Goal: Task Accomplishment & Management: Use online tool/utility

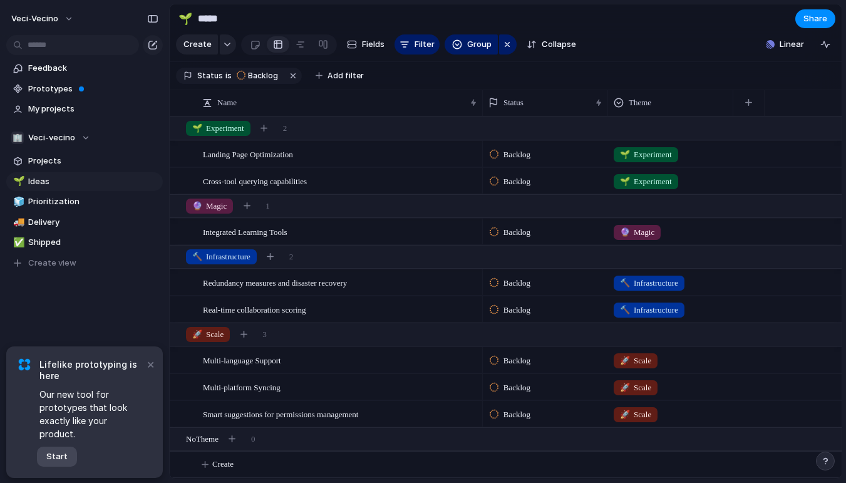
click at [59, 452] on span "Start" at bounding box center [56, 456] width 21 height 13
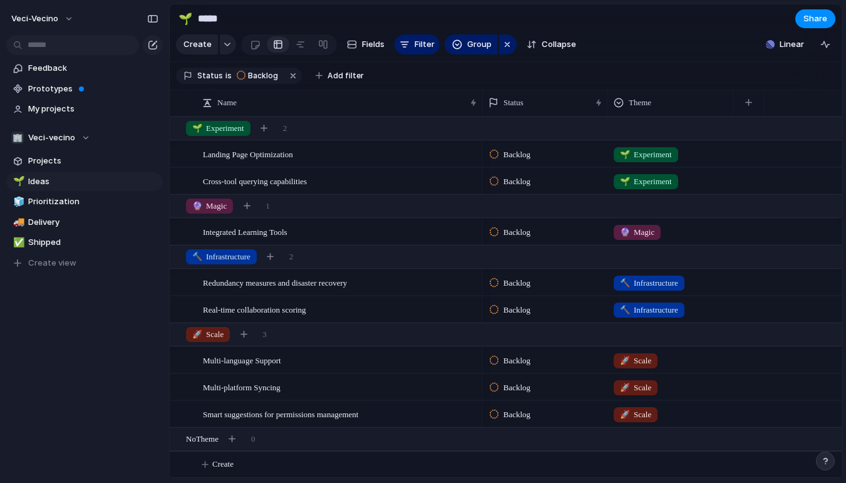
click at [432, 90] on section "Status is Backlog Add filter" at bounding box center [506, 76] width 672 height 28
click at [787, 41] on span "Linear" at bounding box center [792, 44] width 24 height 13
click at [703, 19] on div "Projects 0 Initiatives 0 Add all ✅️ In sync with Linear Show Linear field in vi…" at bounding box center [423, 241] width 846 height 483
click at [631, 23] on section "🌱 ***** Share" at bounding box center [506, 18] width 672 height 28
click at [63, 71] on span "Feedback" at bounding box center [93, 68] width 130 height 13
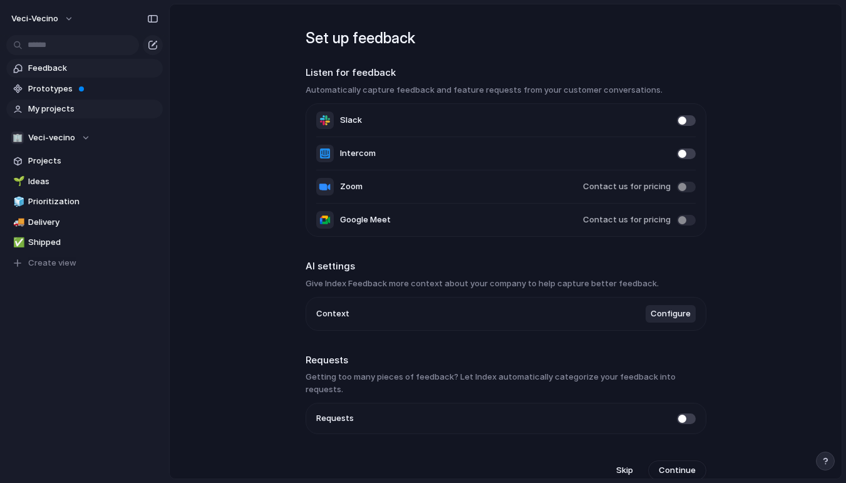
click at [63, 108] on span "My projects" at bounding box center [93, 109] width 130 height 13
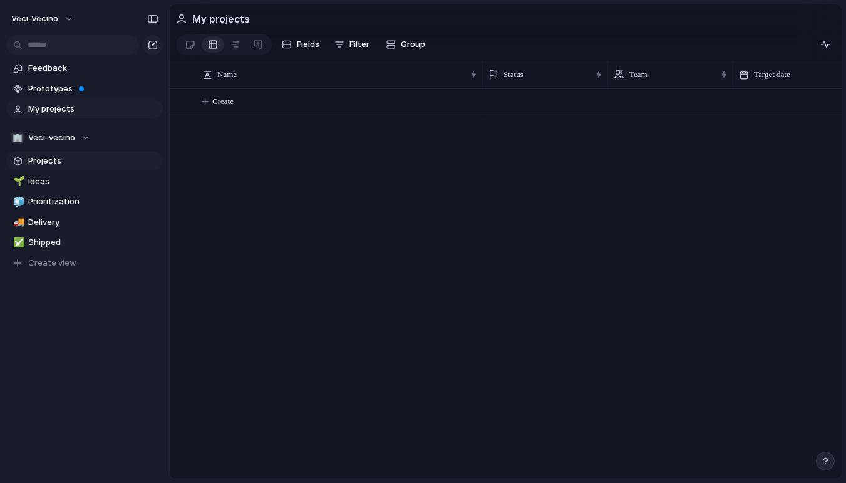
click at [58, 162] on span "Projects" at bounding box center [93, 161] width 130 height 13
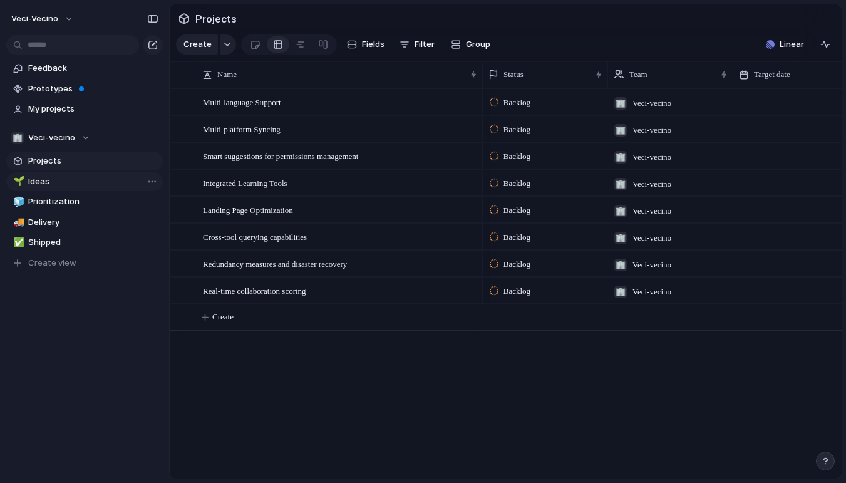
click at [68, 182] on span "Ideas" at bounding box center [93, 181] width 130 height 13
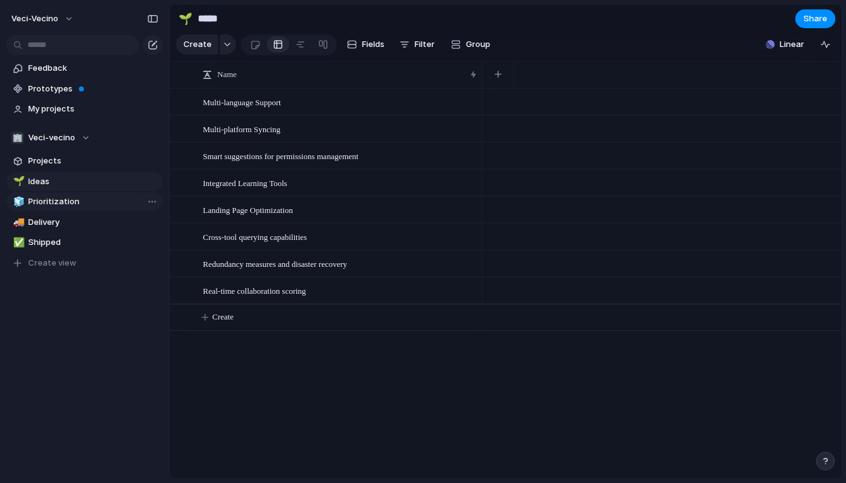
click at [67, 194] on link "🧊 Prioritization" at bounding box center [84, 201] width 157 height 19
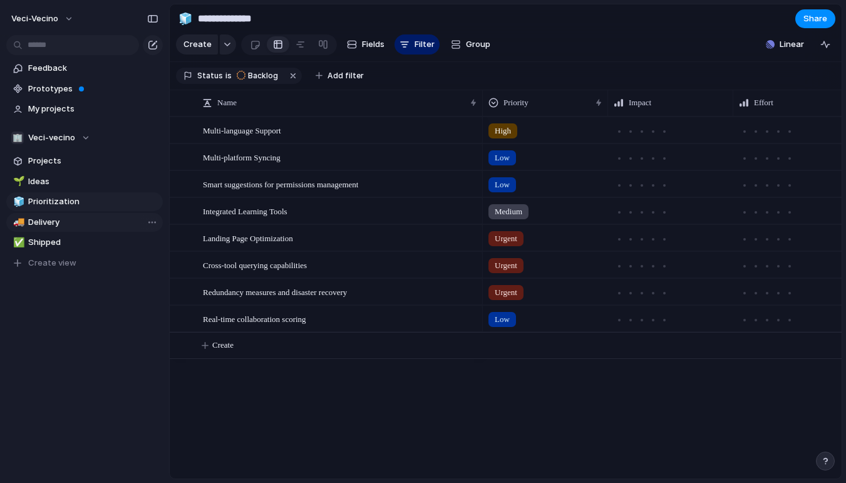
click at [64, 219] on span "Delivery" at bounding box center [93, 222] width 130 height 13
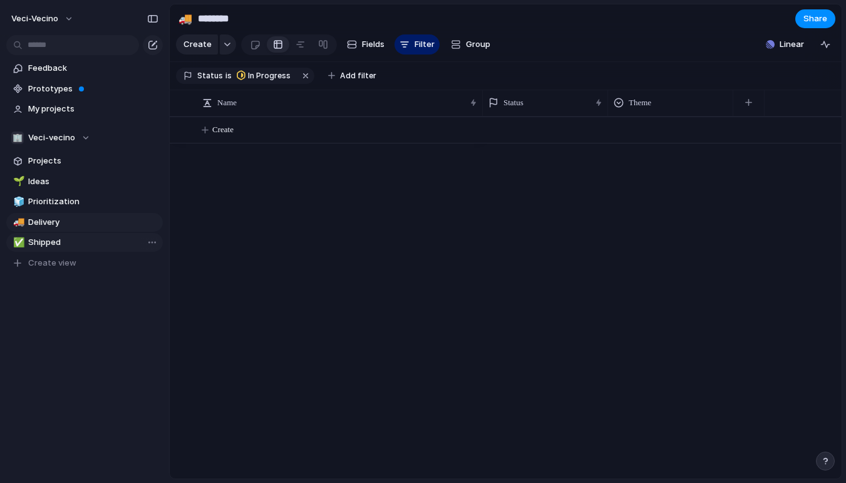
click at [61, 235] on link "✅ Shipped" at bounding box center [84, 242] width 157 height 19
click at [63, 224] on span "Delivery" at bounding box center [93, 222] width 130 height 13
click at [63, 214] on link "🚚 Delivery" at bounding box center [84, 222] width 157 height 19
click at [77, 203] on span "Prioritization" at bounding box center [93, 201] width 130 height 13
type input "**********"
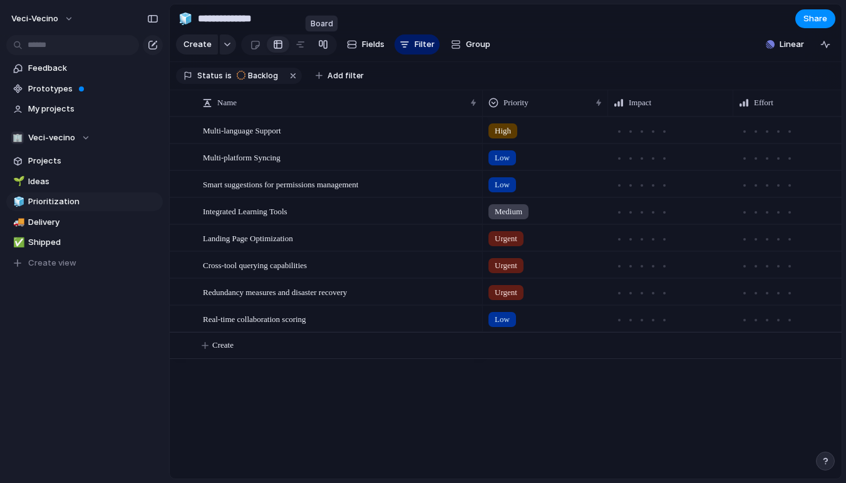
click at [321, 41] on div at bounding box center [323, 44] width 10 height 20
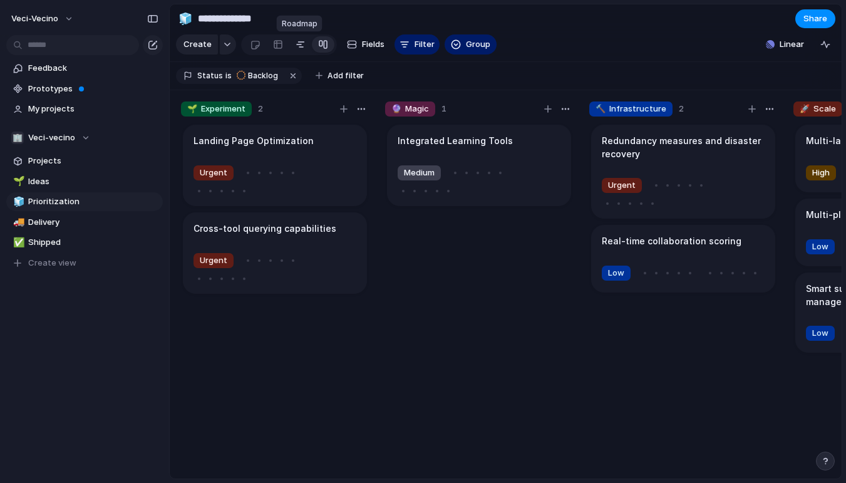
click at [301, 47] on div at bounding box center [301, 44] width 10 height 20
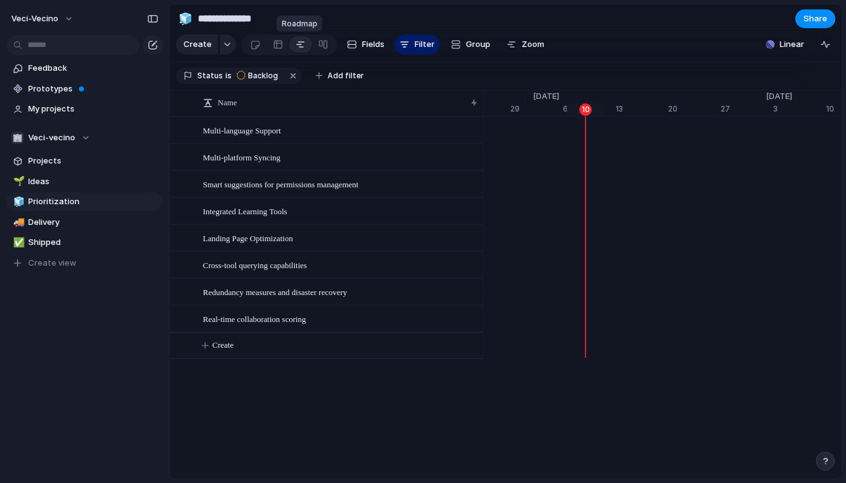
scroll to position [0, 8195]
click at [276, 50] on div at bounding box center [278, 44] width 10 height 20
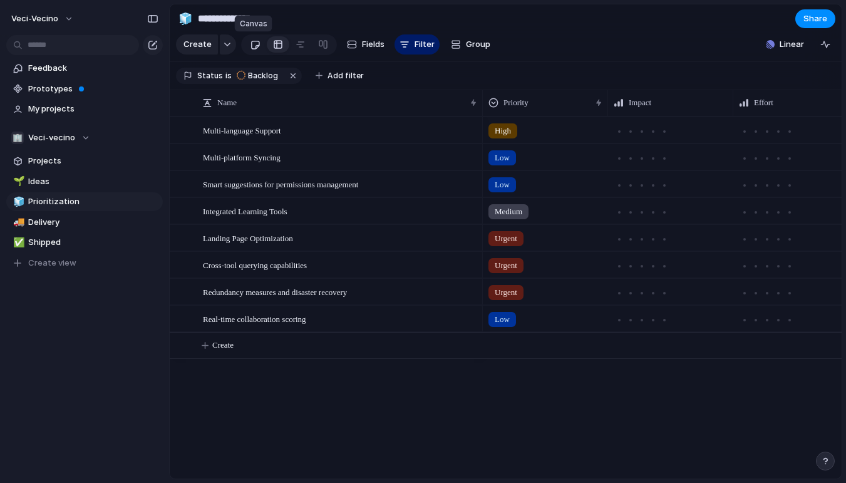
click at [258, 51] on div at bounding box center [255, 44] width 11 height 21
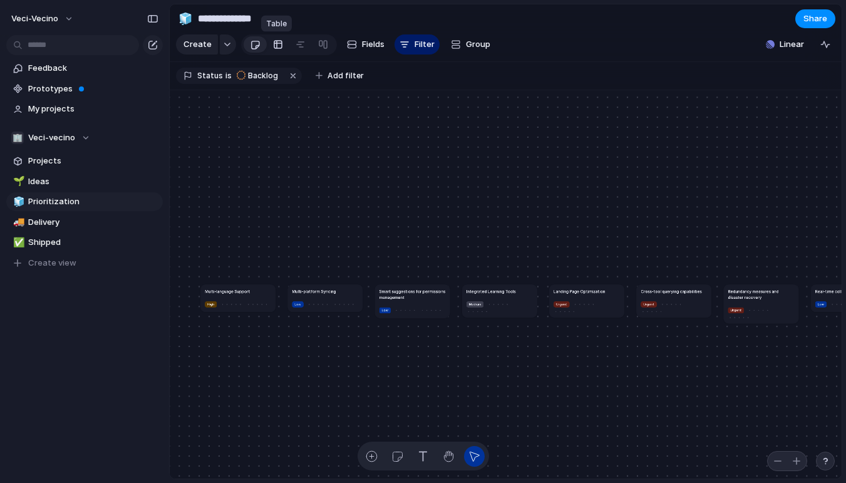
click at [276, 49] on div at bounding box center [278, 44] width 10 height 20
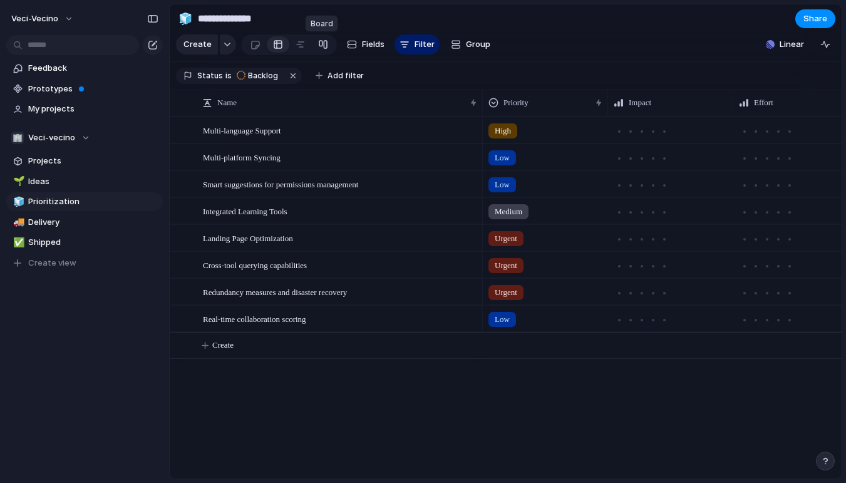
click at [322, 43] on div at bounding box center [323, 44] width 10 height 20
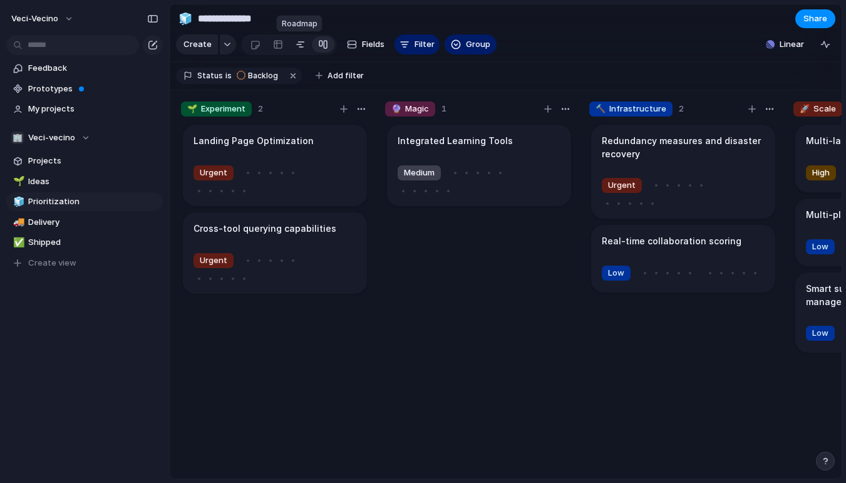
click at [299, 48] on div at bounding box center [301, 44] width 10 height 20
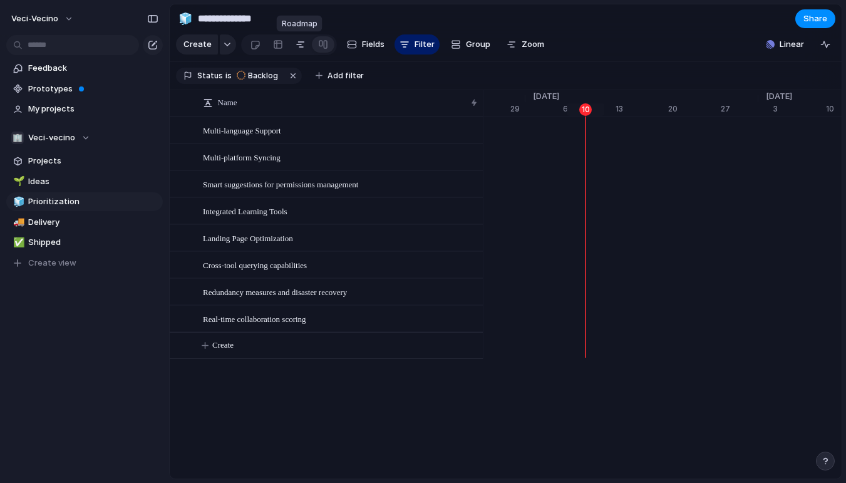
scroll to position [0, 8195]
click at [277, 48] on div at bounding box center [278, 44] width 10 height 20
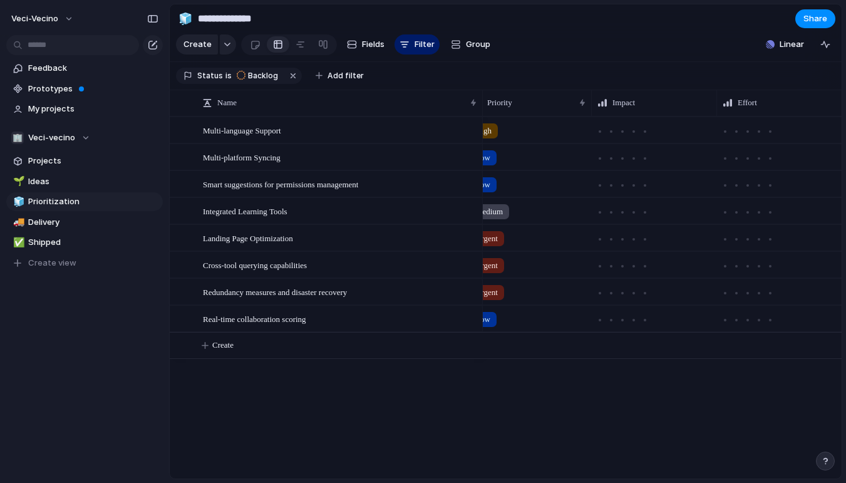
scroll to position [0, 19]
click at [754, 100] on span "Effort" at bounding box center [744, 102] width 19 height 13
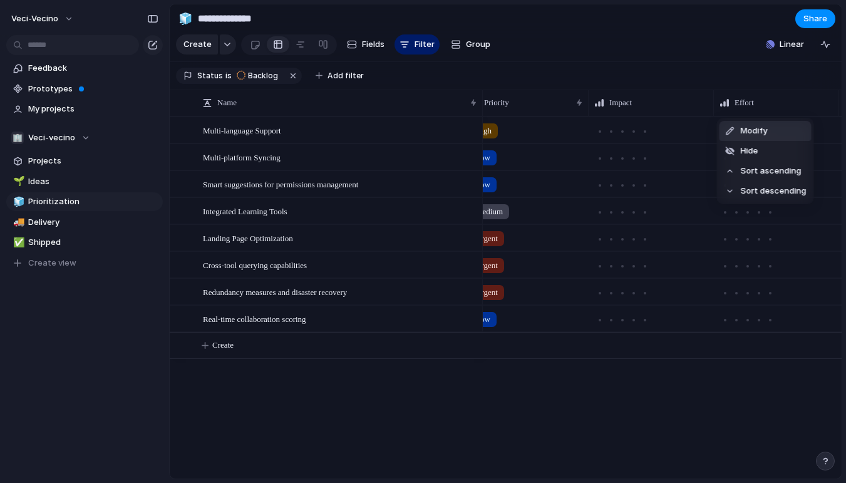
click at [760, 134] on span "Modify" at bounding box center [754, 131] width 27 height 13
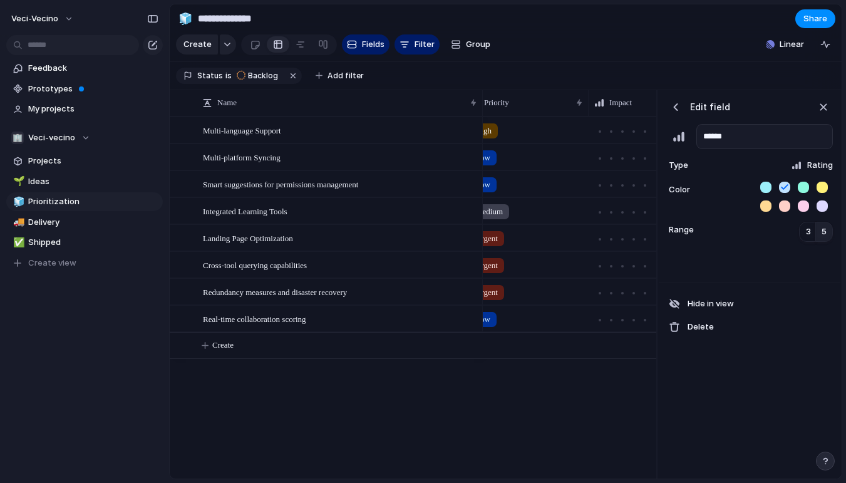
click at [760, 134] on input "******" at bounding box center [764, 136] width 137 height 25
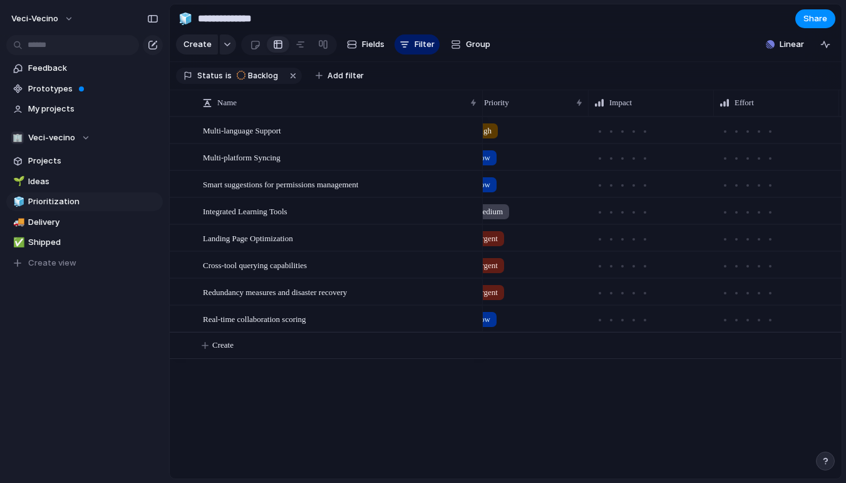
click at [715, 75] on section "Status is Backlog Add filter" at bounding box center [506, 76] width 672 height 28
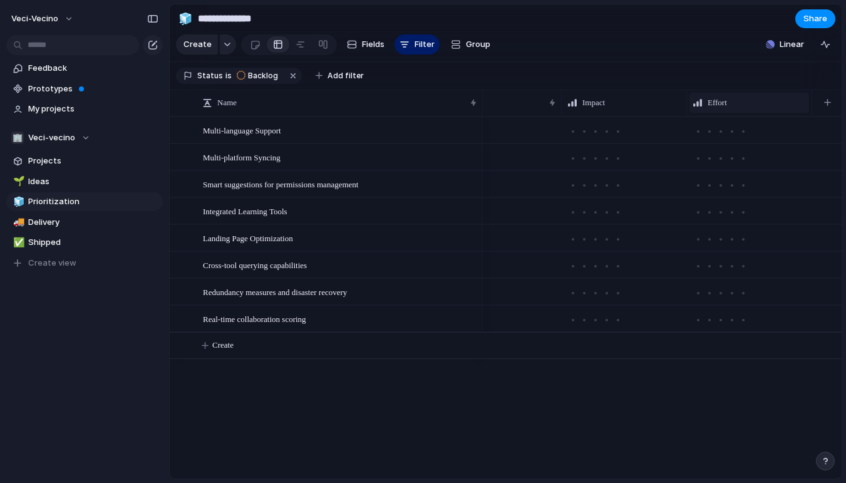
scroll to position [0, 49]
click at [822, 97] on button "button" at bounding box center [826, 102] width 26 height 23
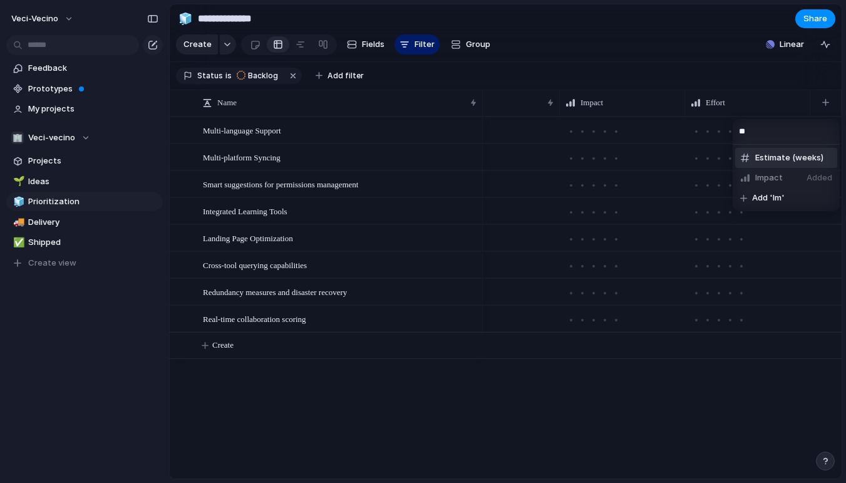
type input "*"
type input "**********"
click at [782, 158] on span "Add 'Importance'" at bounding box center [787, 158] width 70 height 13
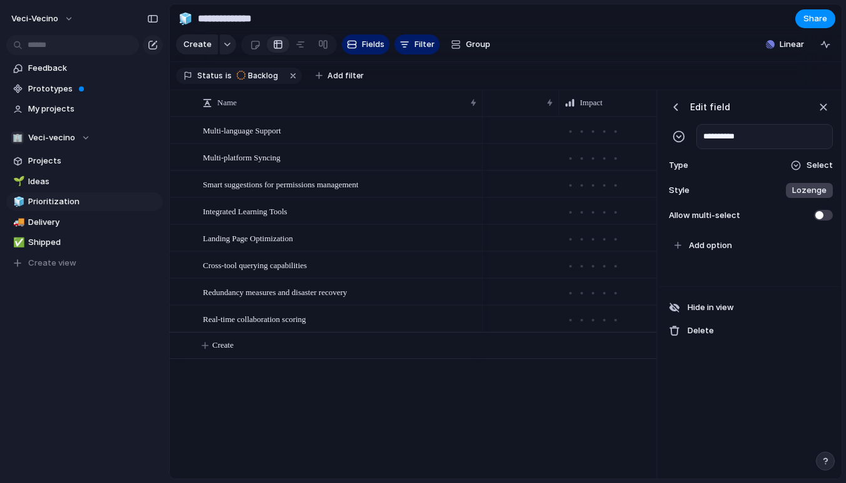
scroll to position [0, 359]
click at [800, 163] on div at bounding box center [796, 165] width 10 height 10
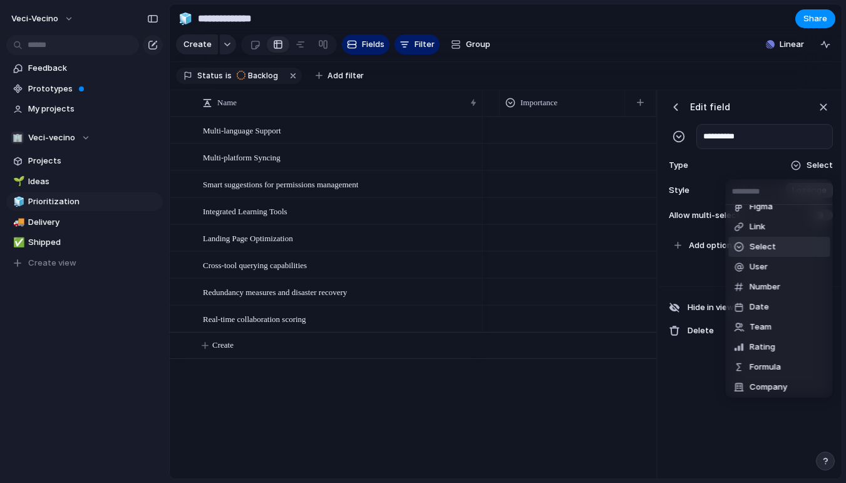
scroll to position [53, 0]
click at [770, 342] on span "Rating" at bounding box center [763, 345] width 26 height 13
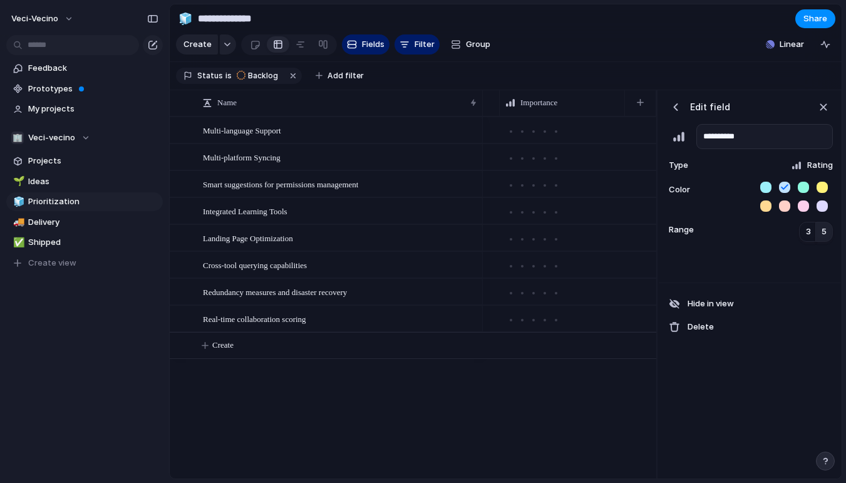
click at [693, 103] on h3 "Edit field" at bounding box center [710, 106] width 40 height 13
click at [679, 106] on div "button" at bounding box center [675, 107] width 13 height 13
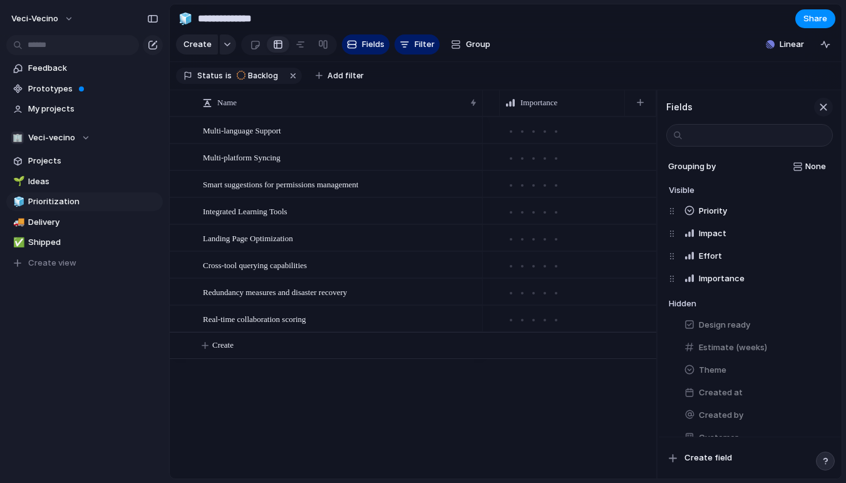
click at [825, 110] on div "button" at bounding box center [824, 107] width 14 height 14
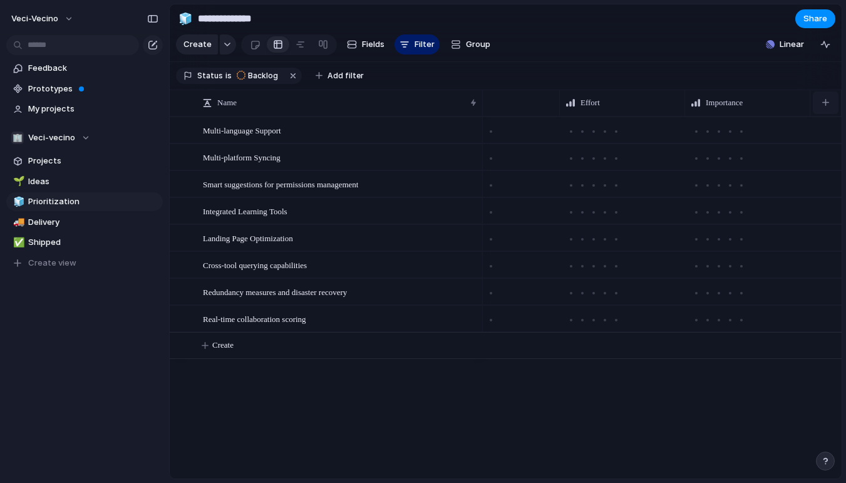
click at [821, 105] on button "button" at bounding box center [826, 102] width 26 height 23
type input "**********"
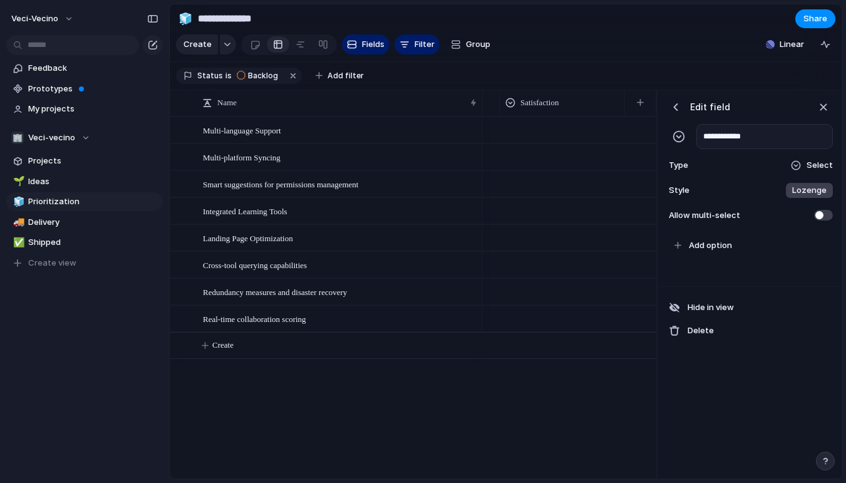
click at [824, 163] on span "Select" at bounding box center [820, 165] width 26 height 13
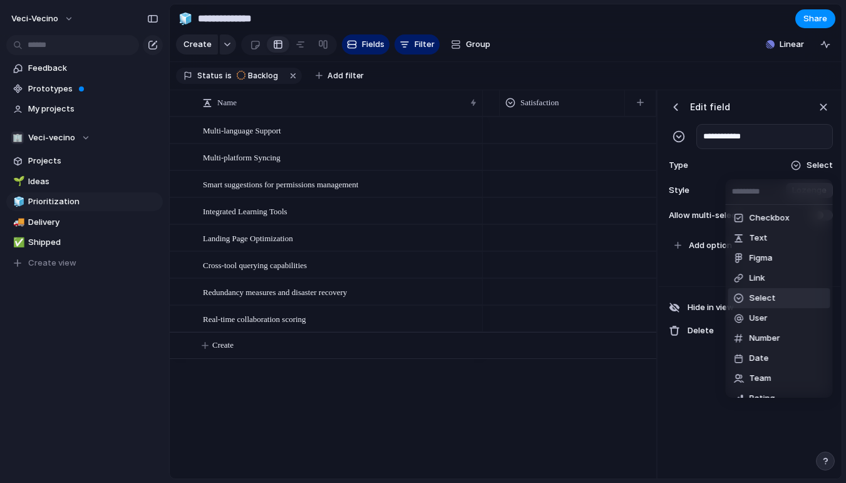
scroll to position [53, 0]
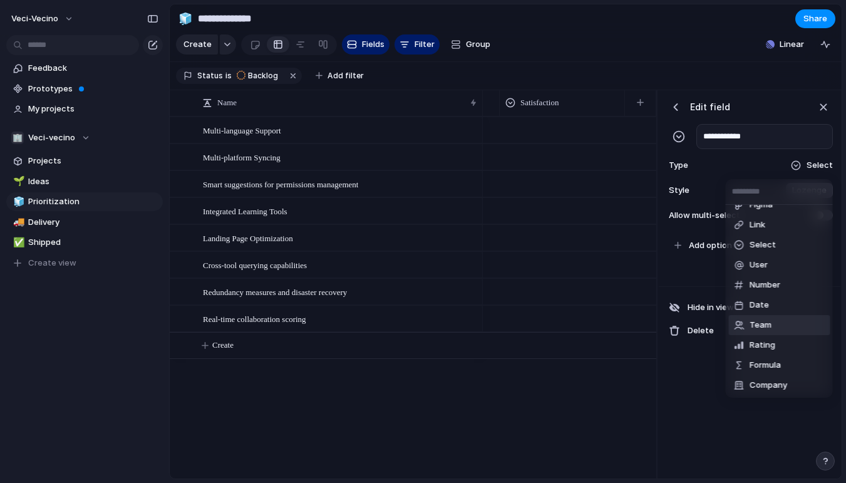
click at [768, 331] on li "Team" at bounding box center [779, 325] width 102 height 20
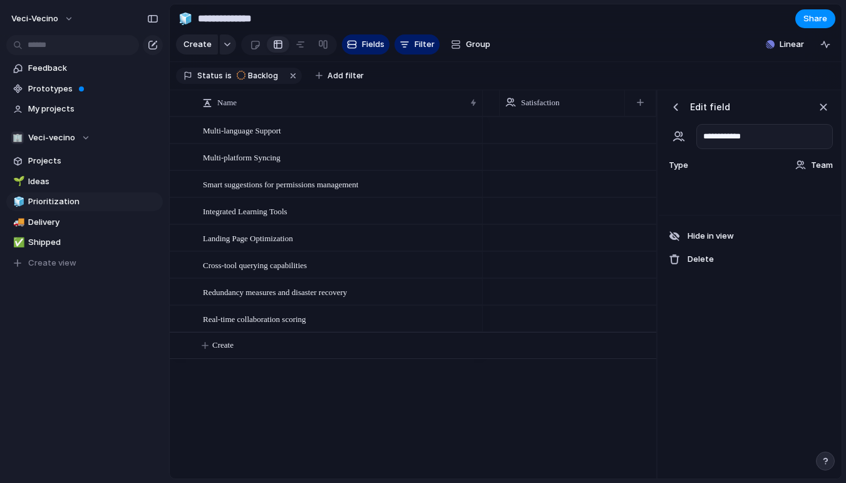
click at [815, 168] on span "Team" at bounding box center [822, 165] width 22 height 13
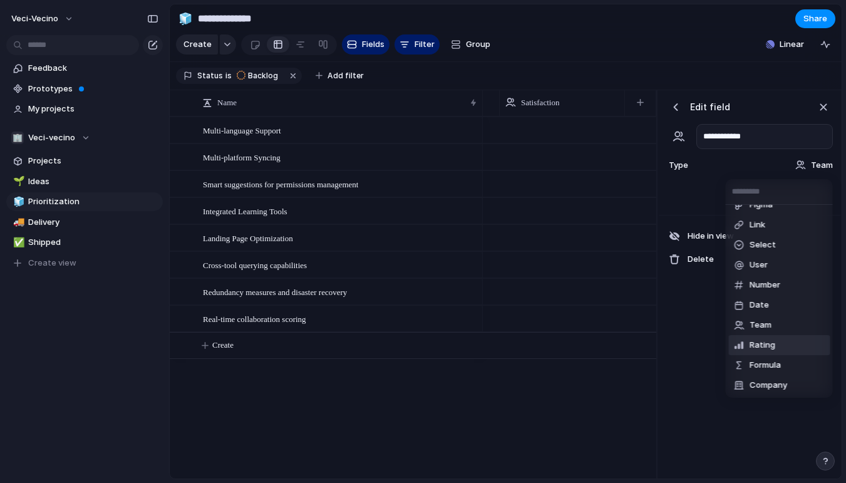
click at [780, 340] on li "Rating" at bounding box center [779, 345] width 102 height 20
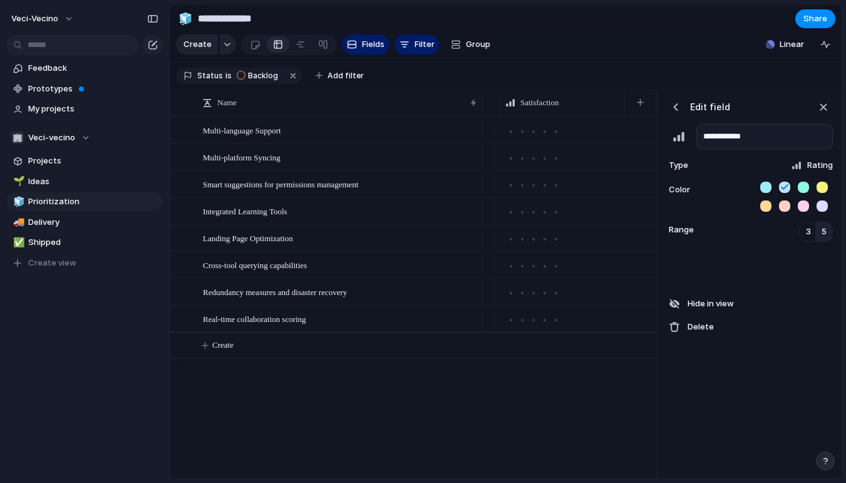
click at [802, 187] on button "button" at bounding box center [803, 187] width 11 height 11
click at [823, 105] on div "button" at bounding box center [824, 107] width 14 height 14
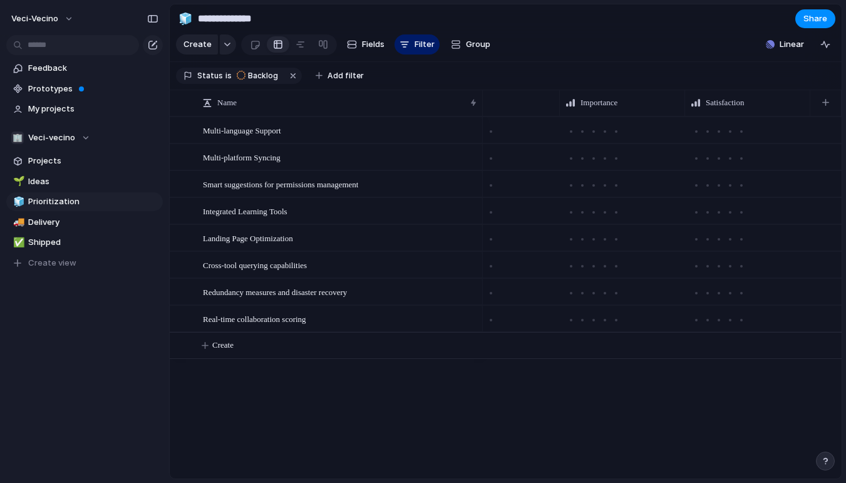
scroll to position [0, 299]
click at [220, 348] on span "Create" at bounding box center [222, 345] width 21 height 13
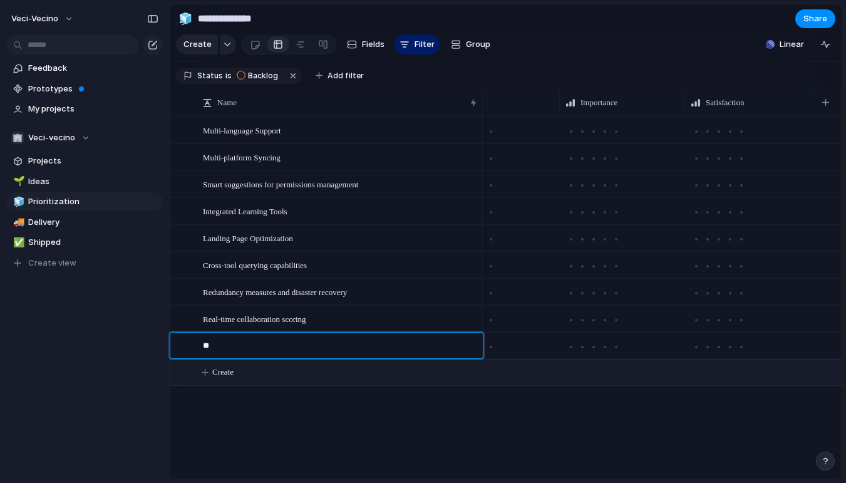
type textarea "*"
click at [252, 346] on textarea "**********" at bounding box center [338, 347] width 271 height 16
type textarea "**********"
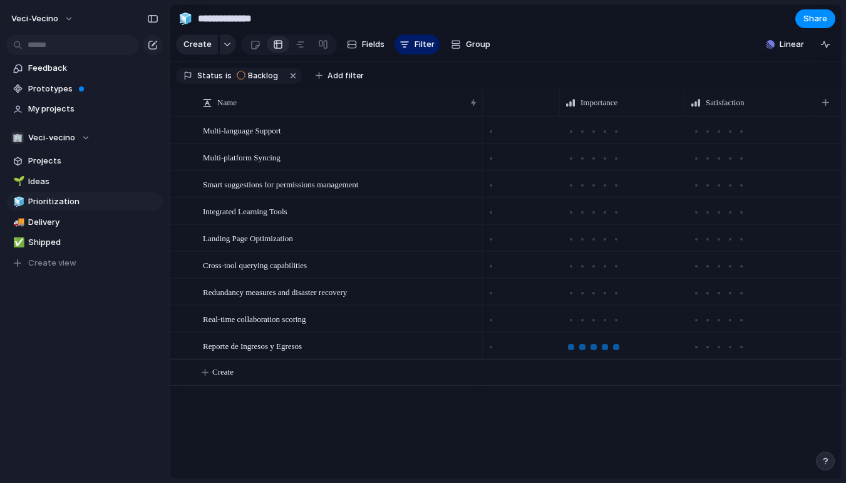
click at [615, 346] on div at bounding box center [616, 347] width 6 height 6
click at [219, 373] on span "Create" at bounding box center [222, 372] width 21 height 13
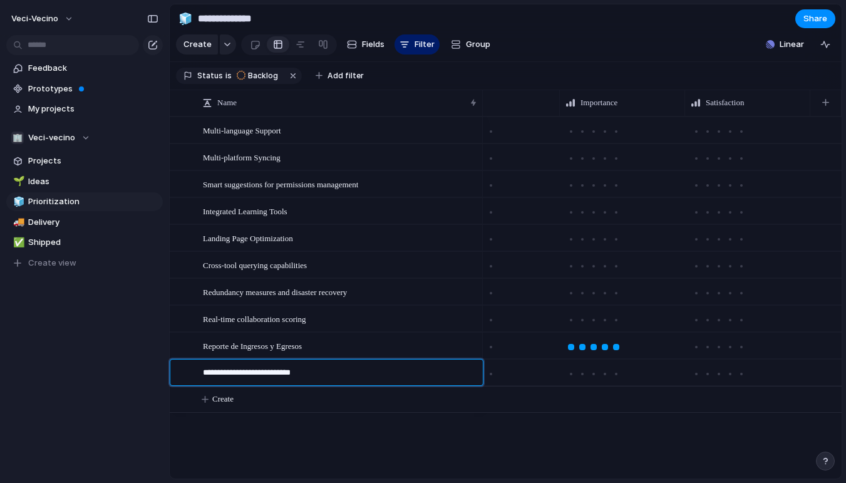
type textarea "**********"
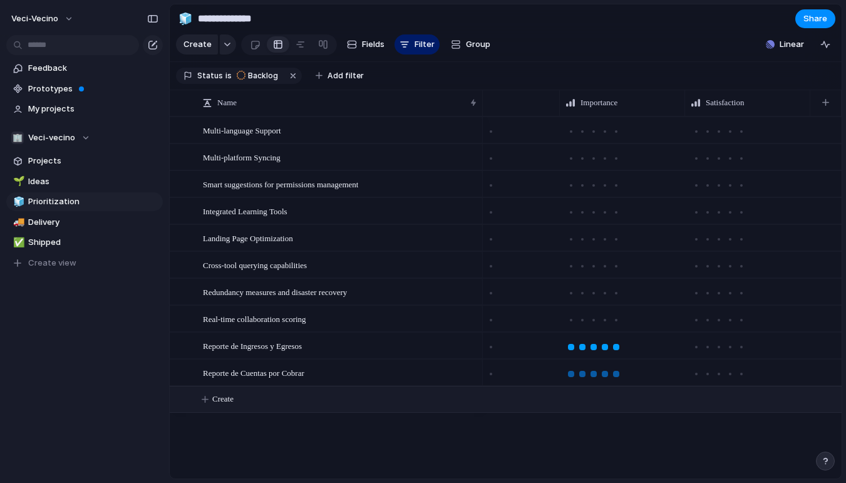
click at [618, 372] on div at bounding box center [616, 374] width 6 height 6
click at [721, 374] on div at bounding box center [718, 373] width 11 height 11
click at [720, 347] on div at bounding box center [719, 347] width 6 height 6
click at [252, 45] on div at bounding box center [255, 44] width 11 height 21
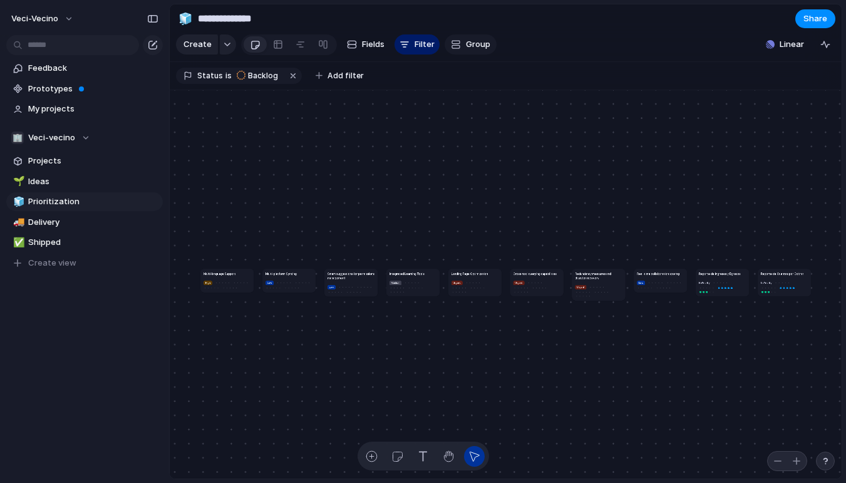
click at [475, 45] on span "Group" at bounding box center [478, 44] width 24 height 13
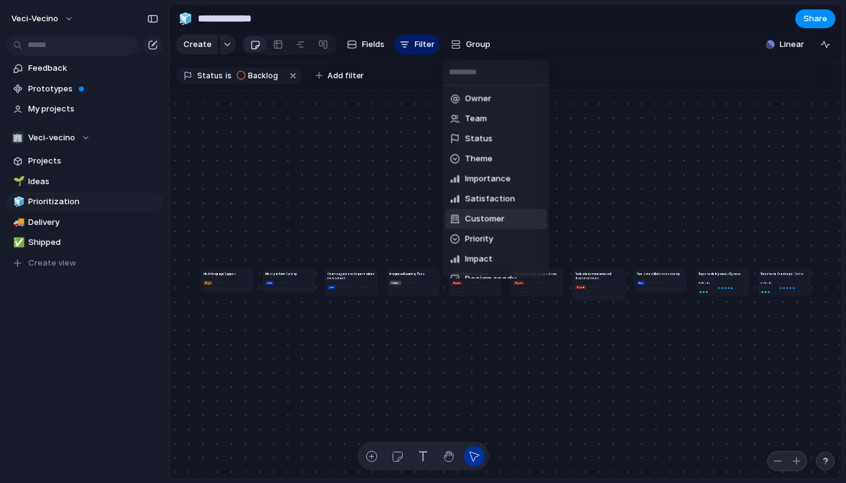
scroll to position [9, 0]
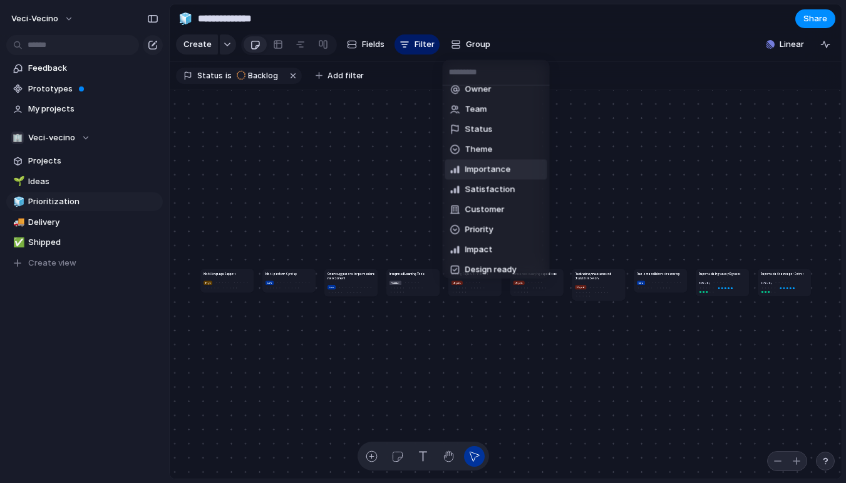
click at [502, 172] on span "Importance" at bounding box center [488, 169] width 46 height 13
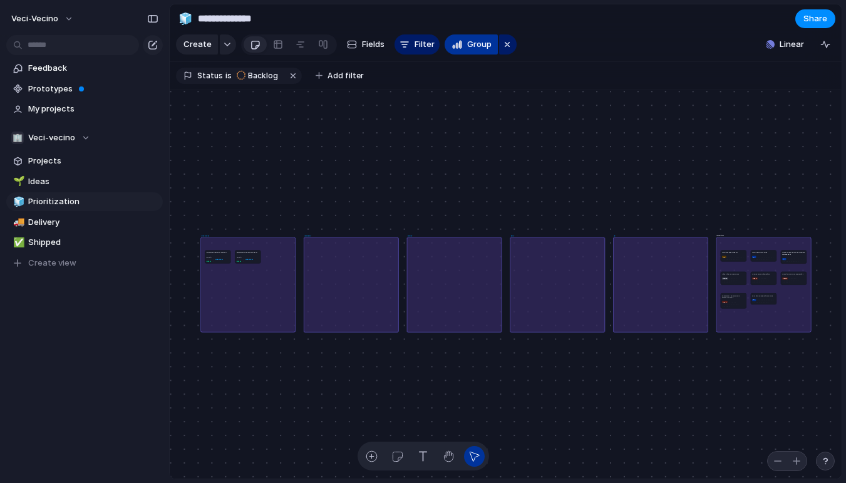
click at [477, 46] on span "Group" at bounding box center [479, 44] width 24 height 13
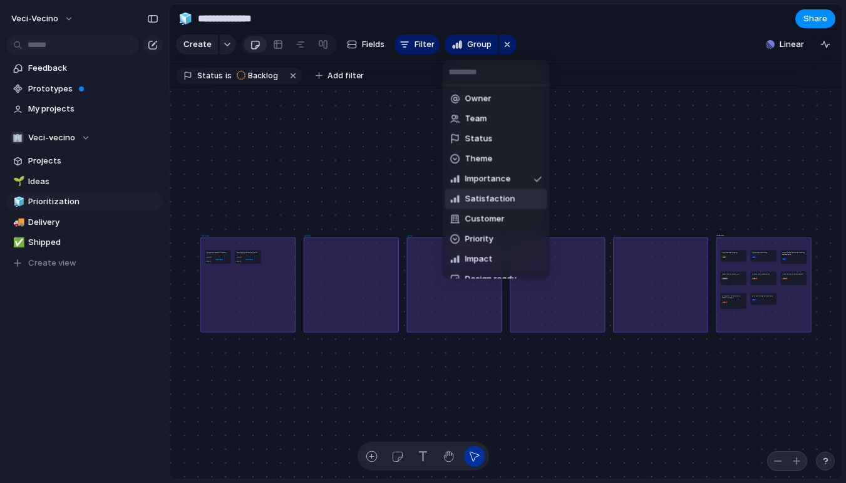
click at [490, 202] on span "Satisfaction" at bounding box center [490, 199] width 50 height 13
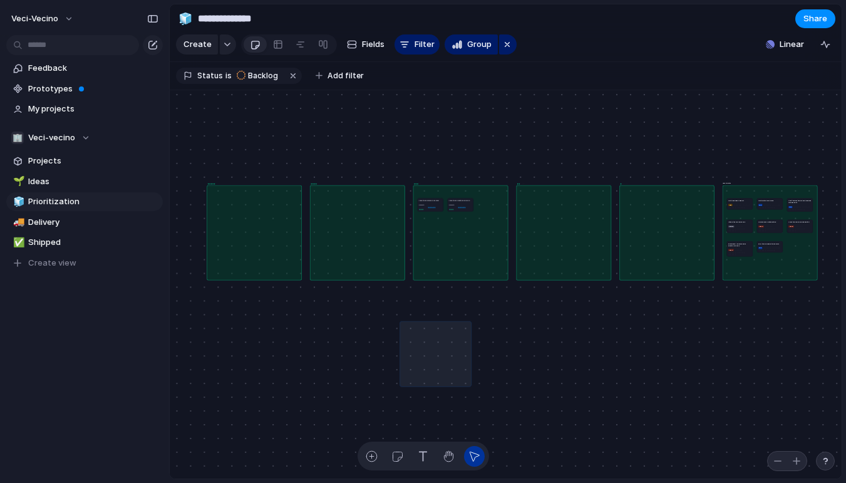
drag, startPoint x: 401, startPoint y: 322, endPoint x: 470, endPoint y: 385, distance: 94.0
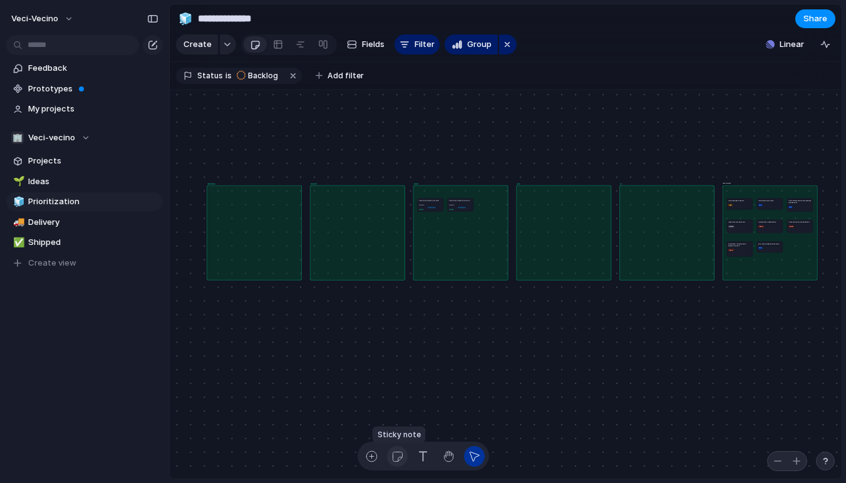
click at [400, 454] on div "button" at bounding box center [397, 456] width 13 height 13
click at [370, 453] on div "button" at bounding box center [371, 456] width 13 height 13
click at [452, 455] on div "button" at bounding box center [448, 456] width 13 height 13
click at [468, 48] on span "Group" at bounding box center [479, 44] width 24 height 13
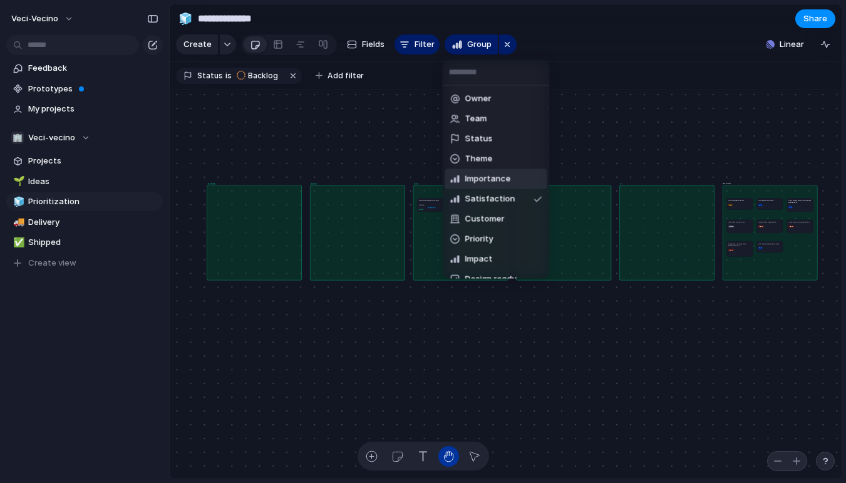
click at [489, 182] on span "Importance" at bounding box center [488, 179] width 46 height 13
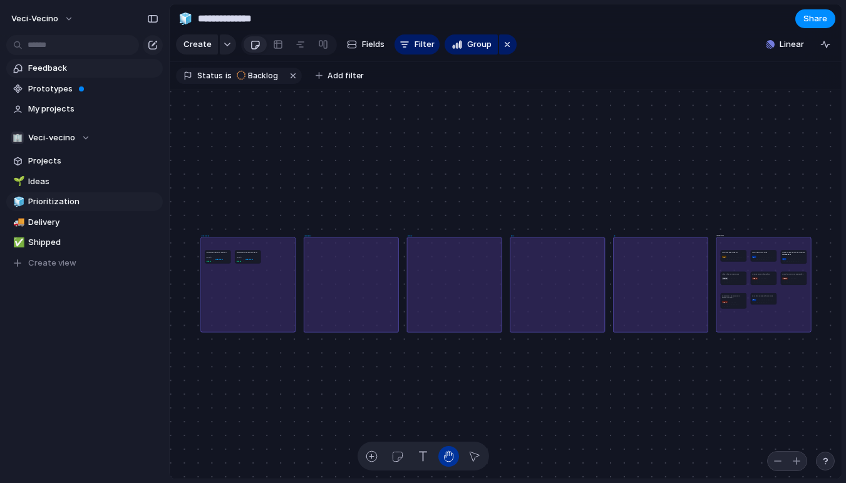
click at [46, 68] on span "Feedback" at bounding box center [93, 68] width 130 height 13
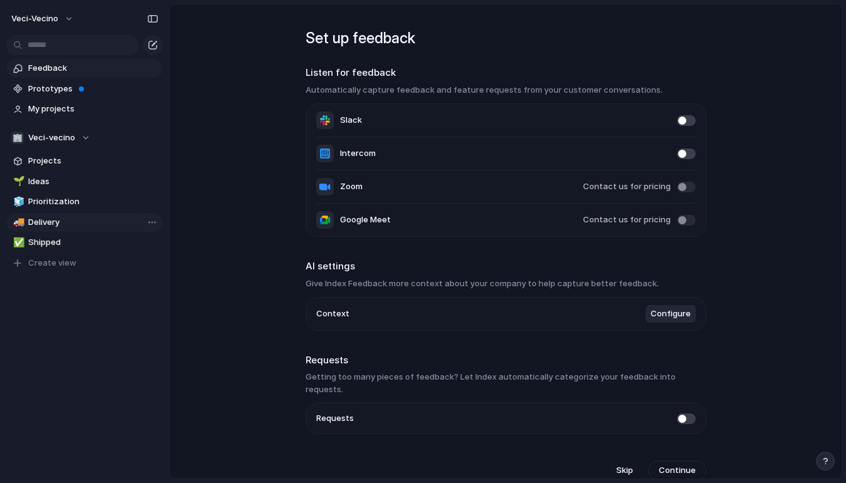
click at [71, 220] on span "Delivery" at bounding box center [93, 222] width 130 height 13
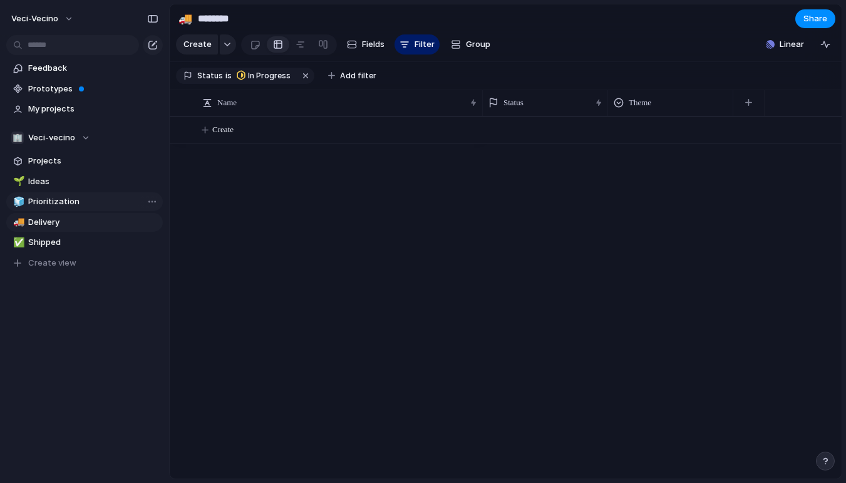
click at [68, 199] on span "Prioritization" at bounding box center [93, 201] width 130 height 13
type input "**********"
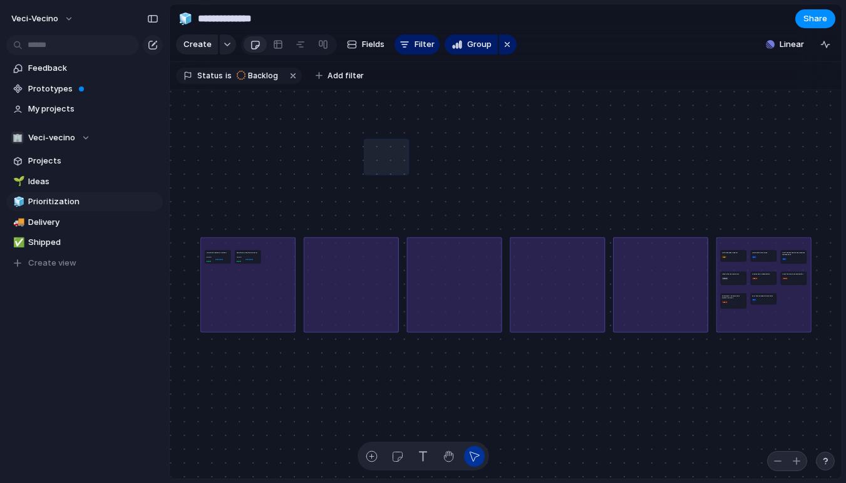
drag, startPoint x: 408, startPoint y: 173, endPoint x: 365, endPoint y: 140, distance: 54.4
click at [66, 266] on span "Create view" at bounding box center [52, 263] width 48 height 13
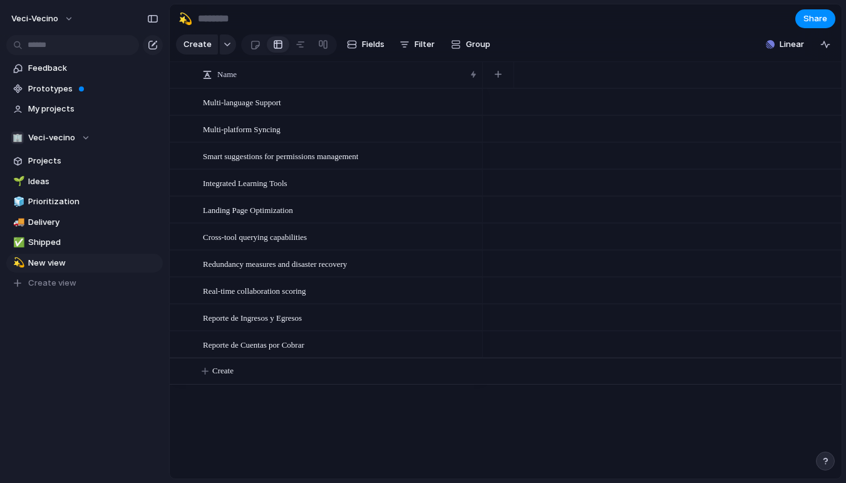
click at [98, 308] on div "Feedback Prototypes My projects 🏢 Veci-vecino Projects 🌱 Ideas 🧊 Prioritization…" at bounding box center [84, 197] width 169 height 394
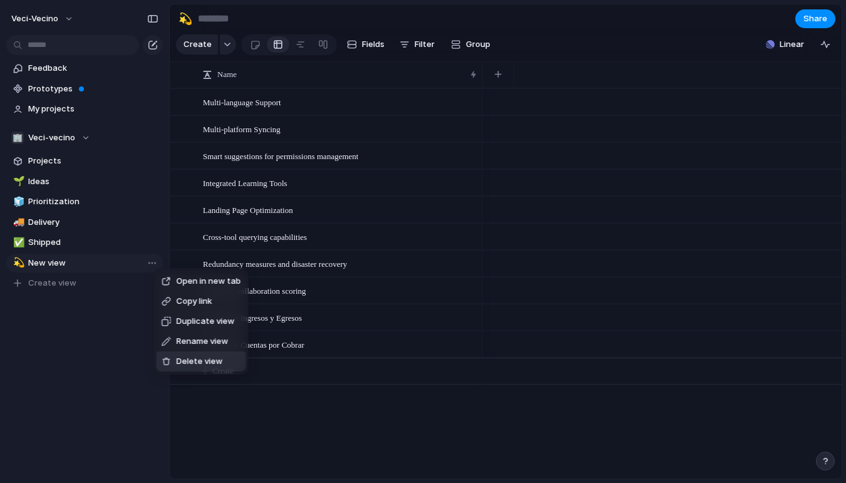
click at [187, 362] on span "Delete view" at bounding box center [200, 361] width 46 height 13
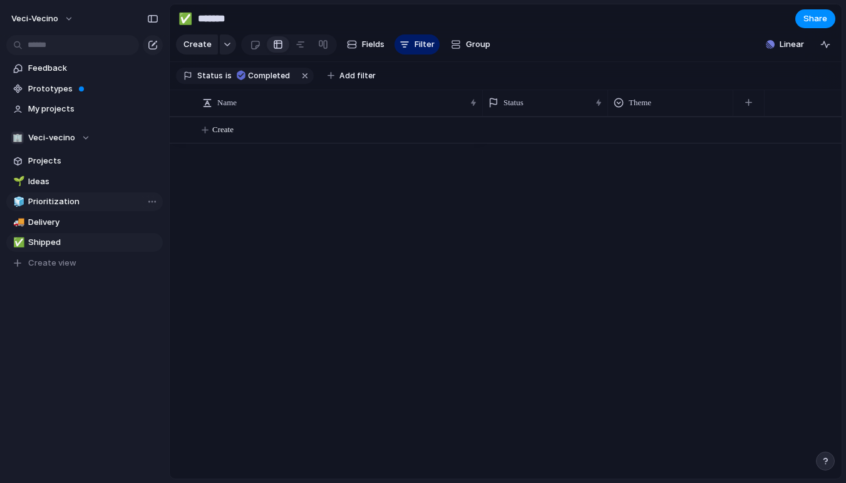
click at [95, 203] on span "Prioritization" at bounding box center [93, 201] width 130 height 13
type input "**********"
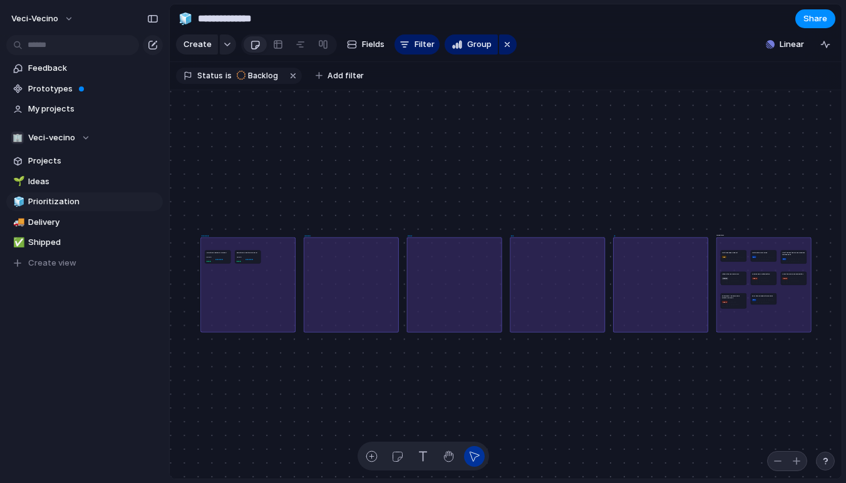
click at [827, 460] on div "button" at bounding box center [825, 461] width 9 height 9
click at [655, 24] on section "**********" at bounding box center [506, 18] width 672 height 28
click at [826, 18] on button "Share" at bounding box center [815, 18] width 40 height 19
click at [535, 123] on div "Share ' Prioritization ' Anyone at Veci-vecino Full access Public users with th…" at bounding box center [423, 241] width 846 height 483
click at [83, 111] on span "My projects" at bounding box center [93, 109] width 130 height 13
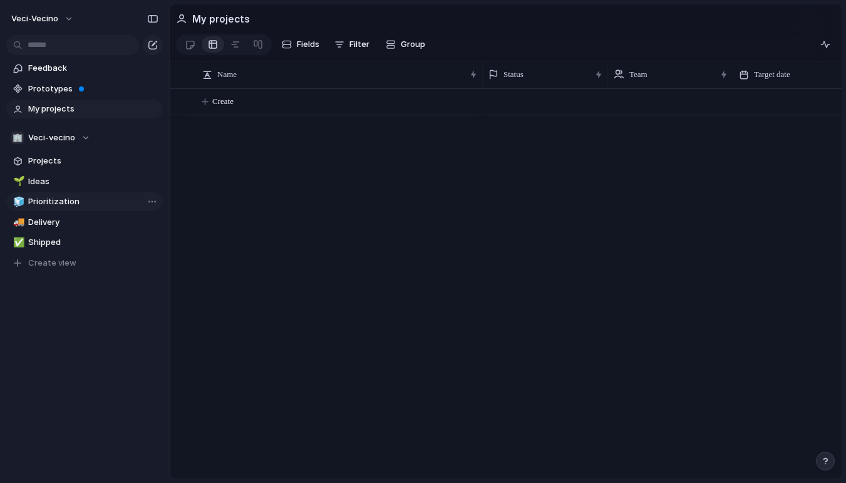
click at [86, 202] on span "Prioritization" at bounding box center [93, 201] width 130 height 13
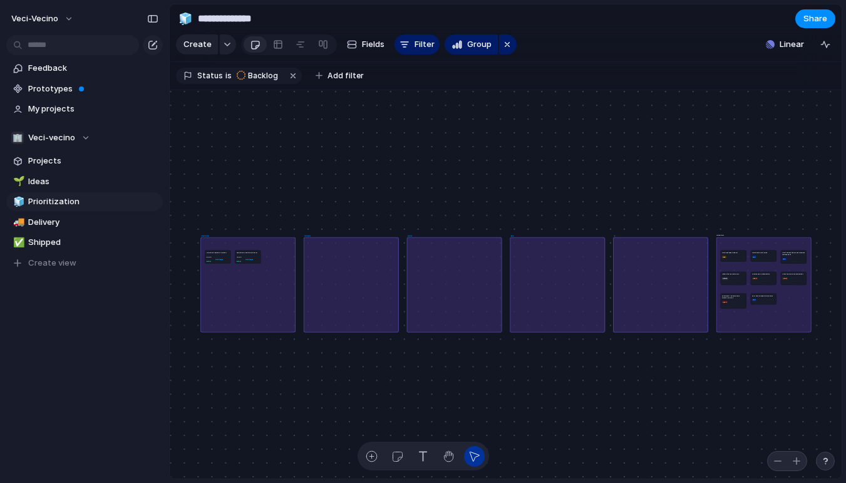
click at [831, 460] on button "button" at bounding box center [825, 461] width 19 height 19
click at [276, 49] on div at bounding box center [278, 44] width 10 height 20
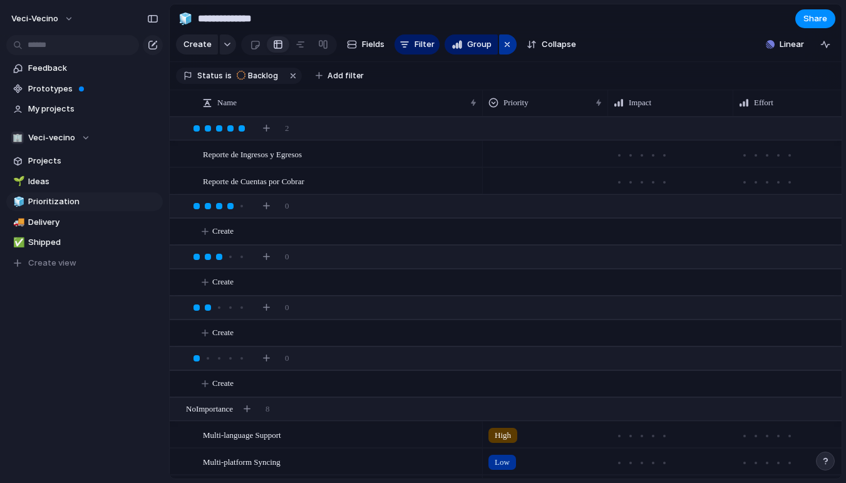
click at [502, 44] on div "button" at bounding box center [507, 44] width 10 height 15
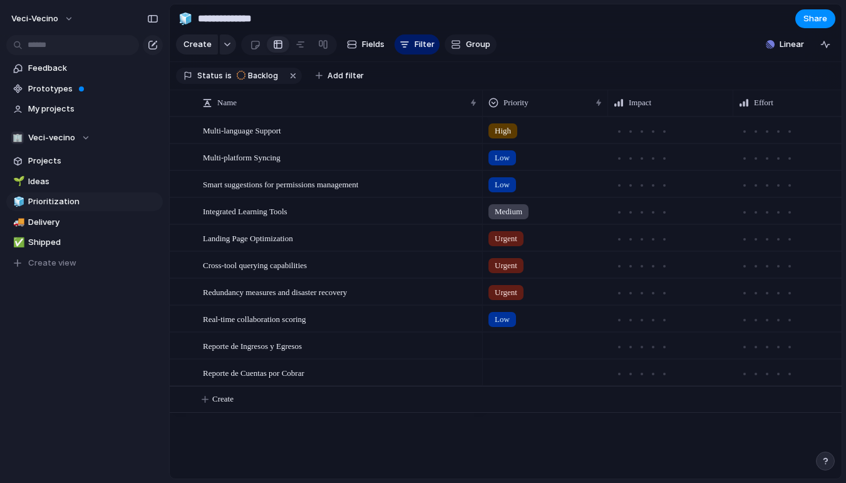
click at [478, 45] on span "Group" at bounding box center [478, 44] width 24 height 13
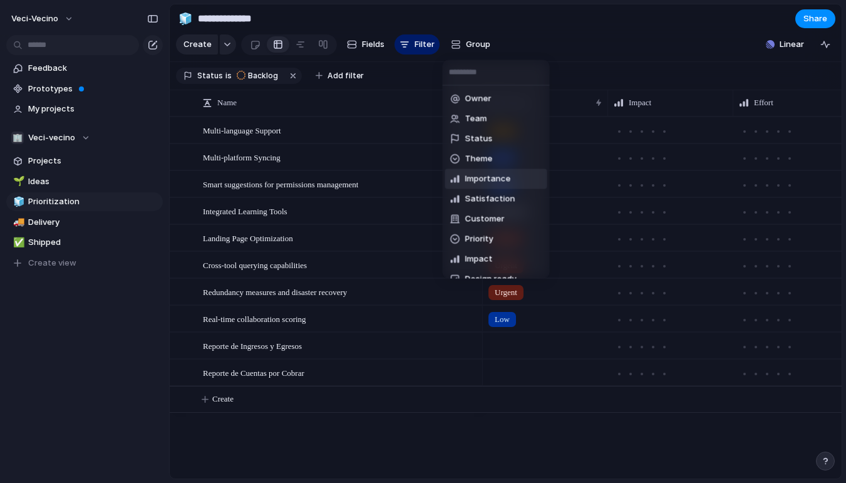
click at [483, 178] on span "Importance" at bounding box center [488, 179] width 46 height 13
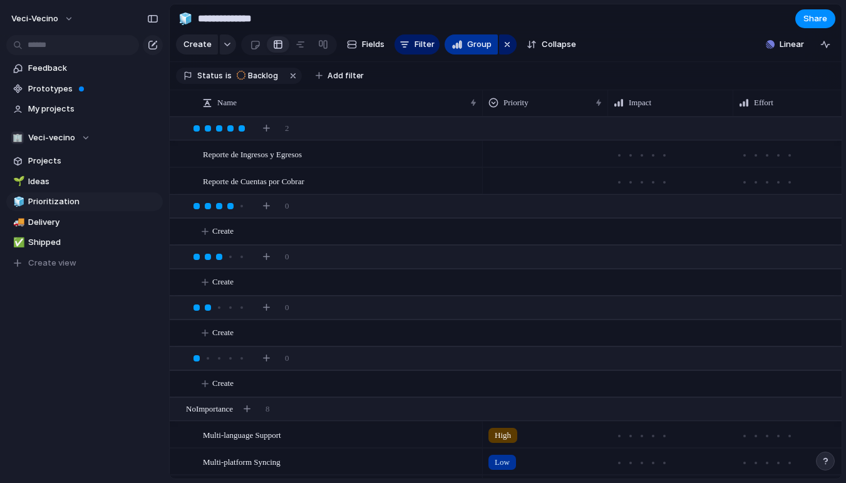
click at [480, 50] on span "Group" at bounding box center [479, 44] width 24 height 13
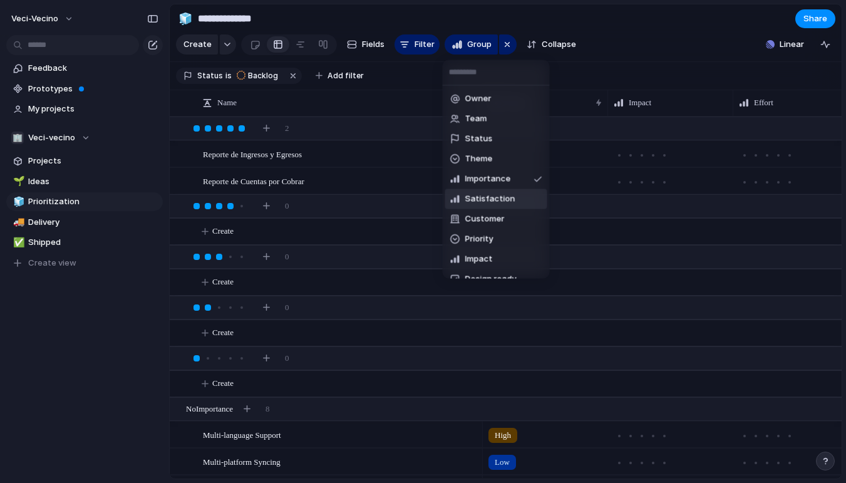
click at [494, 204] on span "Satisfaction" at bounding box center [490, 199] width 50 height 13
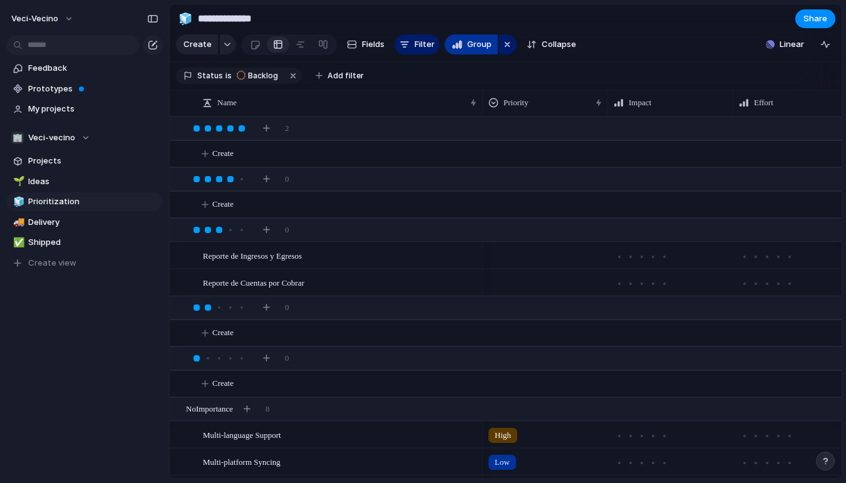
click at [477, 44] on span "Group" at bounding box center [479, 44] width 24 height 13
click at [507, 44] on div "Owner Team Status Theme Importance Satisfaction Customer Priority Impact Design…" at bounding box center [423, 241] width 846 height 483
click at [507, 44] on div "button" at bounding box center [507, 44] width 10 height 15
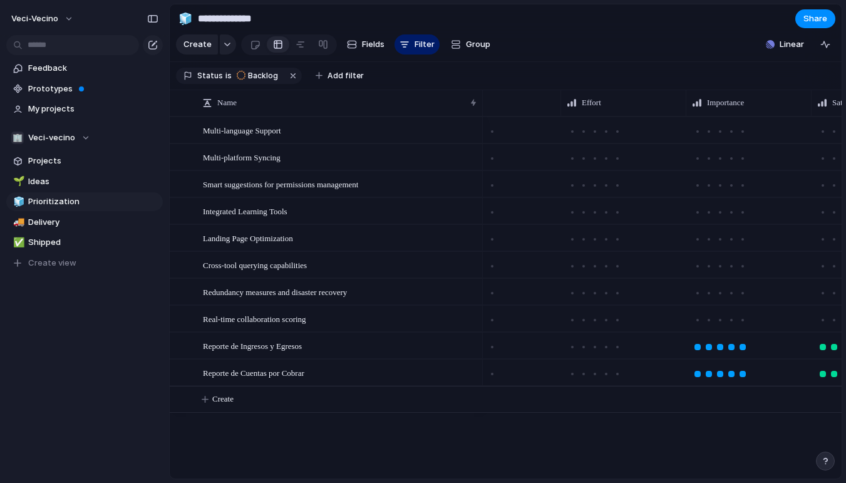
scroll to position [0, 183]
click at [633, 105] on div "Importance" at bounding box center [622, 102] width 113 height 13
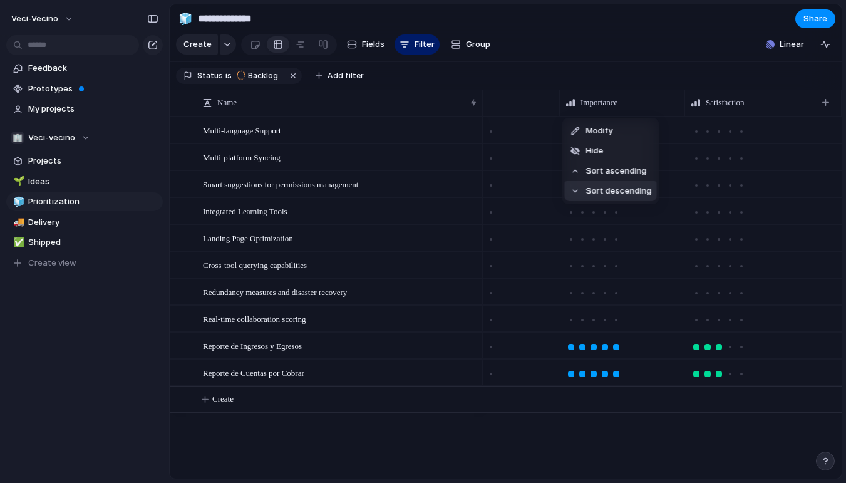
click at [630, 192] on span "Sort descending" at bounding box center [619, 191] width 66 height 13
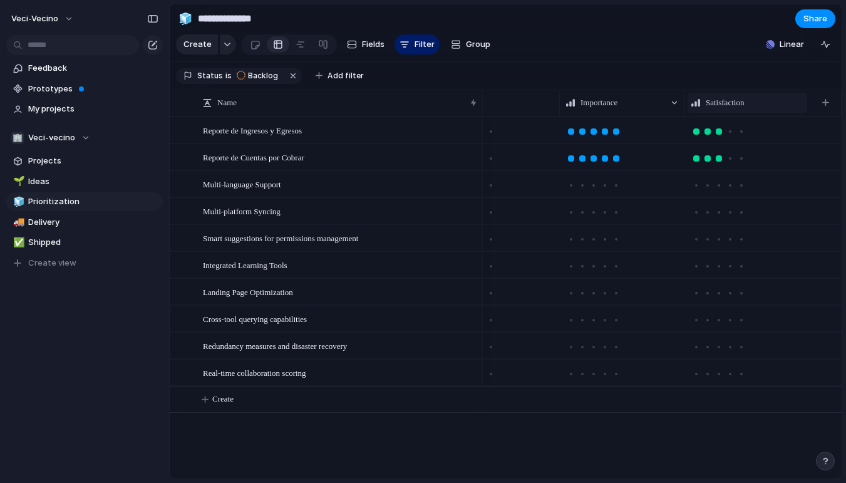
click at [757, 101] on div "Satisfaction" at bounding box center [747, 102] width 113 height 13
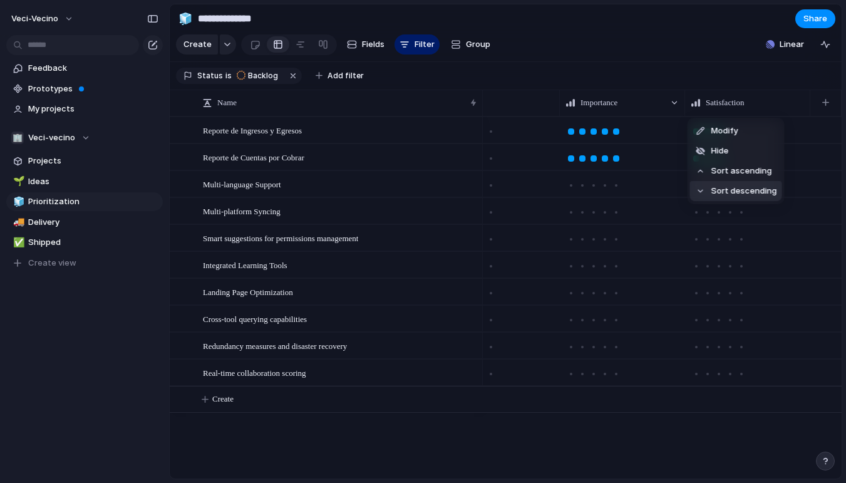
click at [739, 189] on span "Sort descending" at bounding box center [744, 191] width 66 height 13
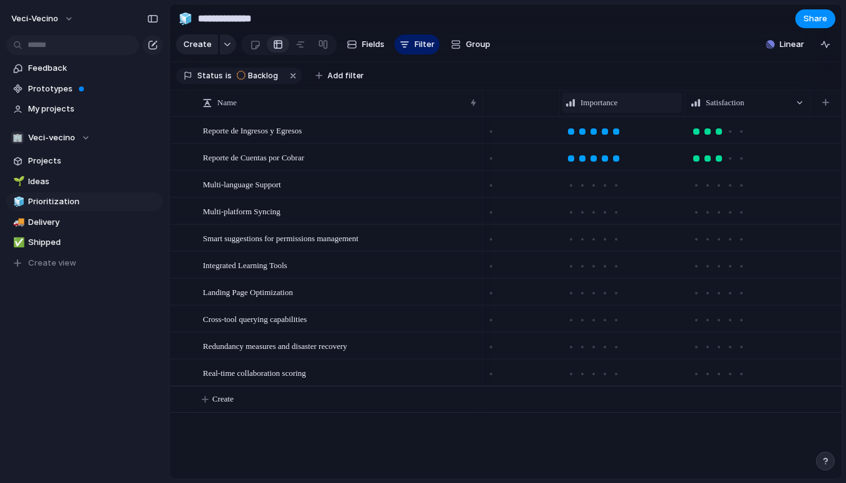
click at [649, 103] on div "Importance" at bounding box center [622, 102] width 113 height 13
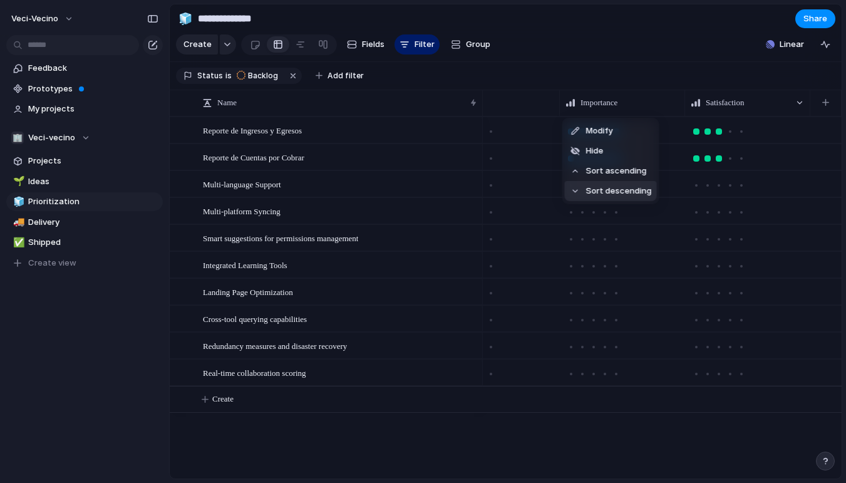
click at [637, 191] on span "Sort descending" at bounding box center [619, 191] width 66 height 13
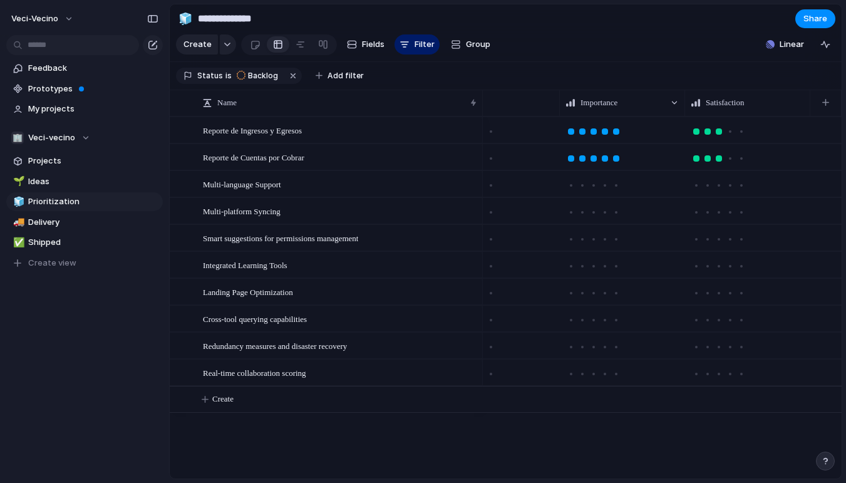
click at [824, 462] on div "button" at bounding box center [825, 461] width 9 height 9
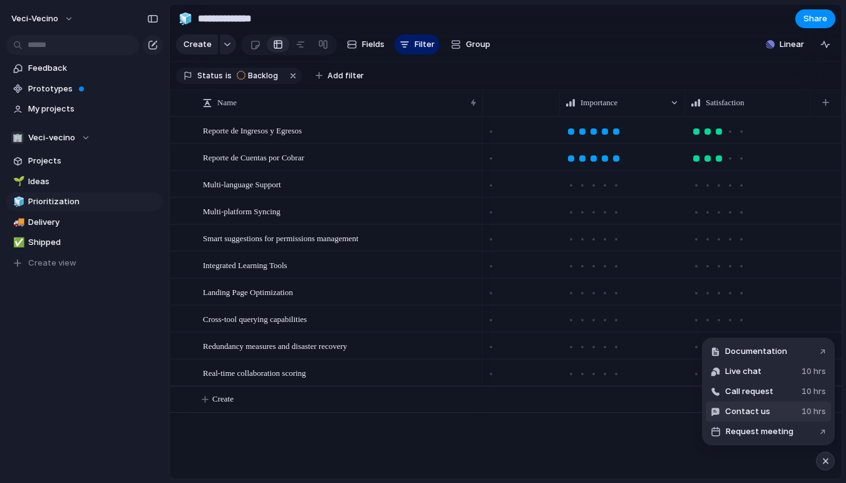
click at [797, 414] on button "Contact us 10 hrs" at bounding box center [768, 411] width 125 height 20
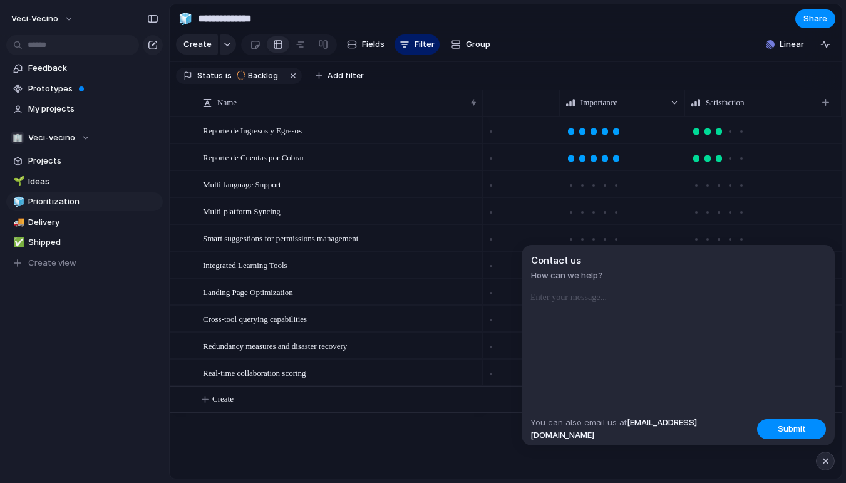
click at [555, 296] on p at bounding box center [678, 297] width 296 height 15
click at [294, 21] on input "**********" at bounding box center [268, 19] width 147 height 23
click at [635, 291] on p "**********" at bounding box center [678, 297] width 296 height 15
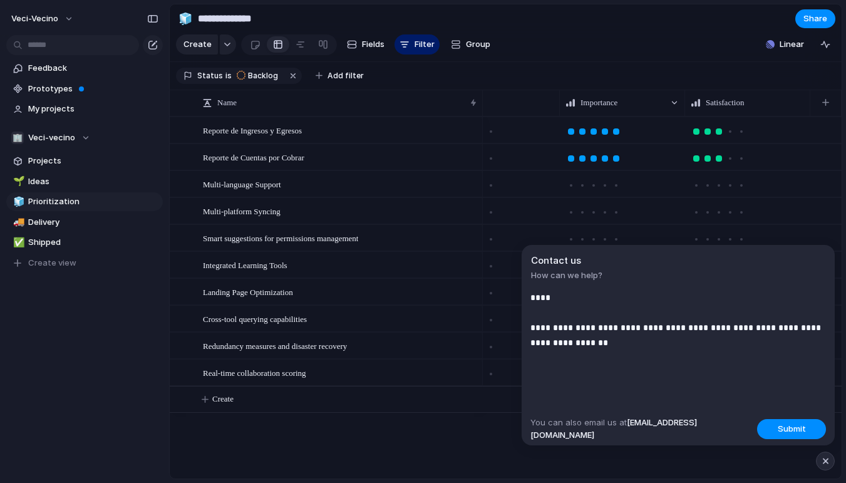
click at [777, 331] on p "**********" at bounding box center [678, 320] width 296 height 60
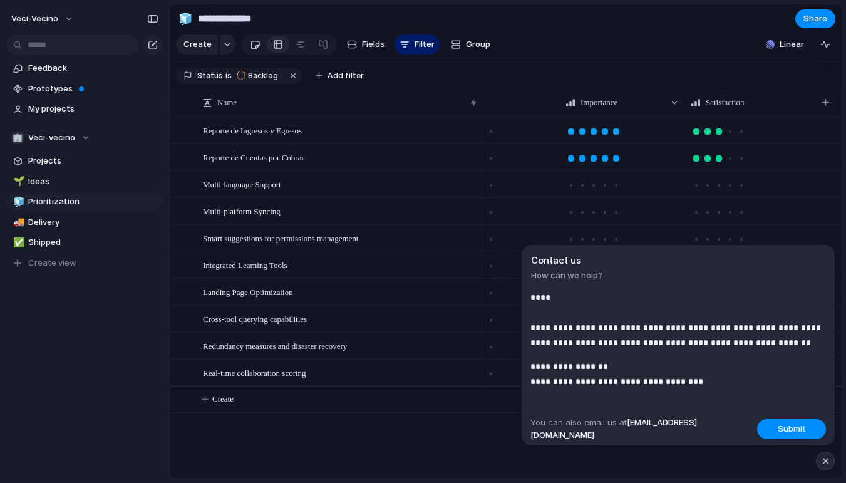
click at [257, 46] on div at bounding box center [255, 44] width 11 height 21
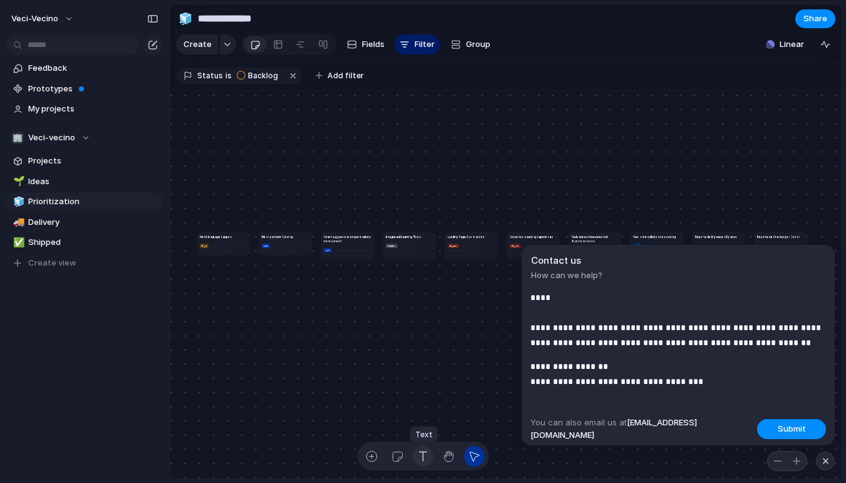
click at [426, 460] on div "button" at bounding box center [422, 456] width 13 height 13
drag, startPoint x: 404, startPoint y: 176, endPoint x: 417, endPoint y: 300, distance: 124.7
click at [417, 300] on div "Multi-language Support High Multi-platform Syncing Low Smart suggestions for pe…" at bounding box center [506, 284] width 672 height 389
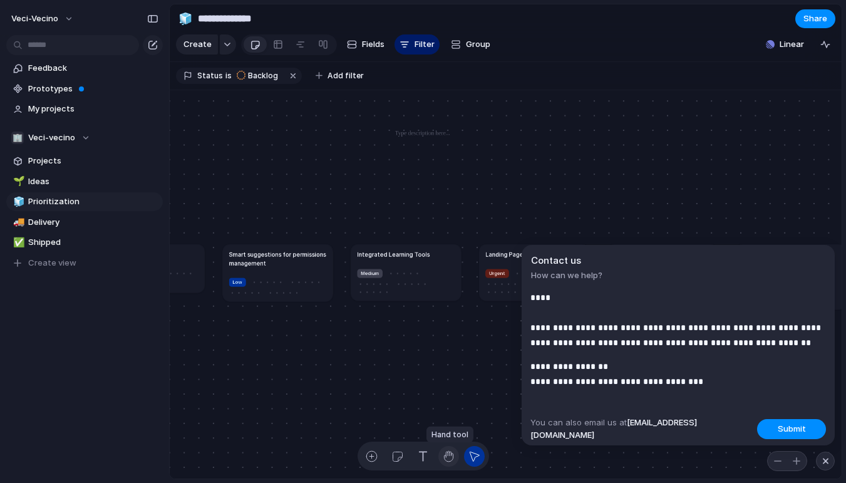
click at [446, 447] on button "button" at bounding box center [448, 456] width 21 height 21
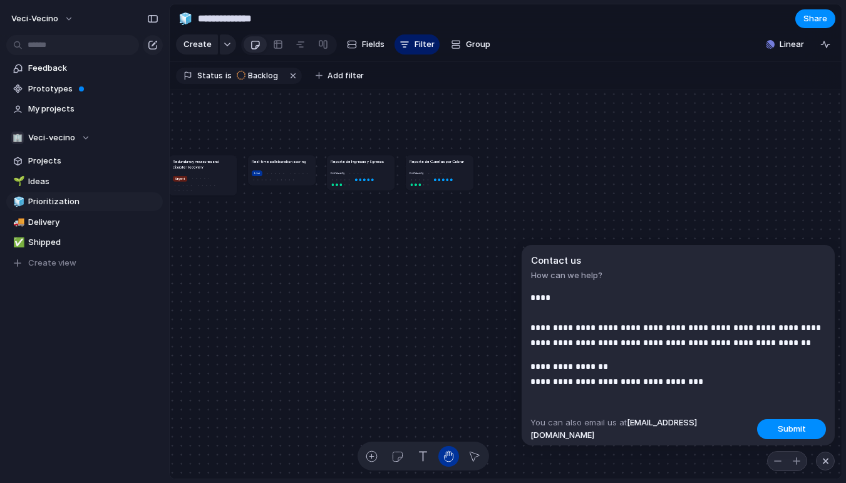
drag, startPoint x: 433, startPoint y: 277, endPoint x: 380, endPoint y: 195, distance: 97.8
click at [380, 190] on article "Reporte de Ingresos y Egresos No Priority" at bounding box center [361, 172] width 68 height 34
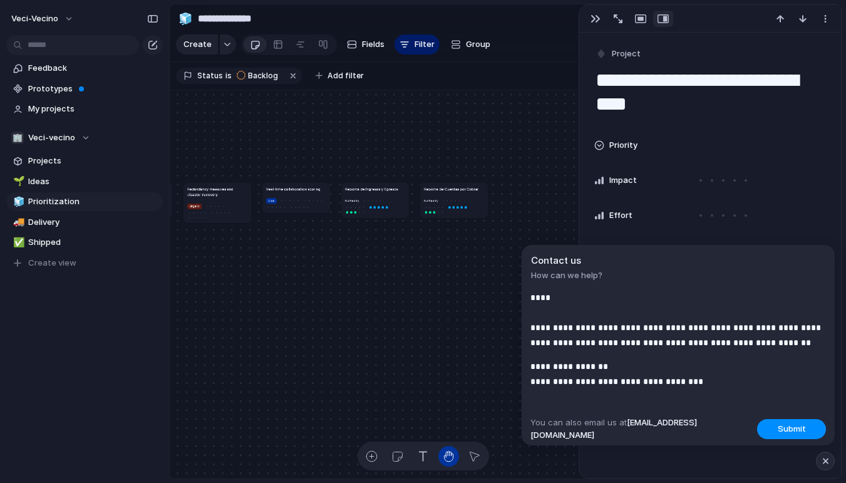
click at [410, 299] on div "Multi-language Support High Multi-platform Syncing Low Smart suggestions for pe…" at bounding box center [506, 284] width 672 height 389
click at [594, 19] on div "button" at bounding box center [596, 19] width 10 height 10
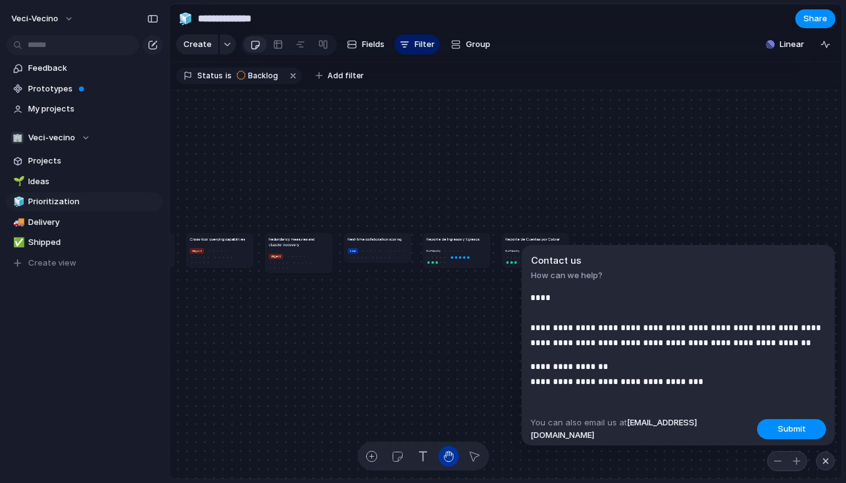
click at [398, 310] on div "Multi-language Support High Multi-platform Syncing Low Smart suggestions for pe…" at bounding box center [506, 284] width 672 height 389
drag, startPoint x: 456, startPoint y: 240, endPoint x: 476, endPoint y: 250, distance: 22.1
click at [476, 242] on h1 "Reporte de Ingresos y Egresos" at bounding box center [463, 240] width 53 height 6
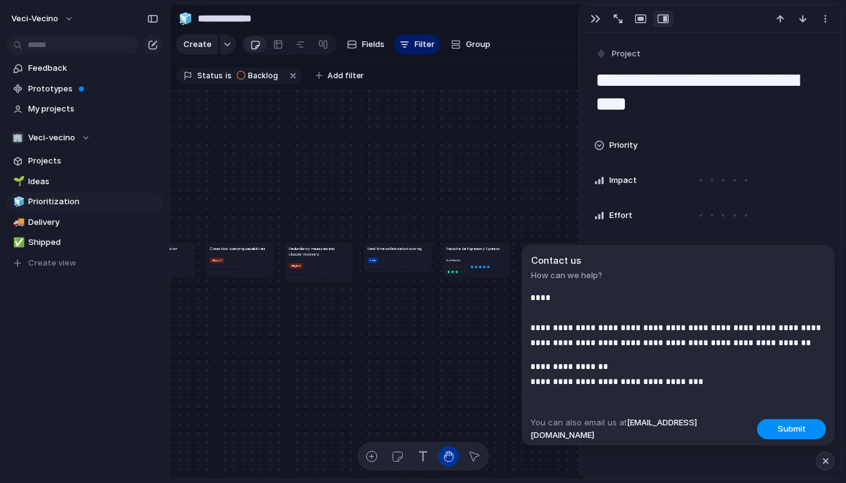
click at [343, 338] on div "Multi-language Support High Multi-platform Syncing Low Smart suggestions for pe…" at bounding box center [506, 284] width 672 height 389
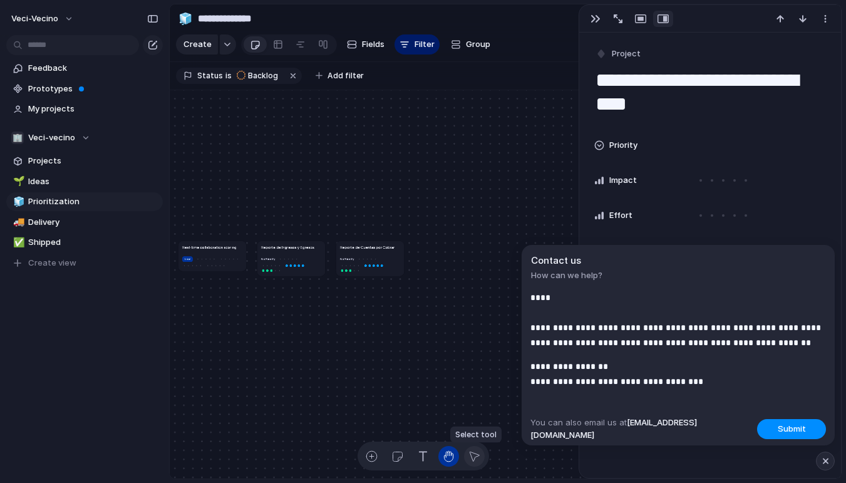
click at [472, 454] on div "button" at bounding box center [474, 456] width 13 height 13
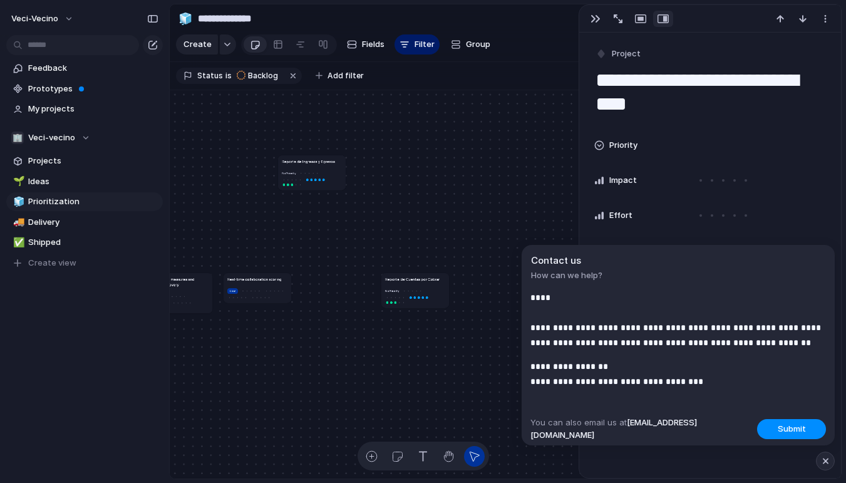
drag, startPoint x: 330, startPoint y: 277, endPoint x: 304, endPoint y: 153, distance: 127.4
click at [304, 158] on h1 "Reporte de Ingresos y Egresos" at bounding box center [308, 161] width 53 height 6
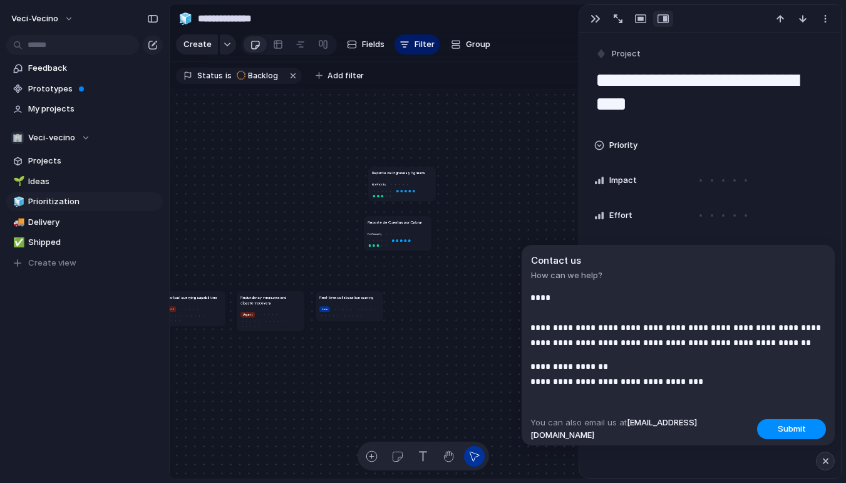
drag, startPoint x: 494, startPoint y: 300, endPoint x: 386, endPoint y: 224, distance: 131.7
click at [386, 224] on article "Reporte de Cuentas por Cobrar No Priority" at bounding box center [398, 233] width 68 height 34
drag, startPoint x: 358, startPoint y: 295, endPoint x: 354, endPoint y: 364, distance: 69.7
click at [354, 313] on h1 "Real-time collaboration scoring" at bounding box center [346, 310] width 55 height 6
drag, startPoint x: 274, startPoint y: 296, endPoint x: 324, endPoint y: 289, distance: 50.5
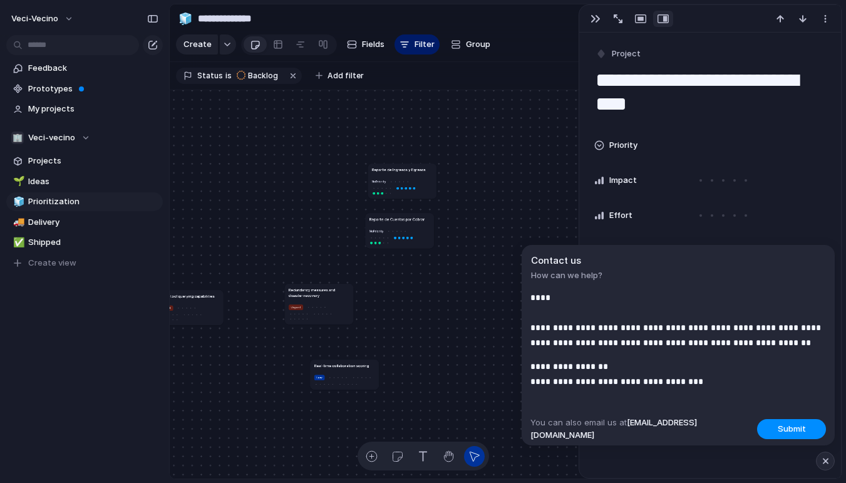
click at [324, 289] on h1 "Redundancy measures and disaster recovery" at bounding box center [319, 292] width 61 height 11
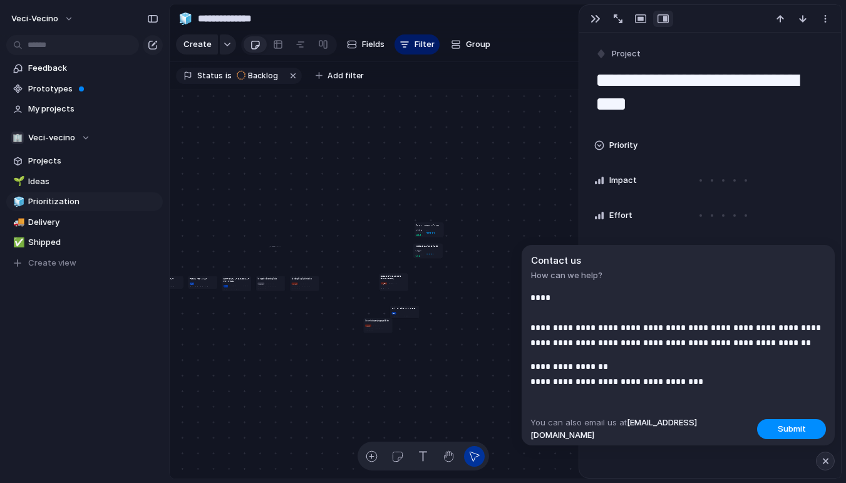
drag, startPoint x: 336, startPoint y: 280, endPoint x: 375, endPoint y: 322, distance: 57.6
click at [375, 322] on article "Cross-tool querying capabilities Urgent" at bounding box center [377, 325] width 29 height 15
drag, startPoint x: 307, startPoint y: 281, endPoint x: 366, endPoint y: 300, distance: 62.4
click at [366, 301] on div at bounding box center [365, 302] width 9 height 3
drag, startPoint x: 264, startPoint y: 279, endPoint x: 331, endPoint y: 322, distance: 80.3
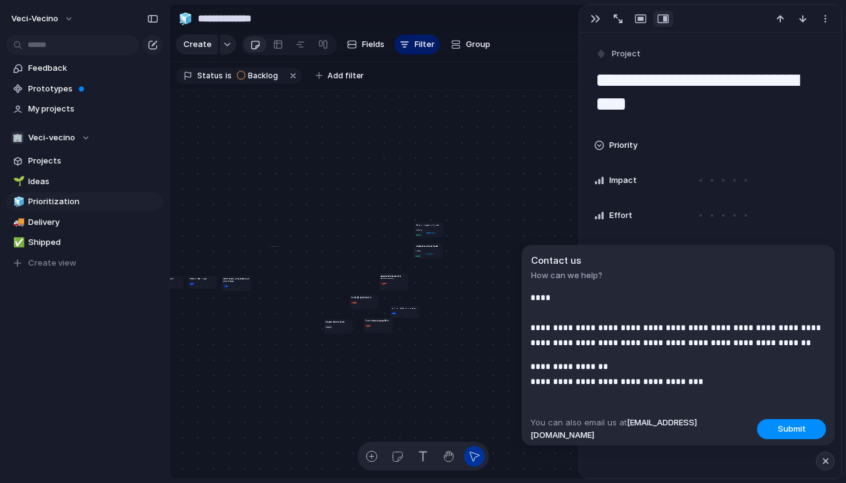
click at [331, 322] on h1 "Integrated Learning Tools" at bounding box center [334, 322] width 19 height 3
drag, startPoint x: 235, startPoint y: 277, endPoint x: 485, endPoint y: 279, distance: 249.9
click at [485, 279] on h1 "Smart suggestions for permissions management" at bounding box center [486, 281] width 26 height 4
drag, startPoint x: 249, startPoint y: 268, endPoint x: 475, endPoint y: 270, distance: 226.1
click at [476, 276] on div at bounding box center [476, 276] width 0 height 0
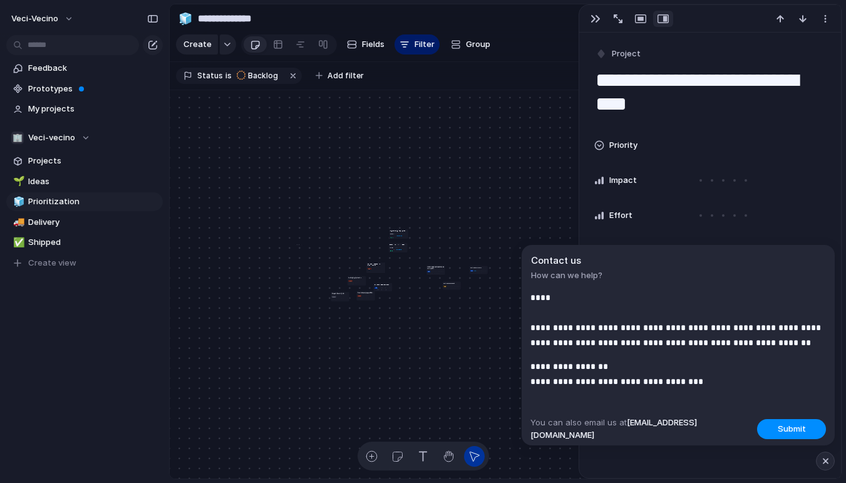
drag, startPoint x: 226, startPoint y: 266, endPoint x: 447, endPoint y: 284, distance: 221.1
click at [447, 284] on article "Multi-language Support High" at bounding box center [451, 285] width 19 height 8
click at [683, 383] on p "**********" at bounding box center [678, 374] width 296 height 30
click at [730, 392] on p "**********" at bounding box center [678, 396] width 296 height 75
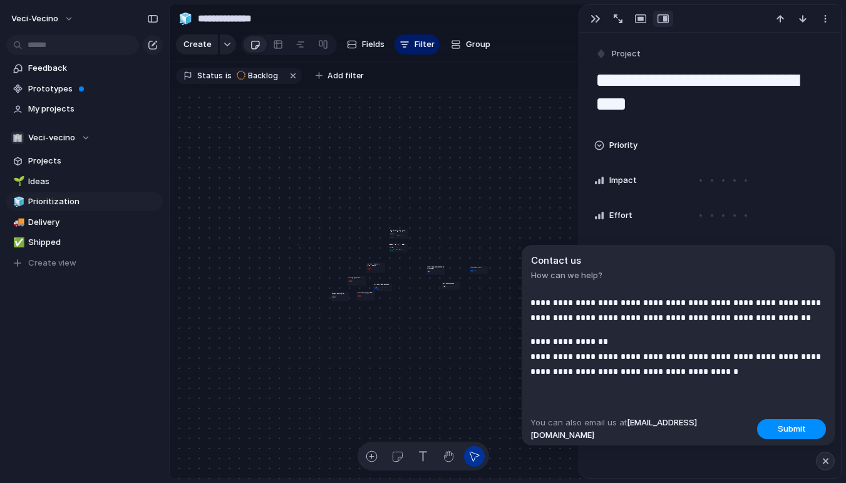
scroll to position [40, 0]
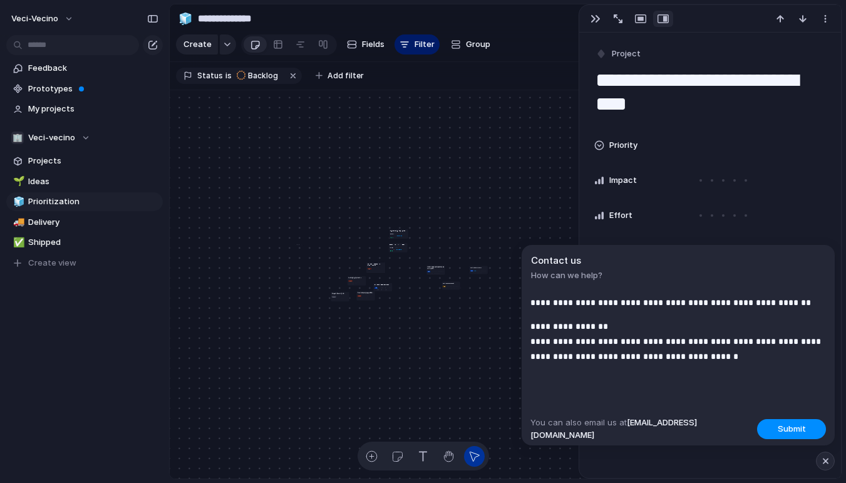
click at [614, 326] on p "**********" at bounding box center [678, 356] width 296 height 75
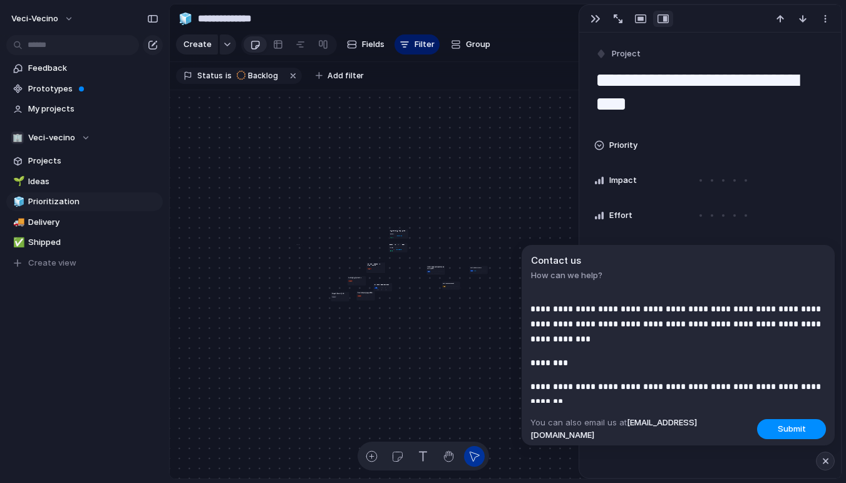
scroll to position [82, 0]
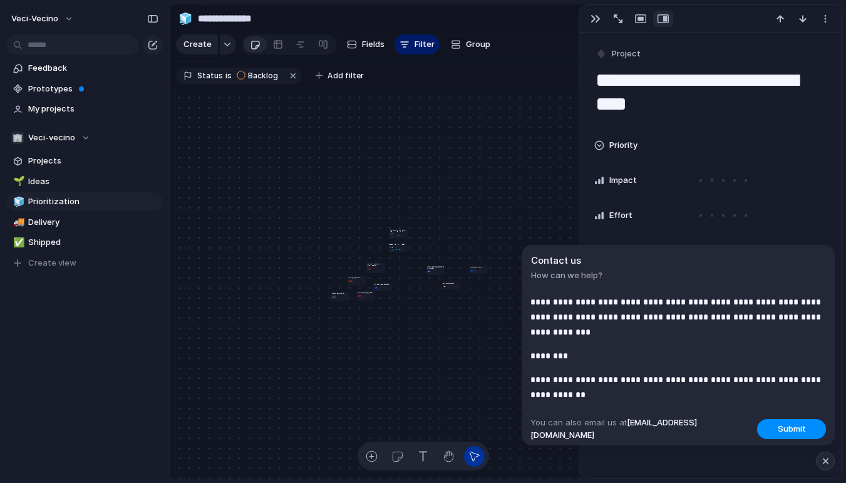
click at [711, 378] on p "**********" at bounding box center [678, 387] width 296 height 30
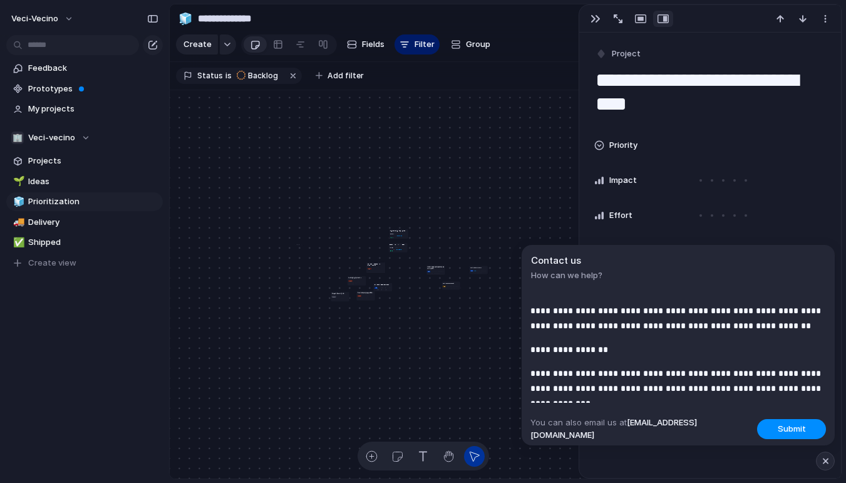
scroll to position [0, 0]
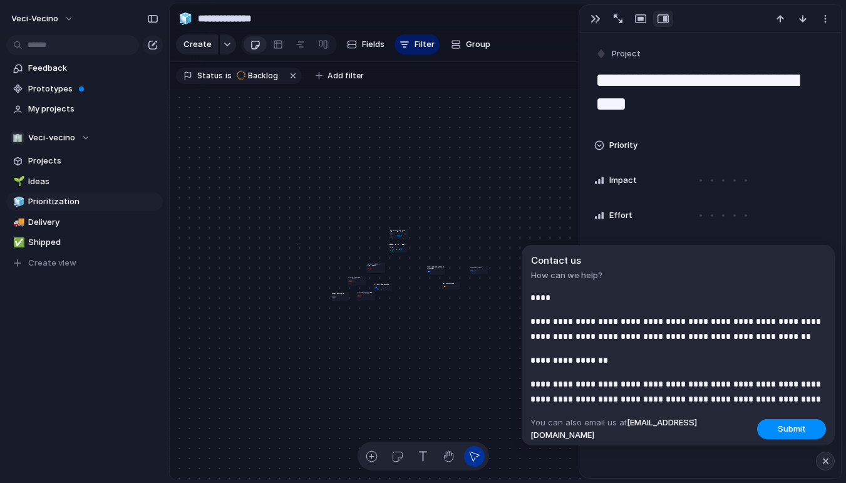
click at [558, 338] on p "**********" at bounding box center [678, 329] width 296 height 30
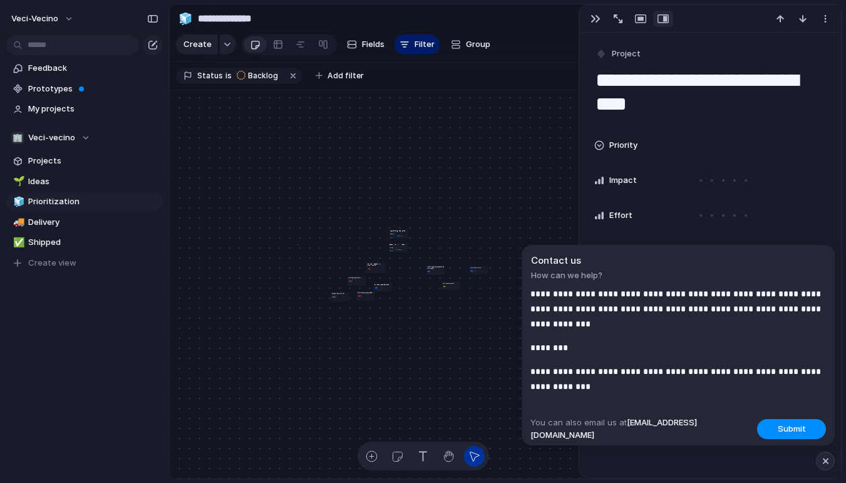
click at [586, 390] on p "**********" at bounding box center [678, 379] width 296 height 30
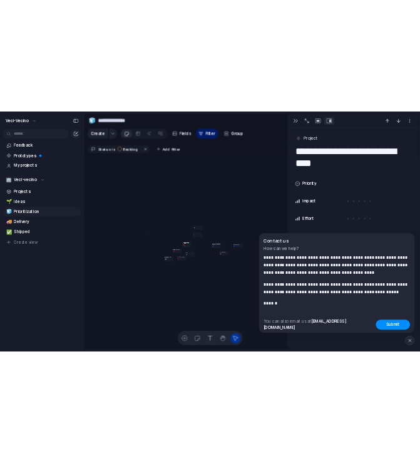
scroll to position [168, 0]
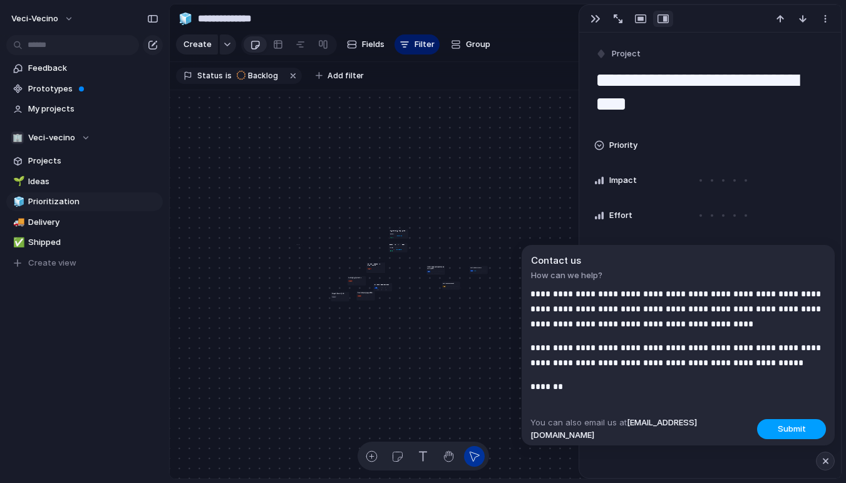
click at [783, 426] on span "Submit" at bounding box center [792, 429] width 28 height 13
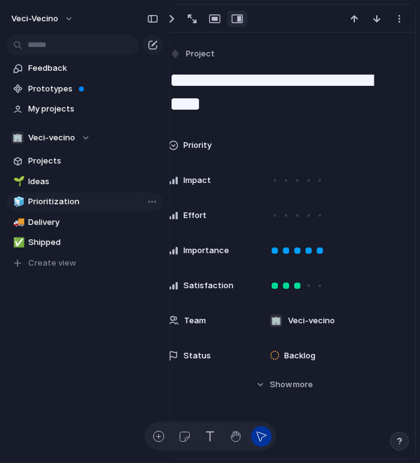
click at [46, 202] on span "Prioritization" at bounding box center [93, 201] width 130 height 13
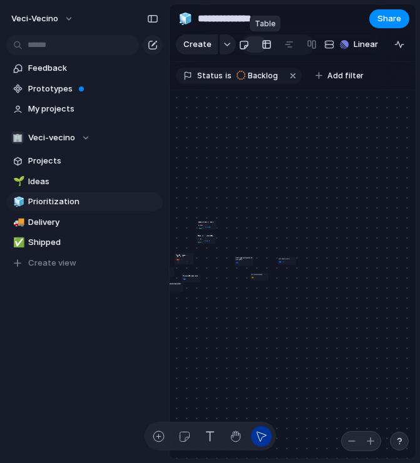
click at [266, 46] on div at bounding box center [267, 44] width 10 height 20
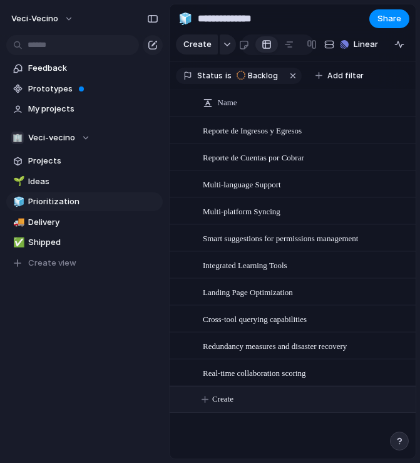
click at [228, 398] on span "Create" at bounding box center [222, 399] width 21 height 13
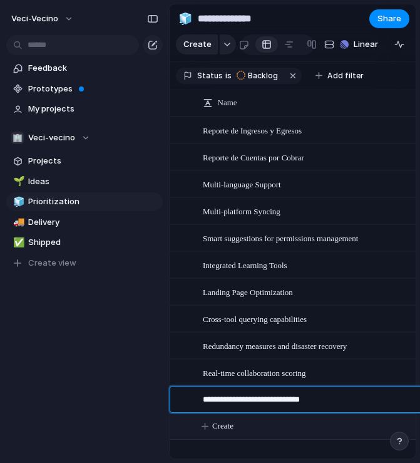
type textarea "**********"
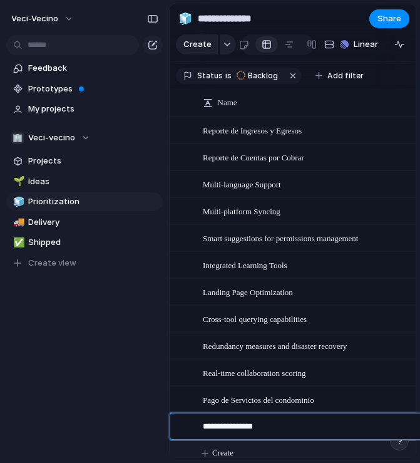
type textarea "**********"
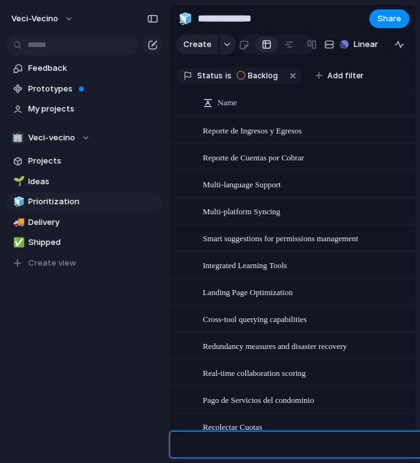
scroll to position [9, 0]
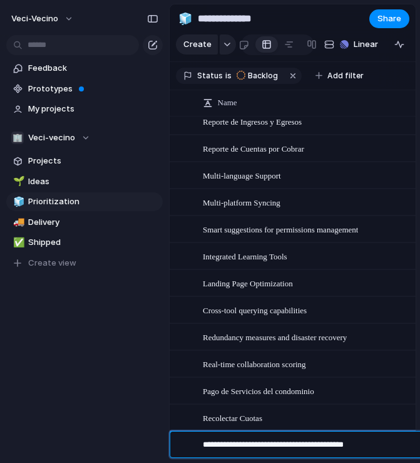
type textarea "**********"
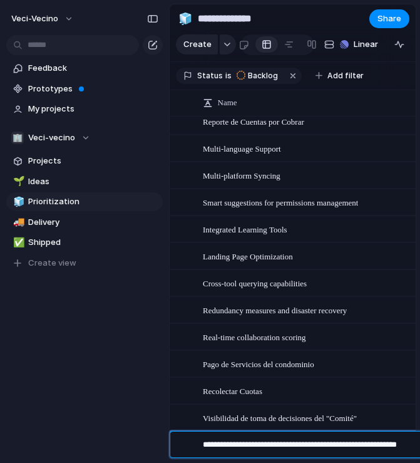
type textarea "**********"
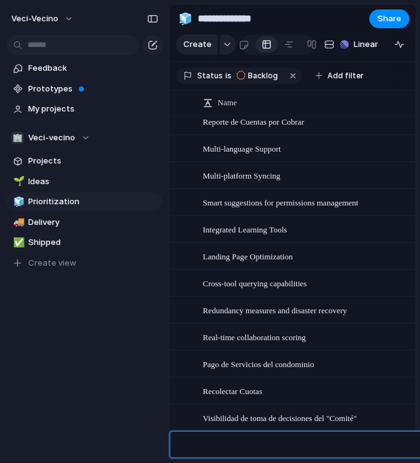
scroll to position [63, 0]
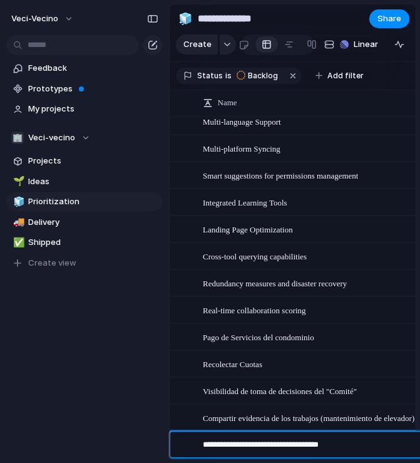
type textarea "**********"
click at [378, 441] on textarea "**********" at bounding box center [338, 446] width 271 height 16
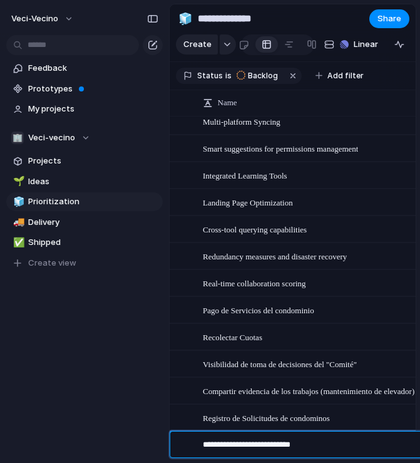
type textarea "**********"
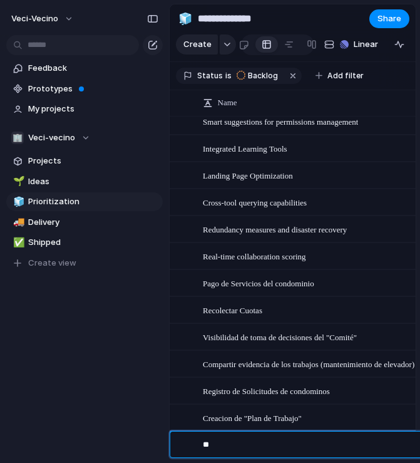
type textarea "*"
type textarea "**********"
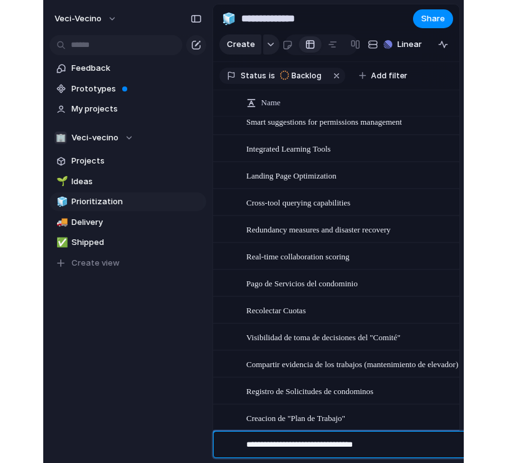
scroll to position [143, 0]
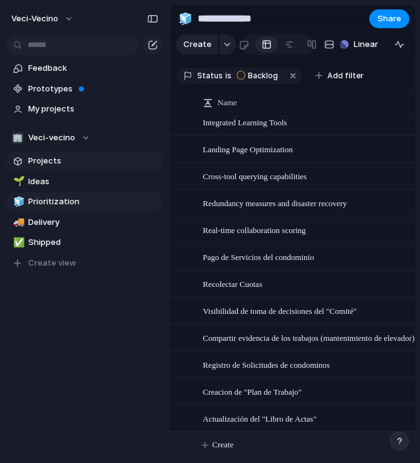
click at [78, 160] on span "Projects" at bounding box center [93, 161] width 130 height 13
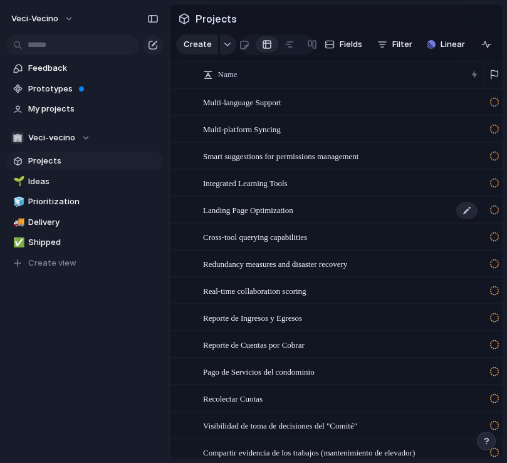
click at [316, 210] on div "Landing Page Optimization" at bounding box center [341, 210] width 276 height 26
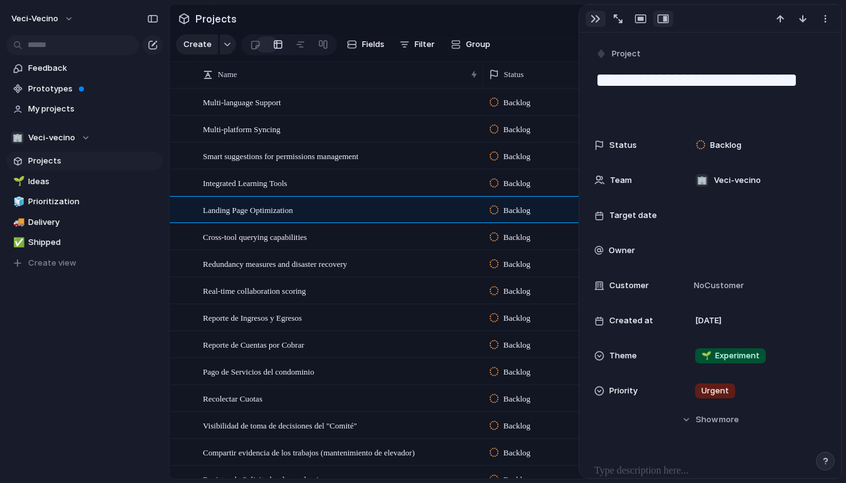
click at [595, 17] on div "button" at bounding box center [596, 19] width 10 height 10
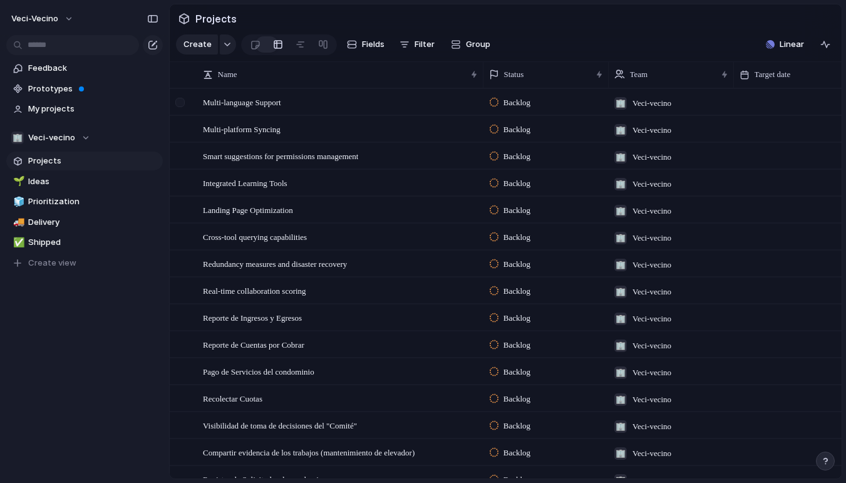
click at [185, 102] on div at bounding box center [179, 102] width 9 height 9
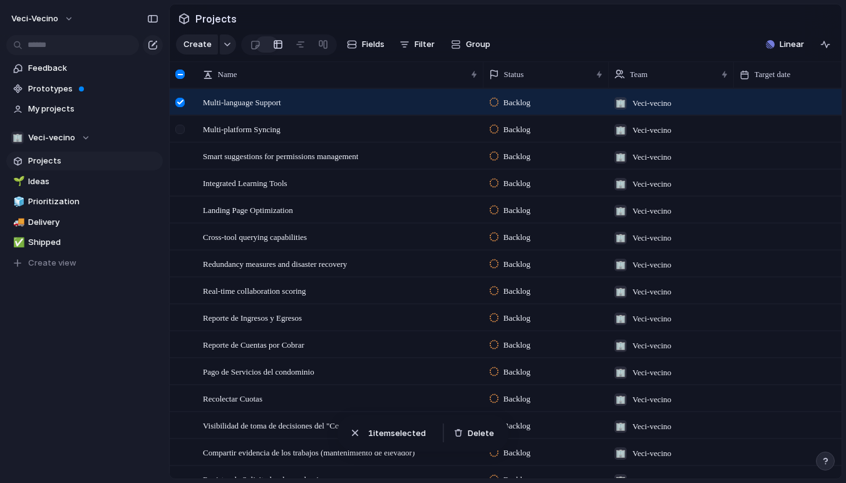
click at [181, 130] on div at bounding box center [179, 129] width 9 height 9
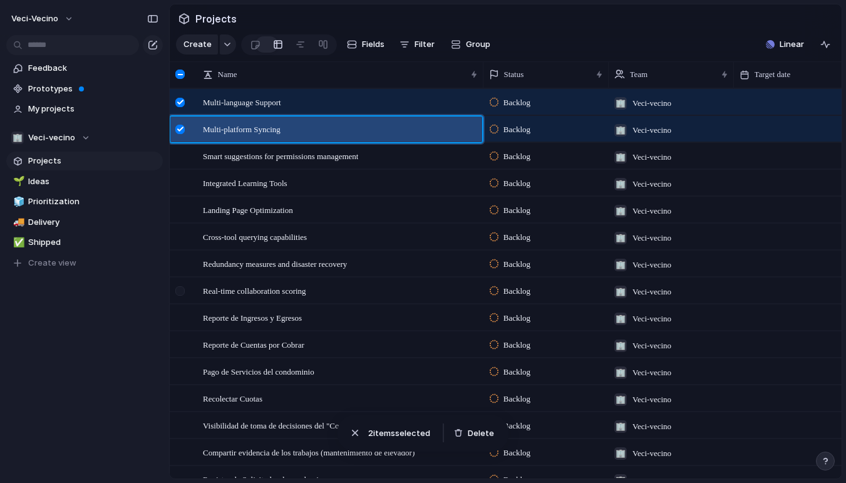
click at [182, 291] on div at bounding box center [179, 290] width 9 height 9
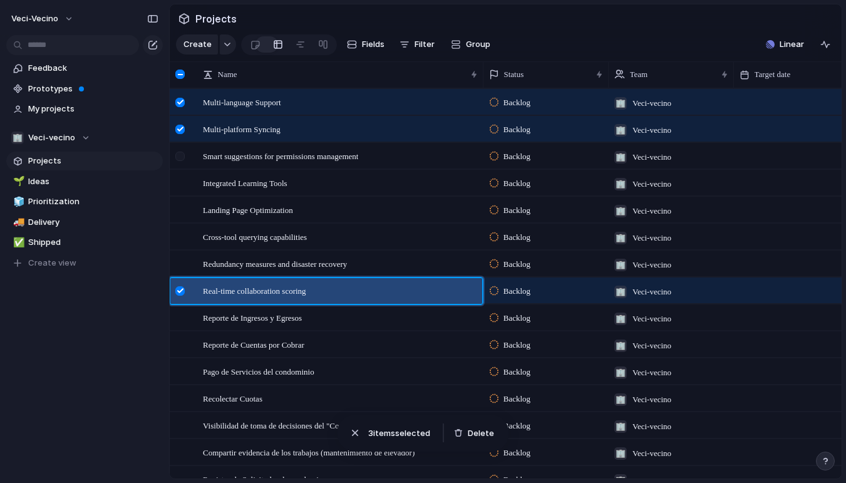
click at [182, 159] on div at bounding box center [179, 156] width 9 height 9
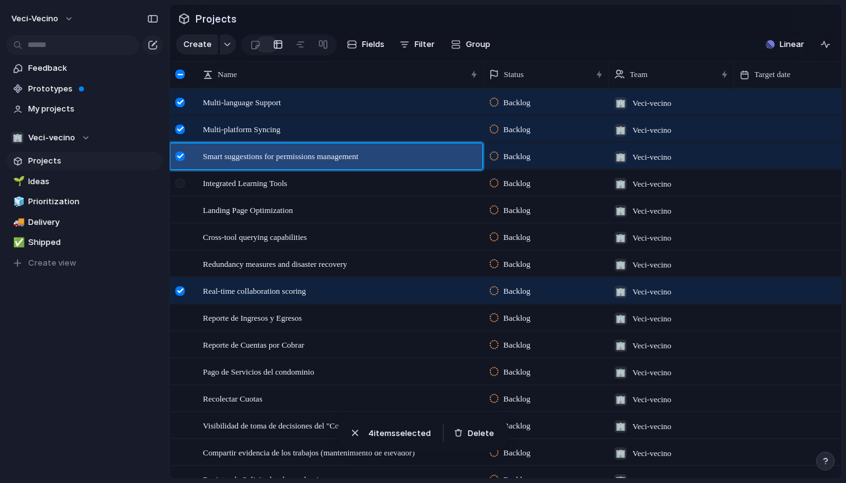
click at [181, 184] on div at bounding box center [179, 182] width 9 height 9
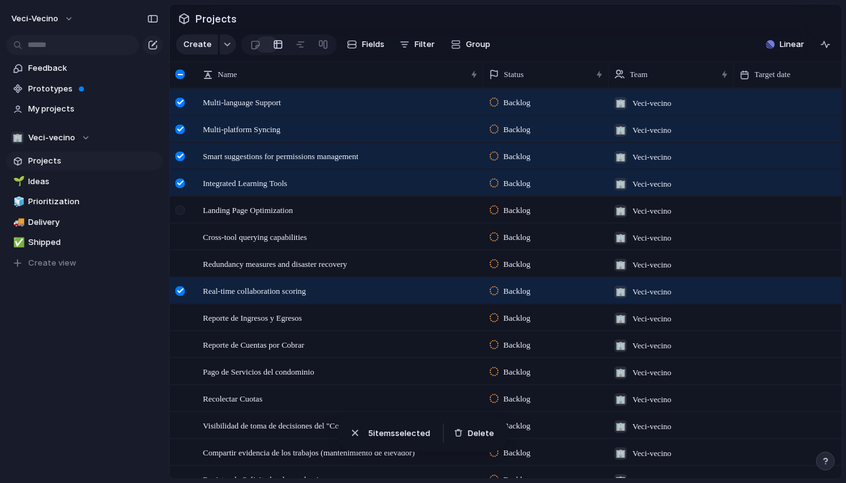
click at [180, 205] on div at bounding box center [179, 209] width 9 height 9
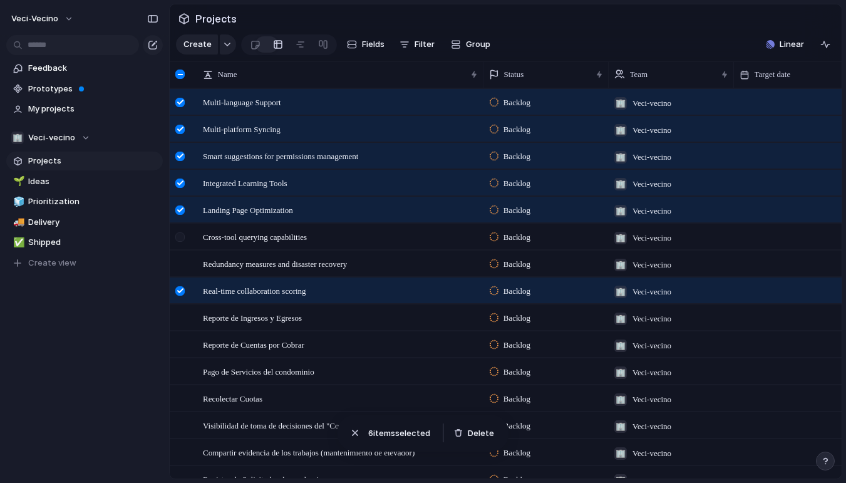
click at [180, 237] on div at bounding box center [179, 236] width 9 height 9
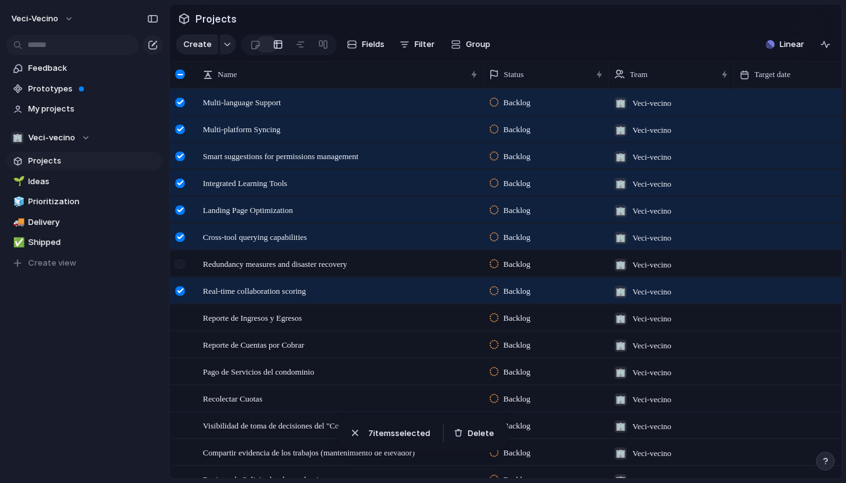
click at [179, 263] on div at bounding box center [179, 263] width 9 height 9
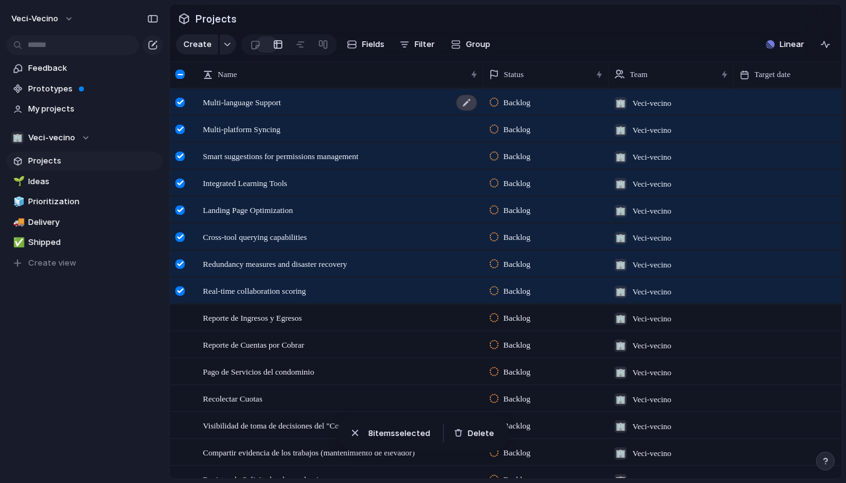
click at [465, 101] on div at bounding box center [466, 103] width 21 height 16
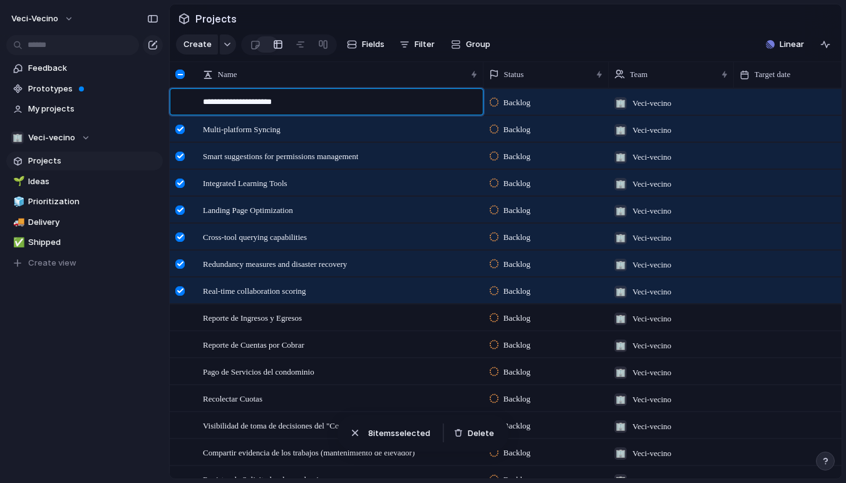
click at [465, 101] on textarea "**********" at bounding box center [338, 104] width 271 height 16
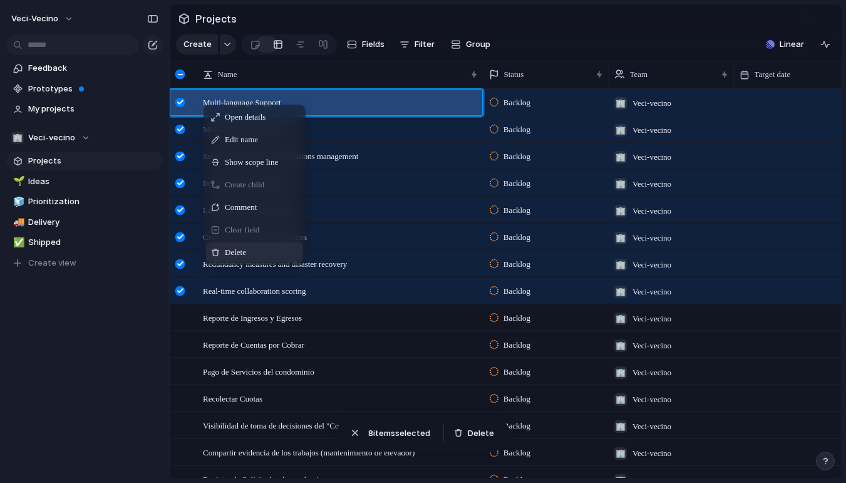
click at [246, 252] on span "Delete" at bounding box center [235, 252] width 21 height 13
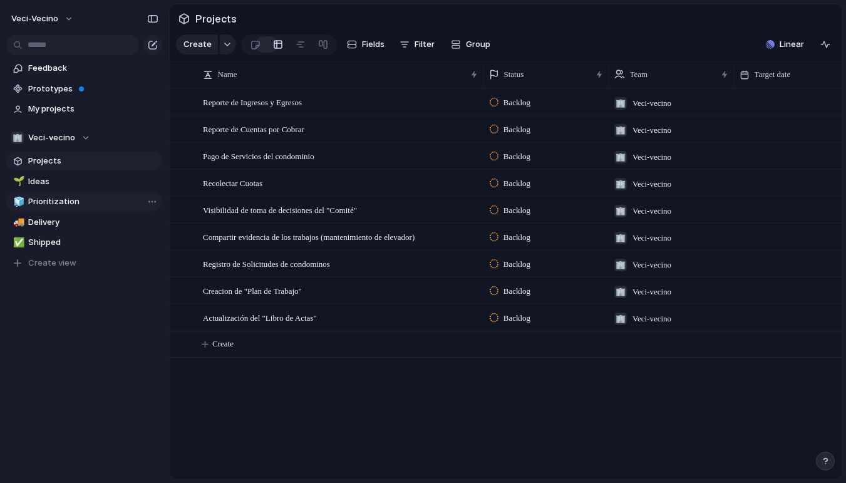
click at [48, 198] on span "Prioritization" at bounding box center [93, 201] width 130 height 13
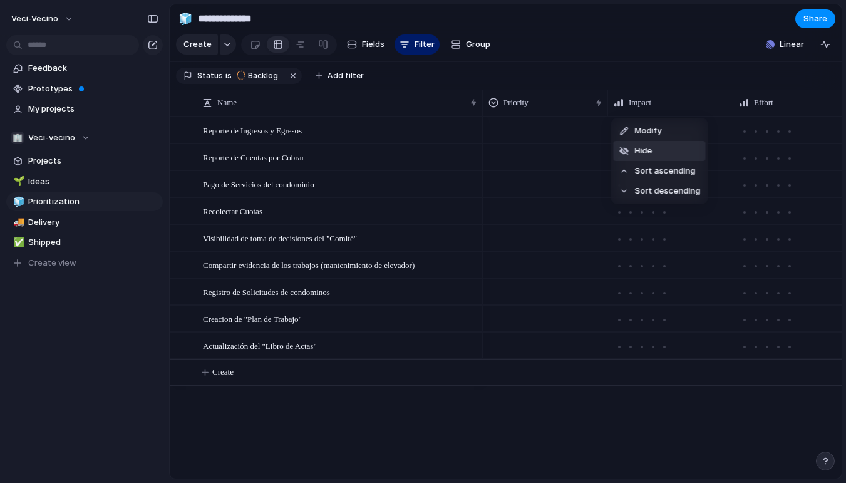
click at [669, 145] on li "Hide" at bounding box center [660, 151] width 92 height 20
click at [663, 153] on li "Hide" at bounding box center [660, 151] width 92 height 20
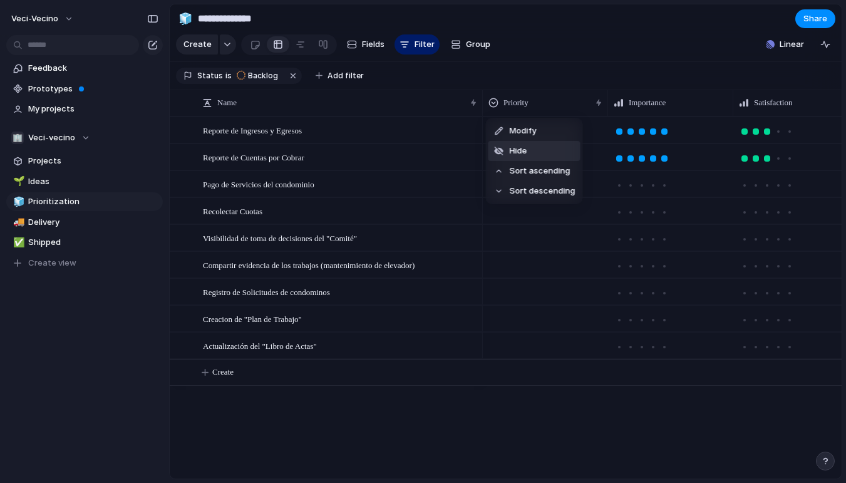
click at [558, 158] on li "Hide" at bounding box center [534, 151] width 92 height 20
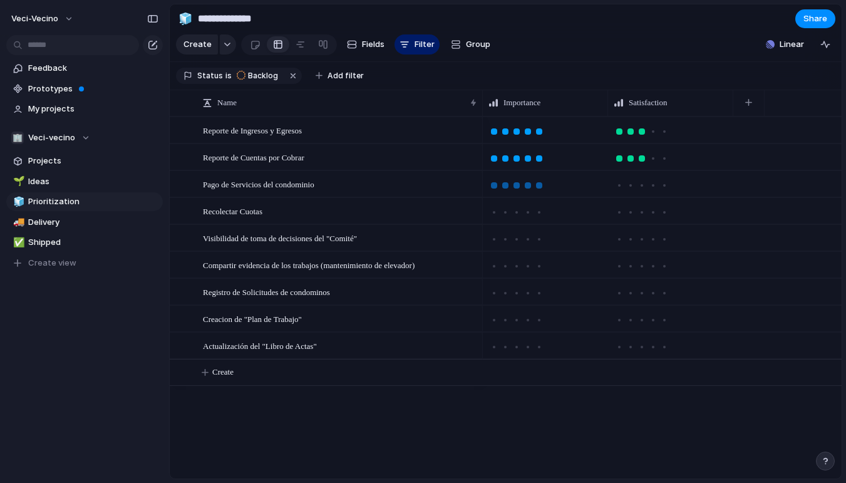
click at [540, 186] on div at bounding box center [539, 185] width 6 height 6
click at [652, 182] on div at bounding box center [653, 185] width 6 height 6
click at [539, 211] on div at bounding box center [539, 212] width 6 height 6
click at [643, 214] on div at bounding box center [642, 212] width 6 height 6
click at [530, 237] on div at bounding box center [528, 239] width 6 height 6
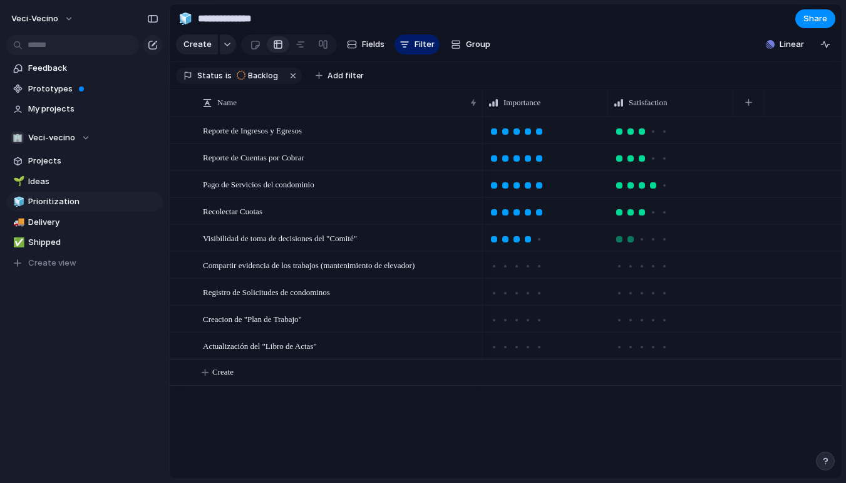
click at [628, 241] on div at bounding box center [630, 239] width 11 height 11
click at [508, 266] on div at bounding box center [505, 266] width 6 height 6
click at [641, 265] on div at bounding box center [642, 266] width 6 height 6
click at [507, 321] on div at bounding box center [505, 320] width 6 height 6
click at [525, 346] on div at bounding box center [528, 347] width 6 height 6
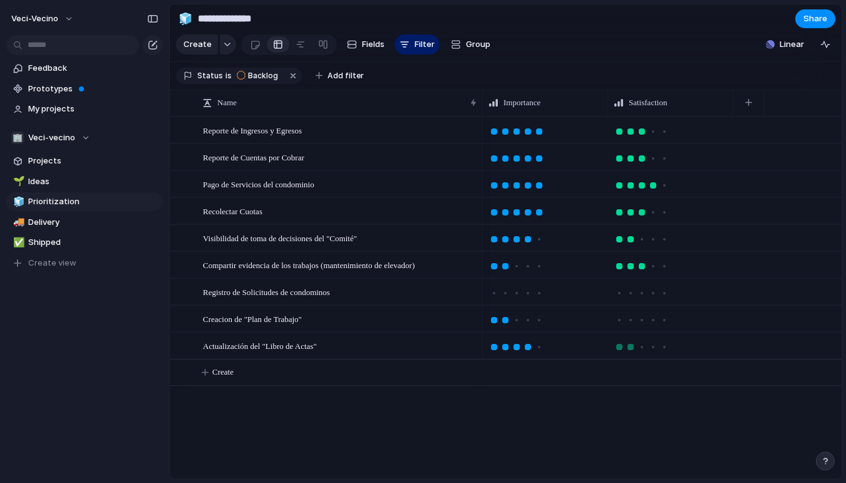
click at [629, 347] on div at bounding box center [631, 347] width 6 height 6
click at [633, 318] on div at bounding box center [631, 320] width 6 height 6
click at [505, 292] on div at bounding box center [505, 293] width 6 height 6
click at [630, 293] on div at bounding box center [631, 293] width 6 height 6
click at [65, 107] on span "My projects" at bounding box center [93, 109] width 130 height 13
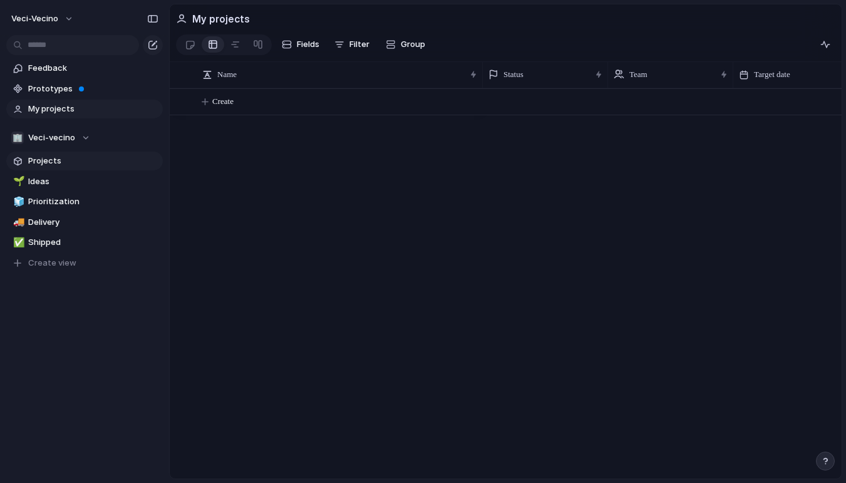
click at [76, 161] on span "Projects" at bounding box center [93, 161] width 130 height 13
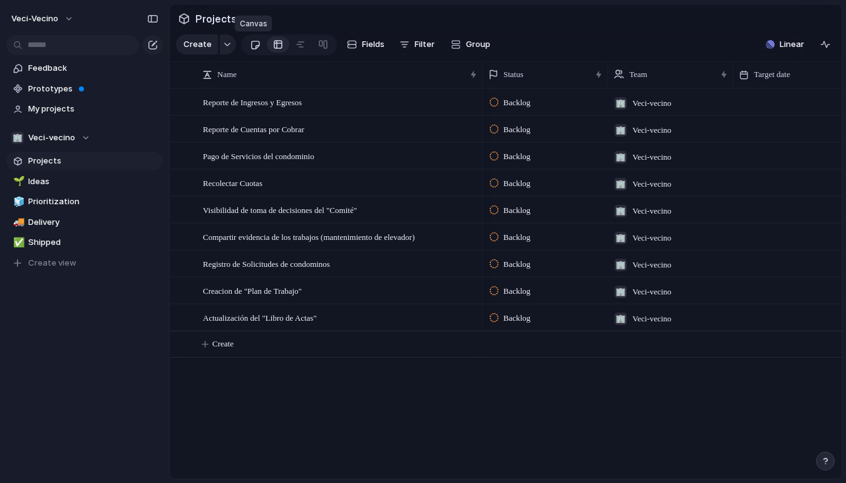
click at [254, 43] on div at bounding box center [255, 44] width 11 height 21
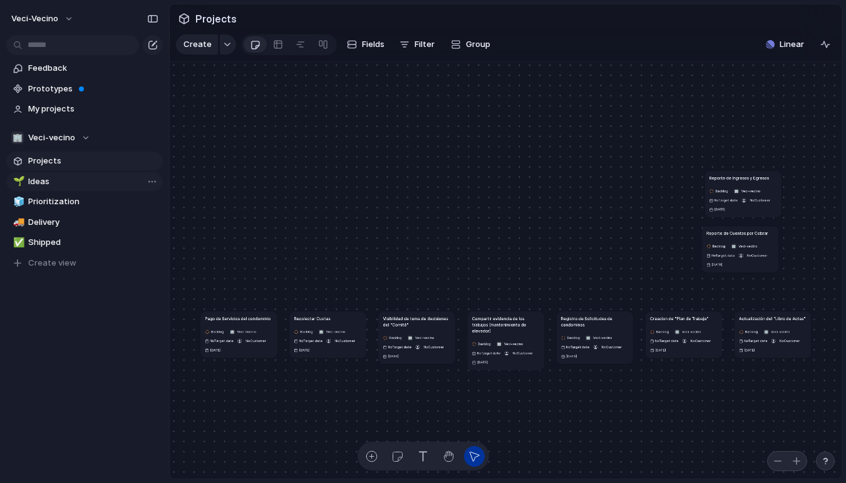
click at [66, 179] on span "Ideas" at bounding box center [93, 181] width 130 height 13
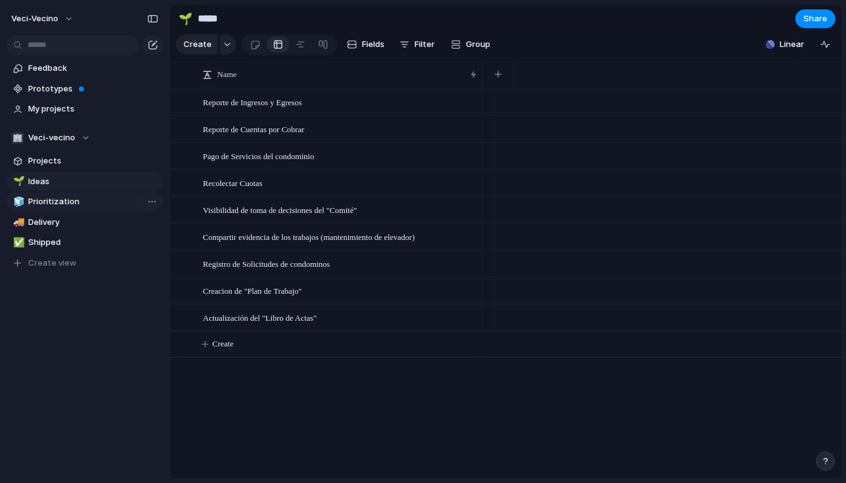
click at [65, 201] on span "Prioritization" at bounding box center [93, 201] width 130 height 13
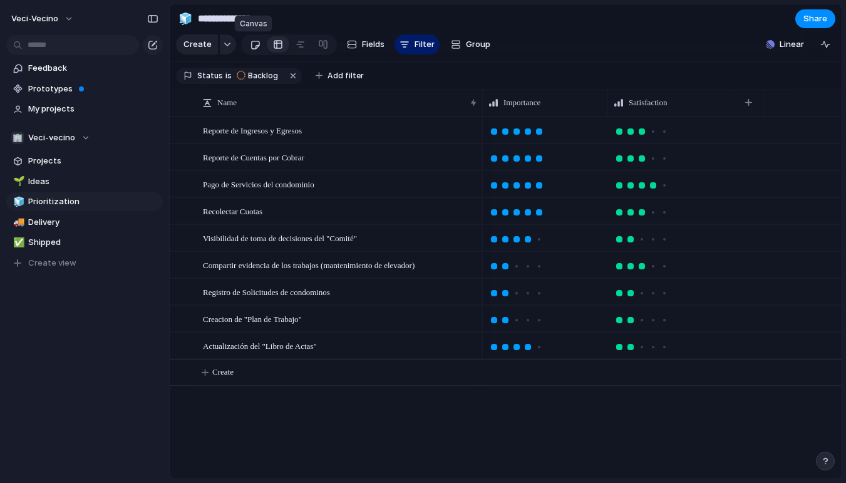
click at [251, 44] on div at bounding box center [255, 44] width 11 height 21
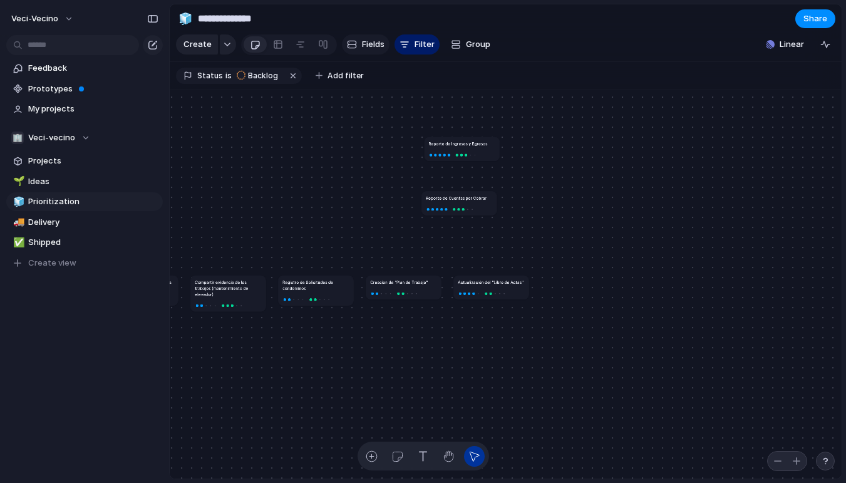
click at [363, 41] on span "Fields" at bounding box center [373, 44] width 23 height 13
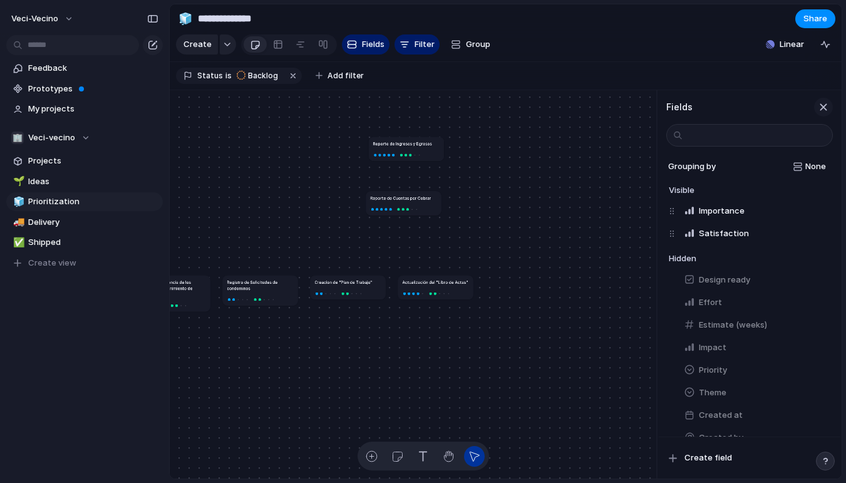
click at [820, 103] on div "button" at bounding box center [824, 107] width 14 height 14
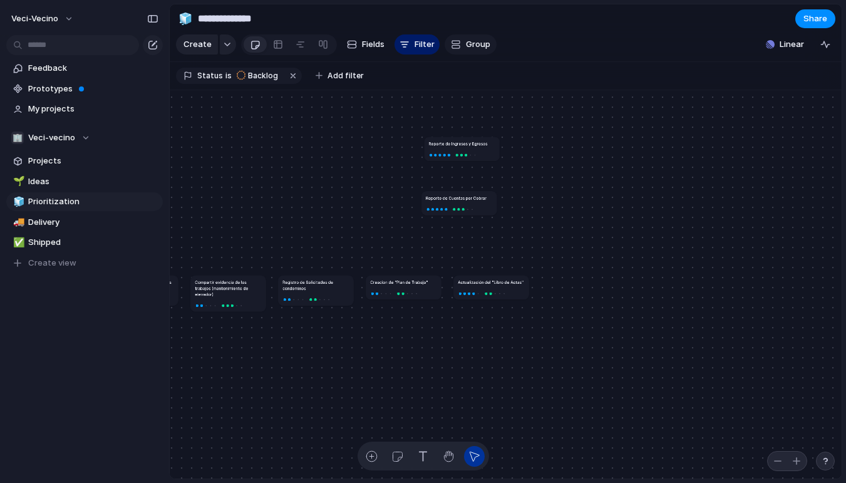
click at [472, 44] on span "Group" at bounding box center [478, 44] width 24 height 13
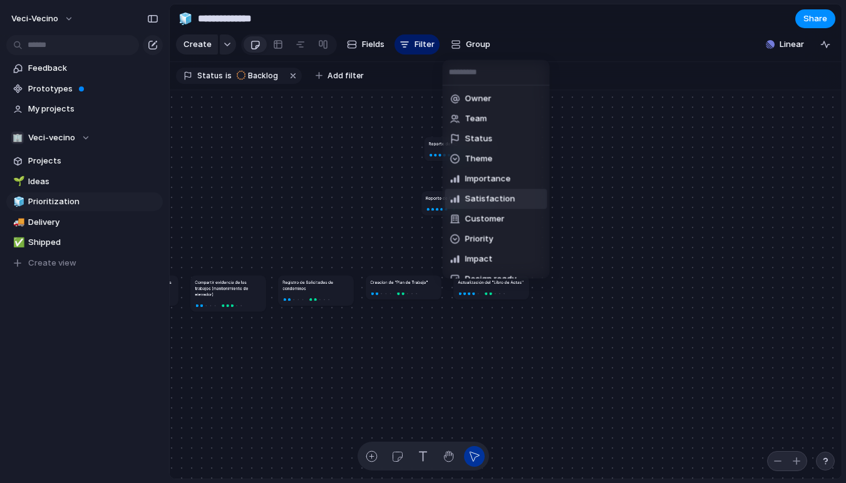
click at [511, 198] on li "Satisfaction" at bounding box center [496, 199] width 102 height 20
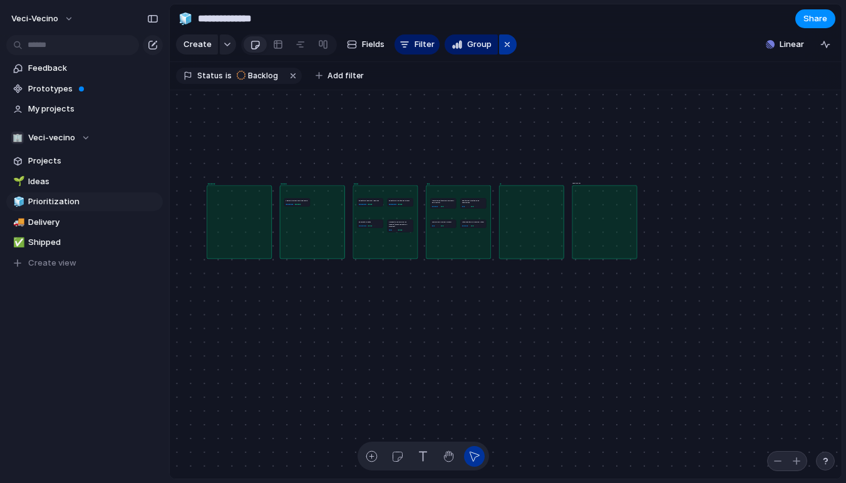
click at [502, 43] on div "button" at bounding box center [507, 44] width 10 height 15
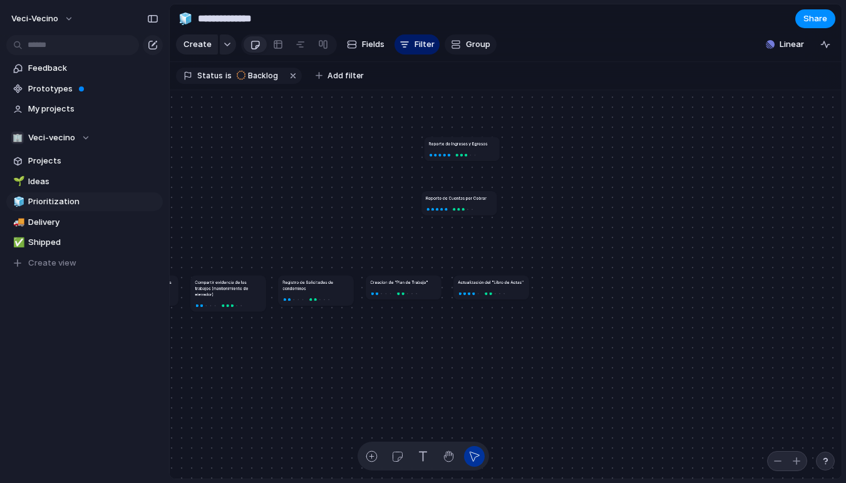
click at [467, 44] on span "Group" at bounding box center [478, 44] width 24 height 13
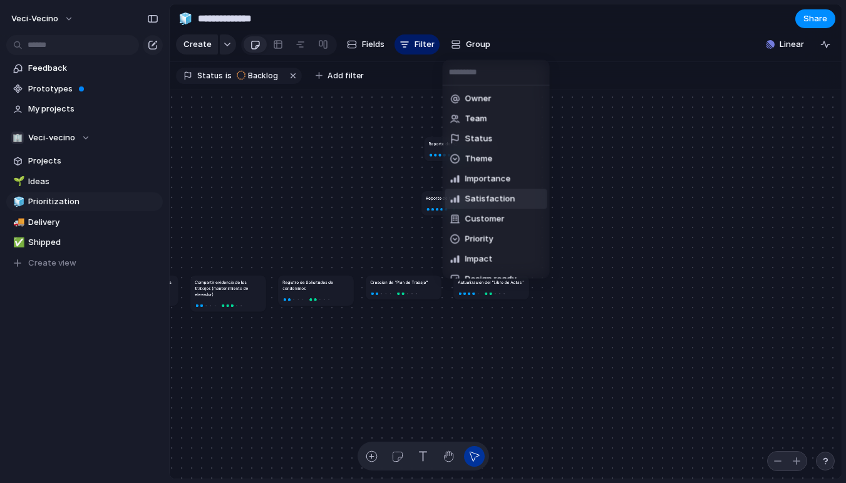
click at [485, 199] on span "Satisfaction" at bounding box center [490, 199] width 50 height 13
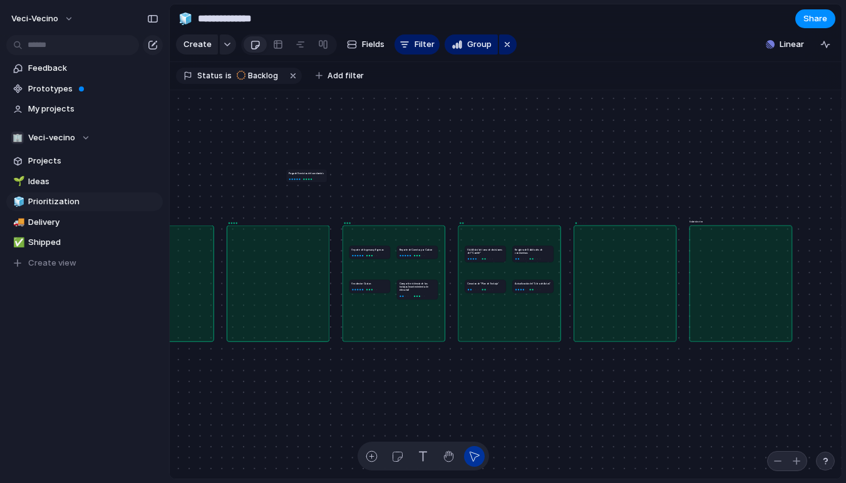
drag, startPoint x: 257, startPoint y: 251, endPoint x: 310, endPoint y: 174, distance: 92.8
click at [310, 174] on article "Pago de Servicios del condominio" at bounding box center [306, 175] width 41 height 13
drag, startPoint x: 310, startPoint y: 174, endPoint x: 276, endPoint y: 261, distance: 93.4
click at [276, 261] on article "Pago de Servicios del condominio" at bounding box center [272, 262] width 41 height 13
click at [505, 46] on div "button" at bounding box center [507, 44] width 10 height 15
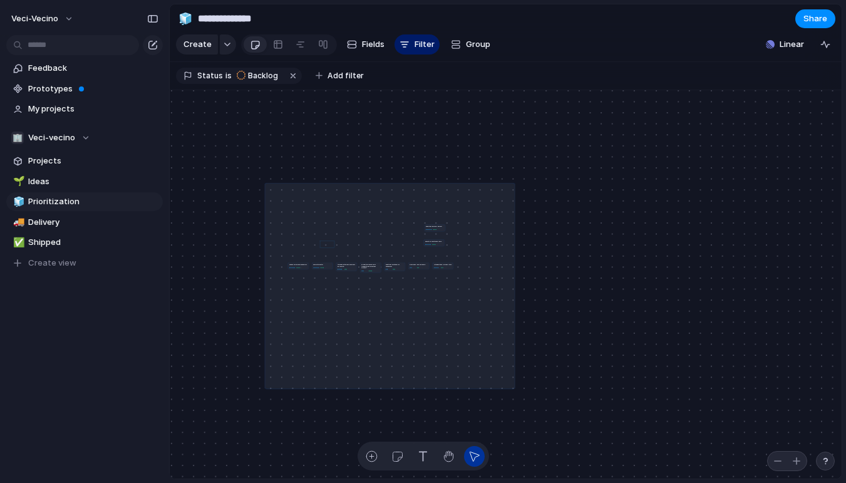
drag, startPoint x: 266, startPoint y: 183, endPoint x: 519, endPoint y: 380, distance: 320.5
click at [519, 380] on div "Reporte de Ingresos y Egresos Reporte de Cuentas por Cobrar Pago de Servicios d…" at bounding box center [506, 284] width 672 height 389
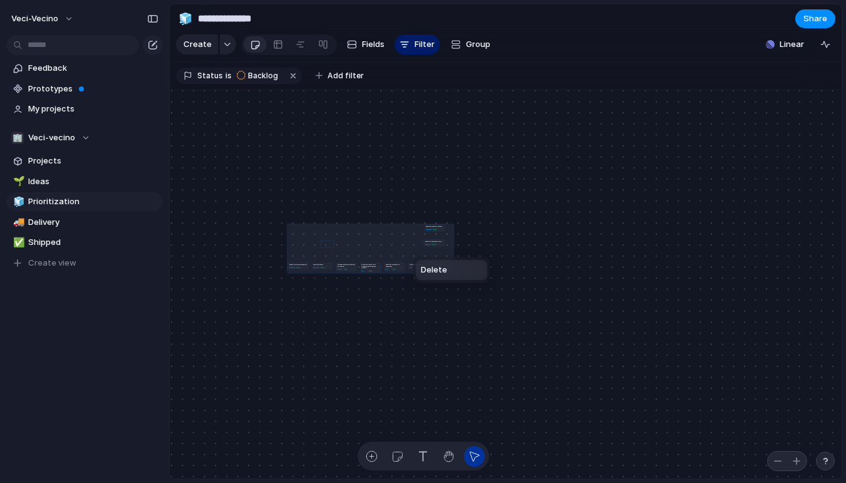
click at [547, 348] on div "Delete" at bounding box center [423, 241] width 846 height 483
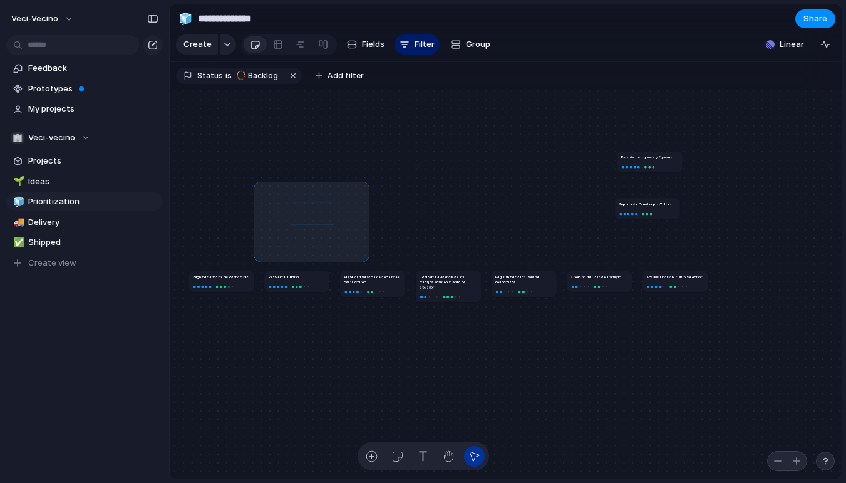
drag, startPoint x: 257, startPoint y: 184, endPoint x: 366, endPoint y: 259, distance: 132.5
click at [366, 259] on div "Reporte de Ingresos y Egresos Reporte de Cuentas por Cobrar Pago de Servicios d…" at bounding box center [506, 284] width 672 height 389
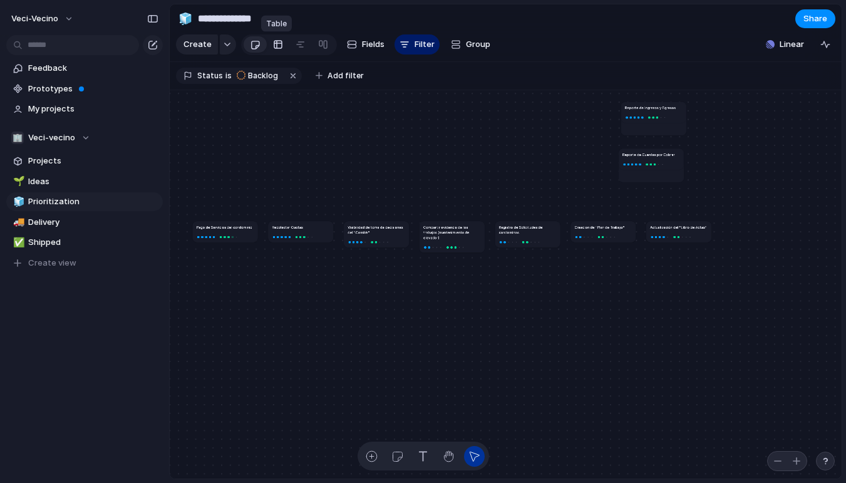
click at [279, 44] on div at bounding box center [278, 44] width 10 height 20
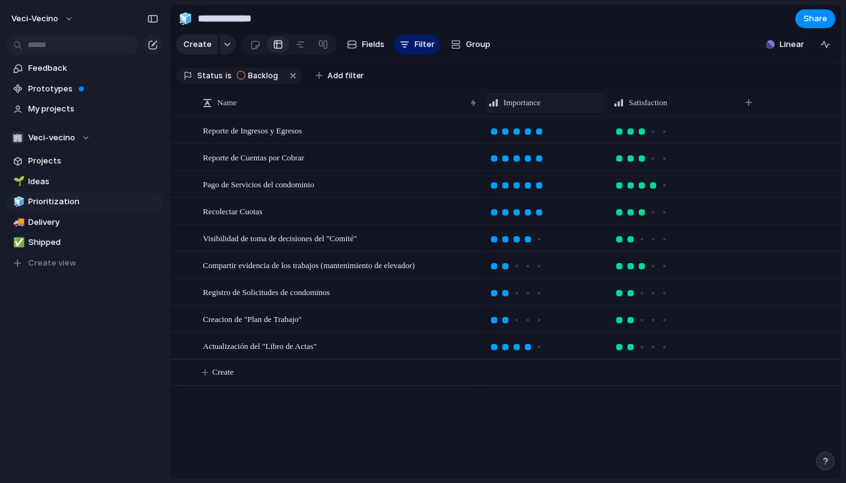
click at [570, 104] on div "Importance" at bounding box center [544, 102] width 113 height 13
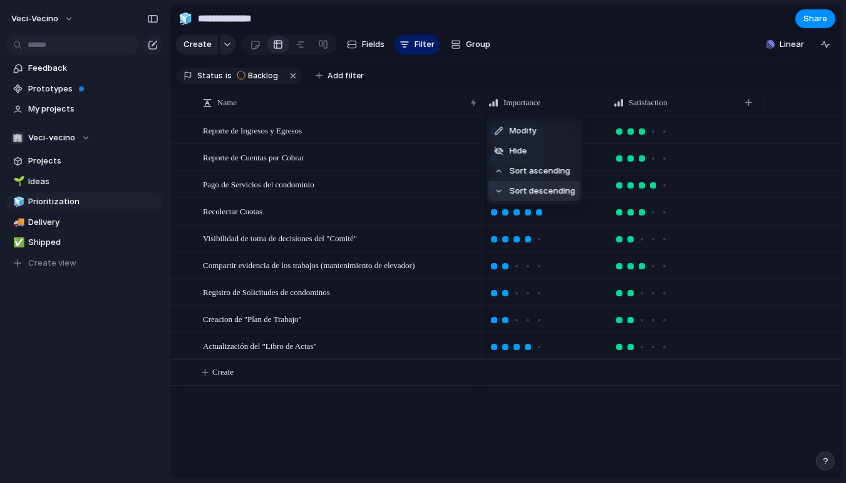
click at [557, 190] on span "Sort descending" at bounding box center [543, 191] width 66 height 13
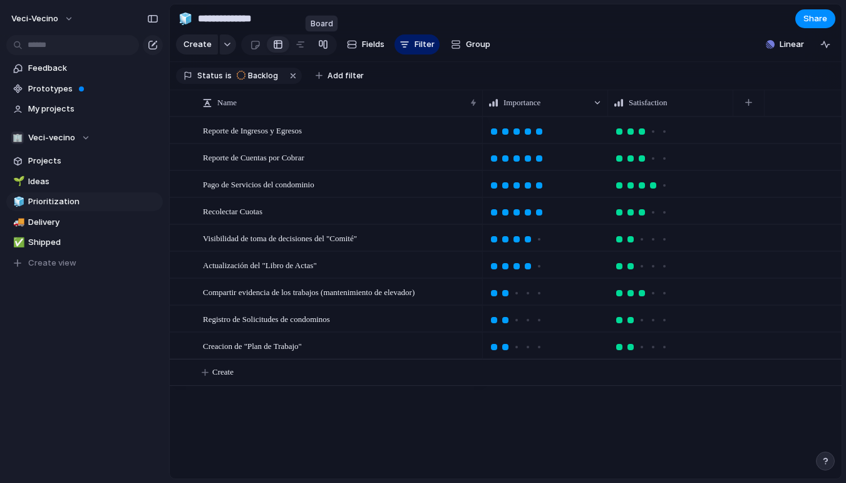
click at [323, 47] on div at bounding box center [323, 44] width 10 height 20
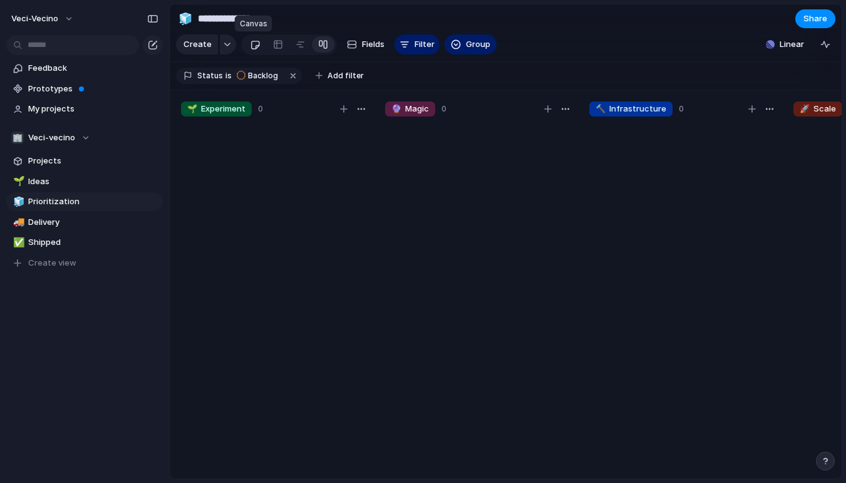
click at [257, 45] on div at bounding box center [255, 44] width 11 height 21
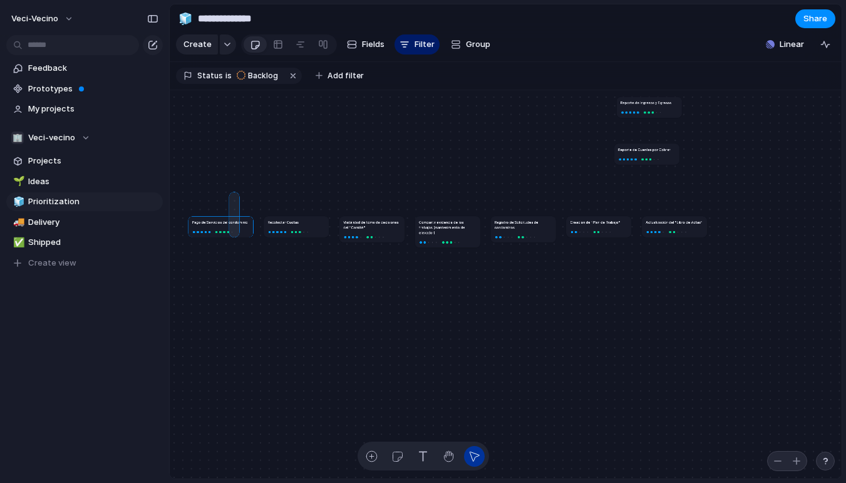
drag, startPoint x: 232, startPoint y: 194, endPoint x: 238, endPoint y: 239, distance: 45.5
click at [238, 239] on div "Reporte de Ingresos y Egresos Reporte de Cuentas por Cobrar Pago de Servicios d…" at bounding box center [506, 284] width 672 height 389
drag, startPoint x: 244, startPoint y: 227, endPoint x: 358, endPoint y: 120, distance: 156.8
click at [358, 120] on div at bounding box center [334, 119] width 70 height 26
click at [466, 41] on span "Group" at bounding box center [478, 44] width 24 height 13
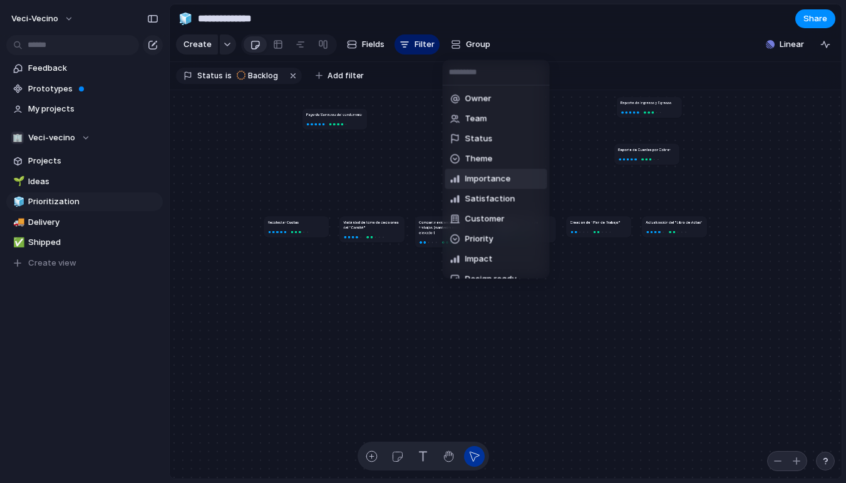
click at [502, 175] on span "Importance" at bounding box center [488, 179] width 46 height 13
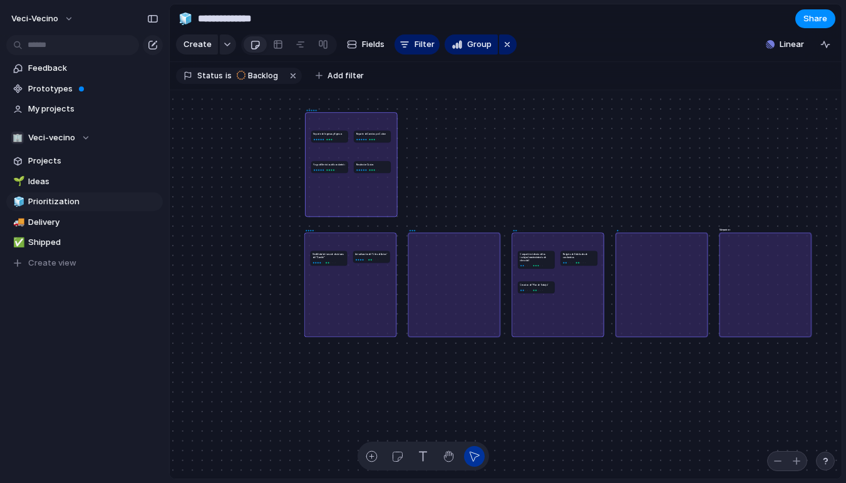
drag, startPoint x: 256, startPoint y: 240, endPoint x: 360, endPoint y: 120, distance: 159.4
click at [360, 120] on div at bounding box center [351, 164] width 92 height 105
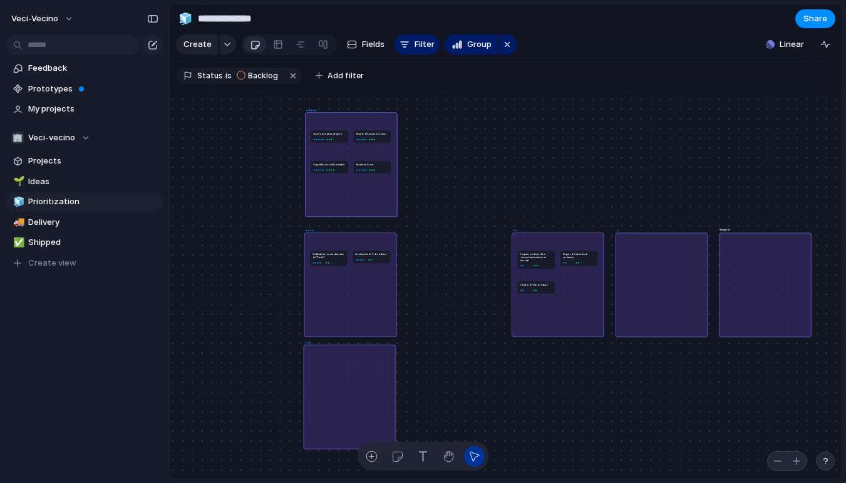
drag, startPoint x: 440, startPoint y: 258, endPoint x: 336, endPoint y: 371, distance: 153.3
click at [336, 370] on div at bounding box center [349, 396] width 92 height 105
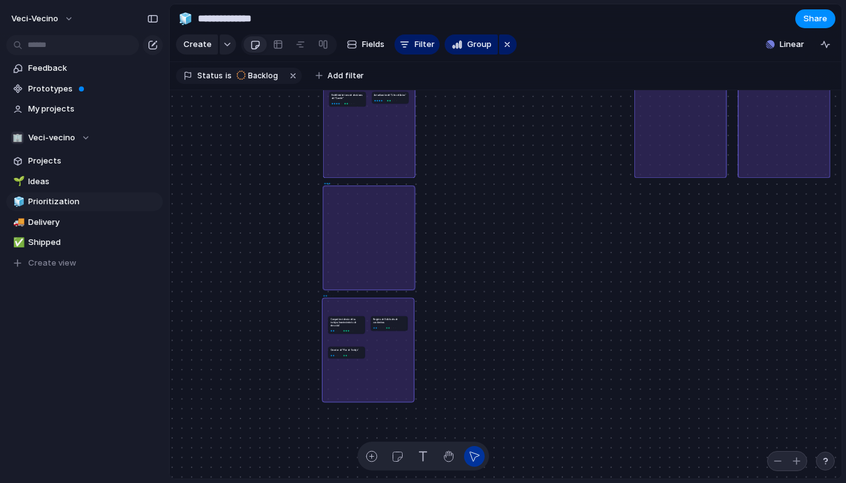
drag, startPoint x: 578, startPoint y: 162, endPoint x: 370, endPoint y: 387, distance: 306.7
click at [370, 387] on div at bounding box center [368, 349] width 92 height 105
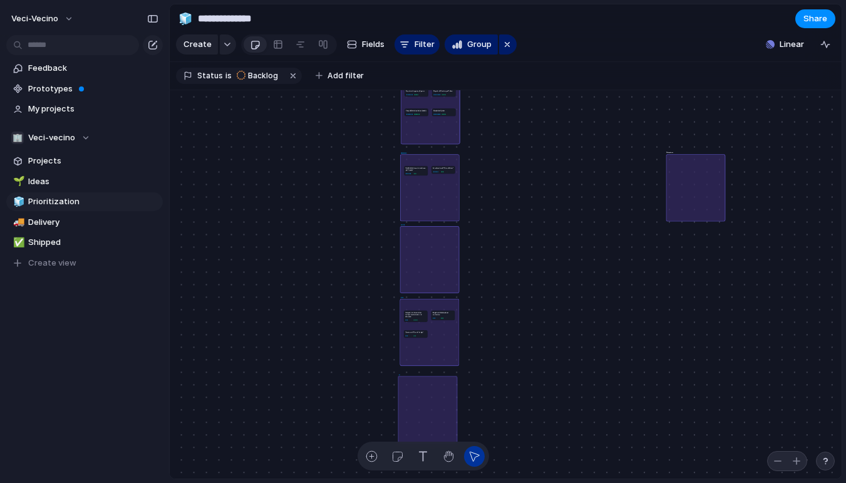
drag, startPoint x: 616, startPoint y: 185, endPoint x: 414, endPoint y: 407, distance: 299.7
click at [414, 407] on div at bounding box center [427, 409] width 59 height 67
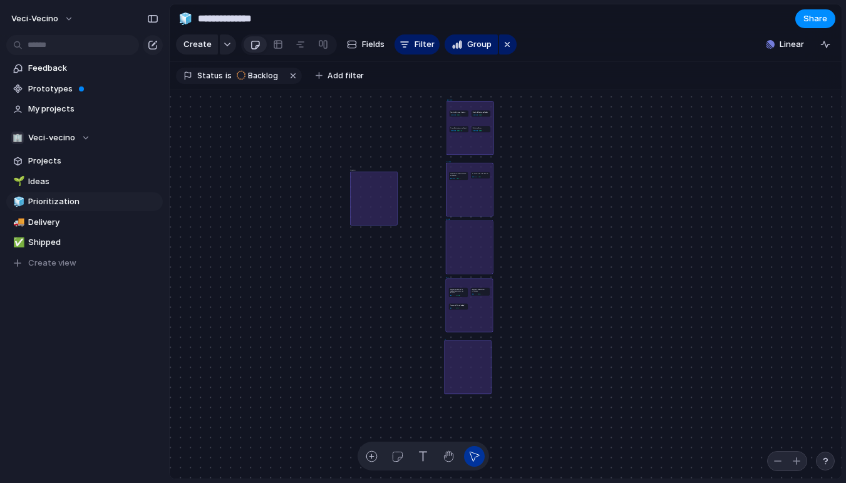
drag, startPoint x: 686, startPoint y: 180, endPoint x: 378, endPoint y: 189, distance: 308.9
click at [378, 189] on div "No Importance" at bounding box center [374, 198] width 48 height 54
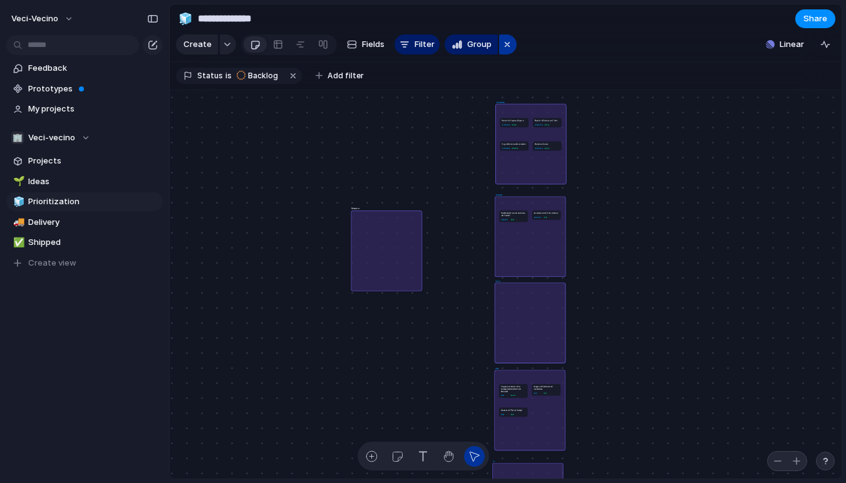
click at [507, 48] on div "button" at bounding box center [507, 44] width 10 height 15
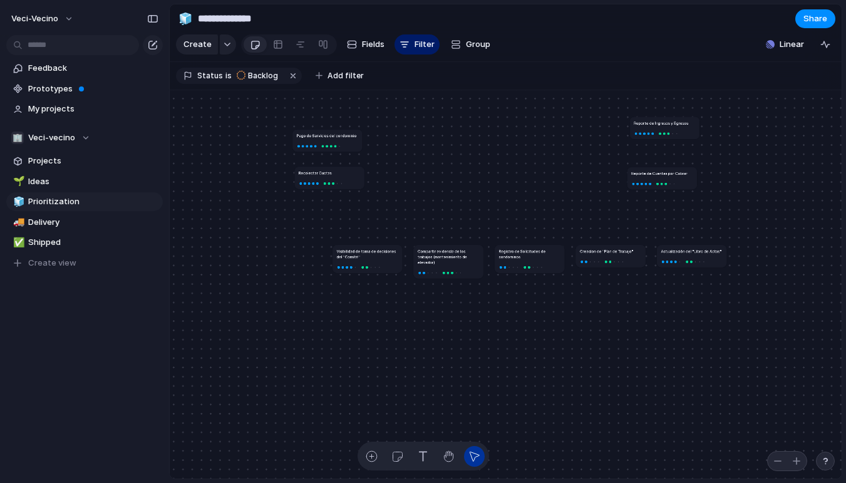
drag, startPoint x: 284, startPoint y: 248, endPoint x: 327, endPoint y: 170, distance: 89.4
click at [327, 170] on h1 "Recolectar Cuotas" at bounding box center [315, 173] width 33 height 6
drag, startPoint x: 385, startPoint y: 251, endPoint x: 346, endPoint y: 259, distance: 39.1
click at [346, 259] on h1 "Visibilidad de toma de decisiones del "Comité"" at bounding box center [328, 261] width 61 height 11
drag, startPoint x: 455, startPoint y: 256, endPoint x: 328, endPoint y: 306, distance: 136.1
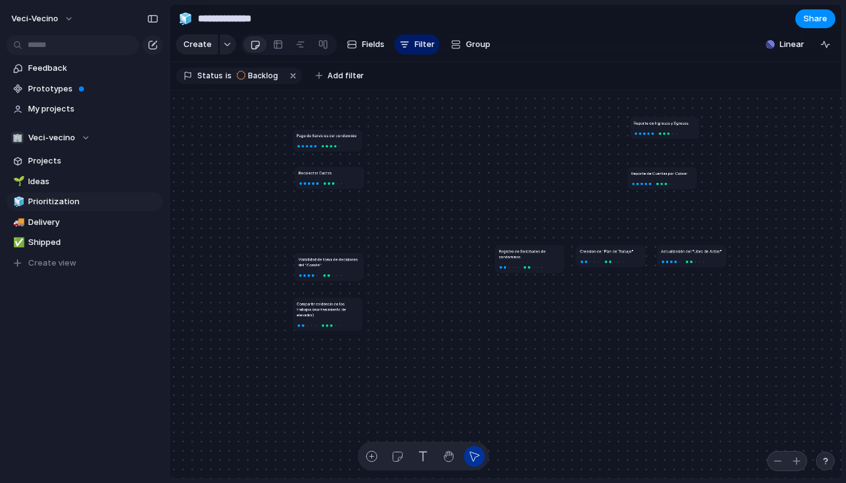
click at [328, 306] on h1 "Compartir evidencia de los trabajos (mantenimiento de elevador)" at bounding box center [327, 309] width 61 height 17
drag, startPoint x: 539, startPoint y: 254, endPoint x: 341, endPoint y: 346, distance: 218.3
click at [341, 346] on h1 "Registro de Solicitudes de condominos" at bounding box center [325, 344] width 61 height 11
drag, startPoint x: 628, startPoint y: 252, endPoint x: 342, endPoint y: 385, distance: 315.2
click at [342, 385] on h1 "Creacion de "Plan de Trabajo"" at bounding box center [320, 384] width 53 height 6
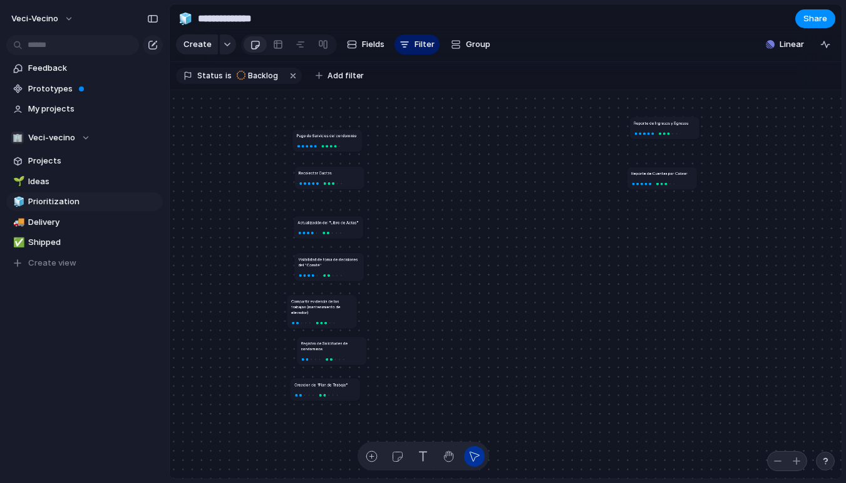
drag, startPoint x: 713, startPoint y: 251, endPoint x: 349, endPoint y: 222, distance: 364.4
click at [349, 222] on h1 "Actualización del "Libro de Actas"" at bounding box center [327, 222] width 61 height 6
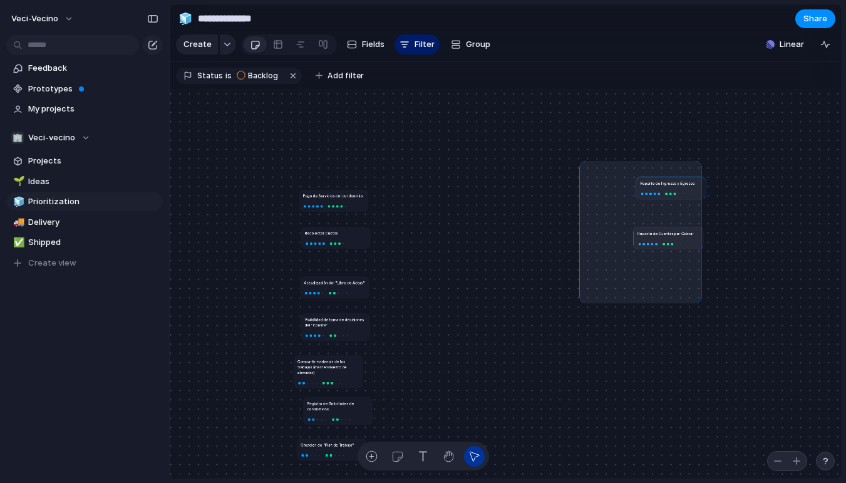
drag, startPoint x: 582, startPoint y: 163, endPoint x: 699, endPoint y: 300, distance: 179.5
click at [699, 300] on div "Reporte de Ingresos y Egresos Reporte de Cuentas por Cobrar Pago de Servicios d…" at bounding box center [506, 284] width 672 height 389
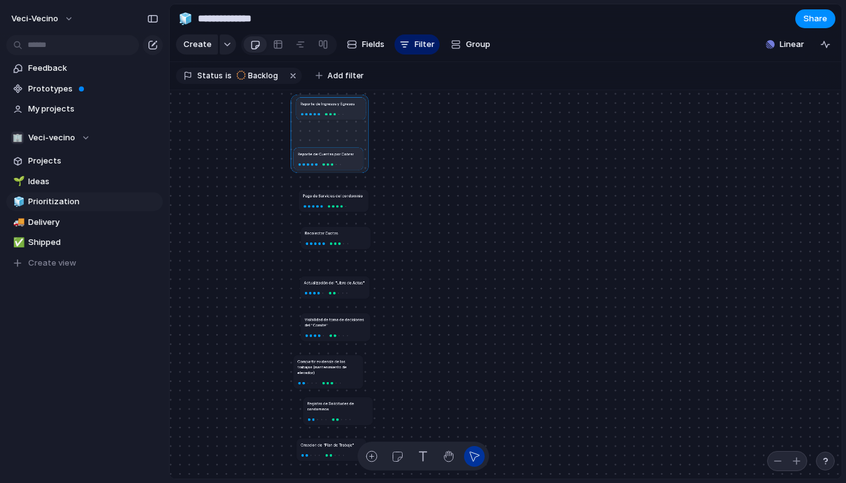
drag, startPoint x: 691, startPoint y: 188, endPoint x: 351, endPoint y: 108, distance: 348.6
click at [351, 108] on div at bounding box center [330, 133] width 78 height 78
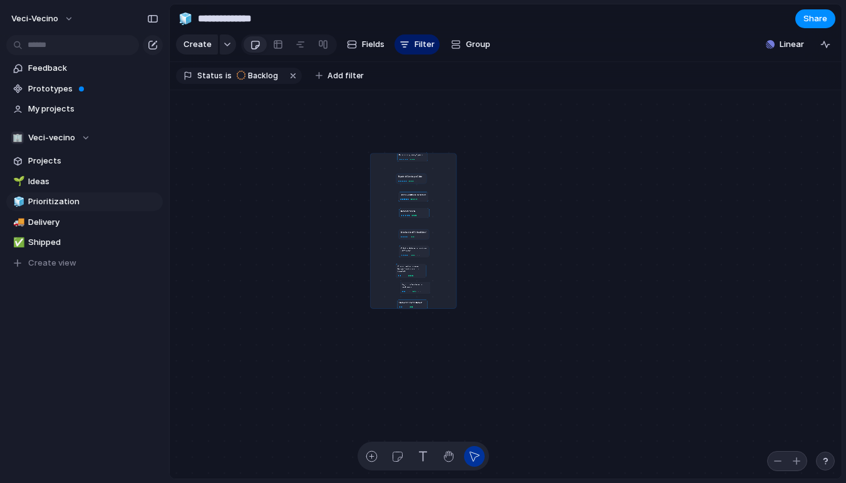
drag, startPoint x: 371, startPoint y: 154, endPoint x: 455, endPoint y: 308, distance: 174.9
click at [455, 308] on div "Reporte de Ingresos y Egresos Reporte de Cuentas por Cobrar Pago de Servicios d…" at bounding box center [506, 284] width 672 height 389
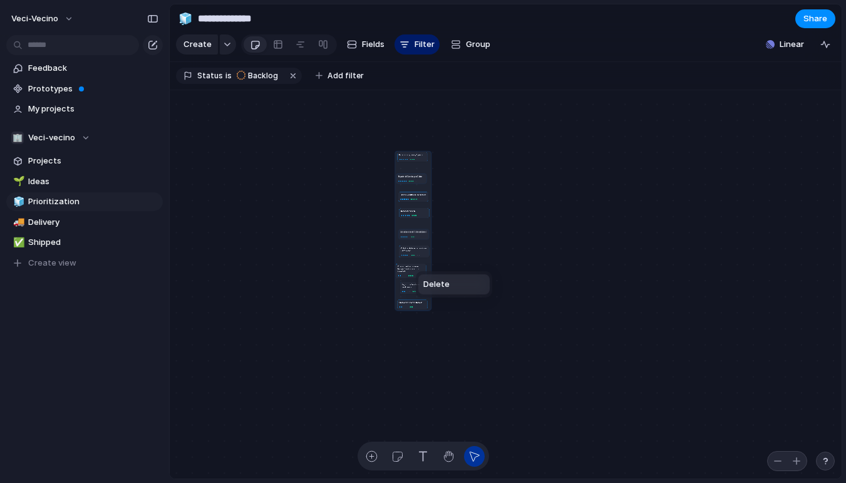
click at [592, 227] on div "Delete" at bounding box center [423, 241] width 846 height 483
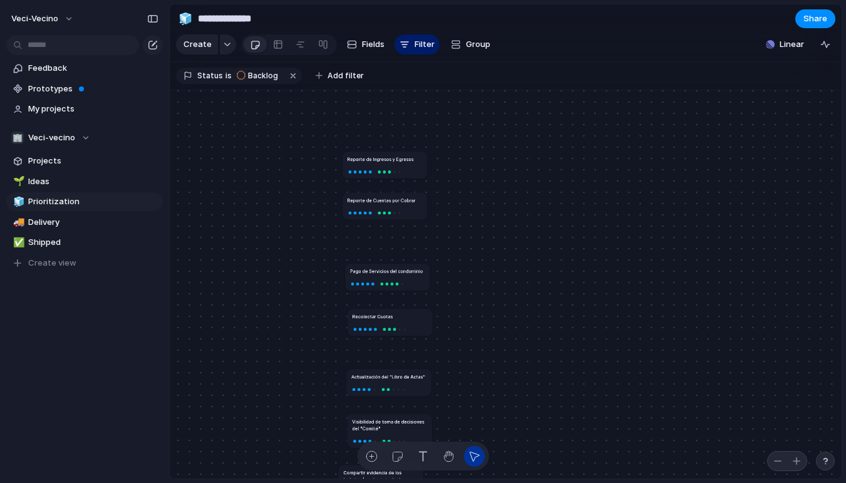
drag, startPoint x: 406, startPoint y: 222, endPoint x: 408, endPoint y: 201, distance: 20.8
click at [408, 201] on h1 "Reporte de Cuentas por Cobrar" at bounding box center [382, 200] width 68 height 7
drag, startPoint x: 416, startPoint y: 275, endPoint x: 416, endPoint y: 246, distance: 28.8
click at [416, 246] on article "Pago de Servicios del condominio" at bounding box center [386, 247] width 85 height 27
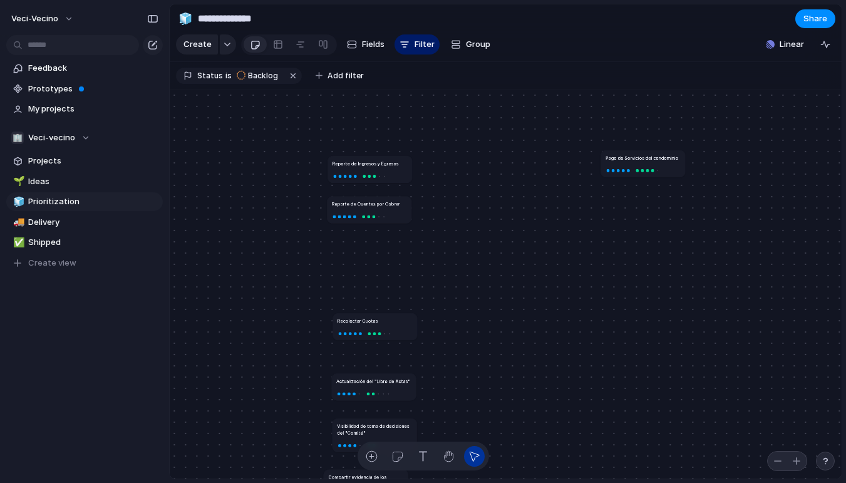
drag, startPoint x: 384, startPoint y: 249, endPoint x: 655, endPoint y: 160, distance: 285.4
click at [655, 160] on h1 "Pago de Servicios del condominio" at bounding box center [642, 157] width 73 height 7
drag, startPoint x: 656, startPoint y: 158, endPoint x: 507, endPoint y: 163, distance: 149.2
click at [507, 163] on h1 "Pago de Servicios del condominio" at bounding box center [493, 163] width 73 height 7
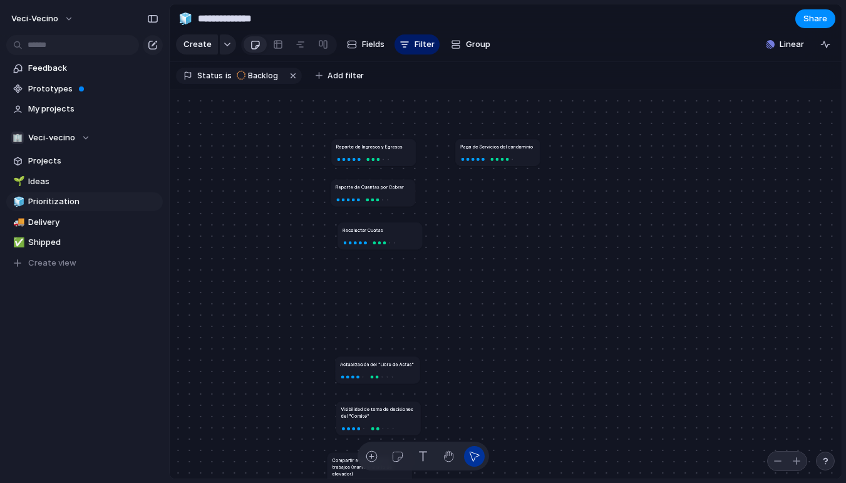
drag, startPoint x: 390, startPoint y: 304, endPoint x: 391, endPoint y: 230, distance: 73.9
click at [391, 230] on div "Recolectar Cuotas" at bounding box center [380, 230] width 75 height 7
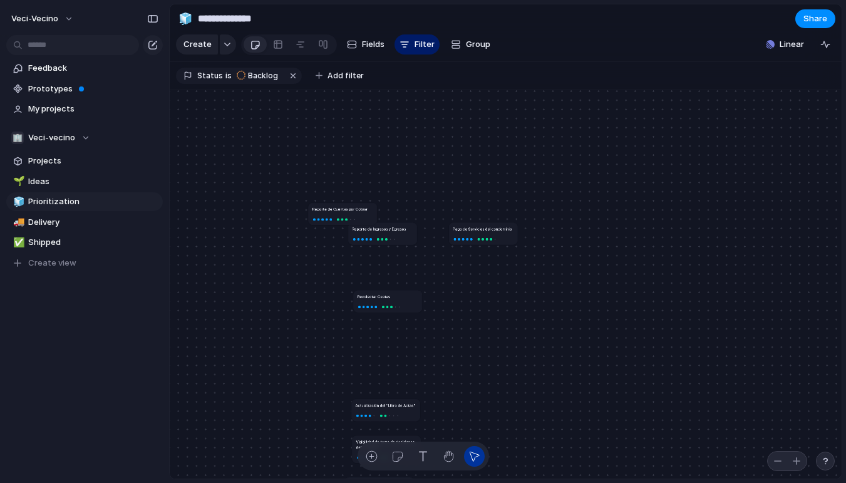
drag, startPoint x: 395, startPoint y: 261, endPoint x: 355, endPoint y: 209, distance: 65.6
click at [355, 209] on h1 "Reporte de Cuentas por Cobrar" at bounding box center [340, 209] width 55 height 6
drag, startPoint x: 410, startPoint y: 300, endPoint x: 425, endPoint y: 253, distance: 49.1
click at [425, 253] on article "Recolectar Cuotas" at bounding box center [402, 253] width 69 height 22
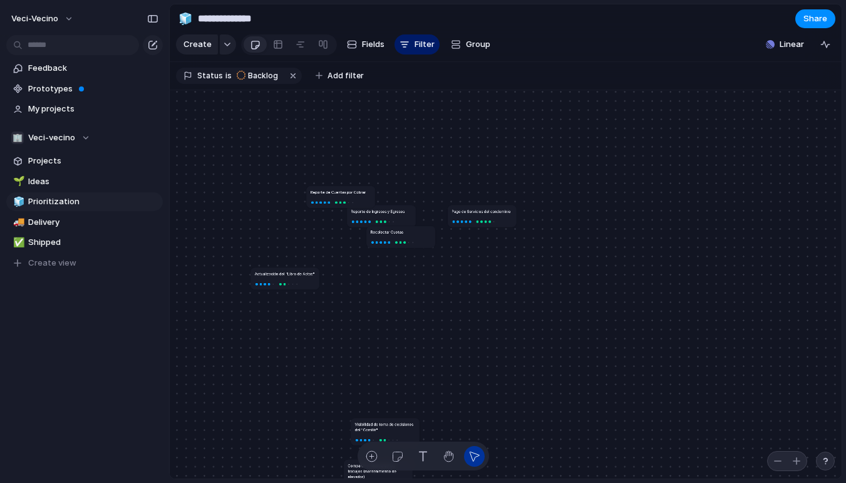
drag, startPoint x: 403, startPoint y: 388, endPoint x: 302, endPoint y: 274, distance: 151.8
click at [302, 274] on h1 "Actualización del "Libro de Actas"" at bounding box center [285, 274] width 60 height 6
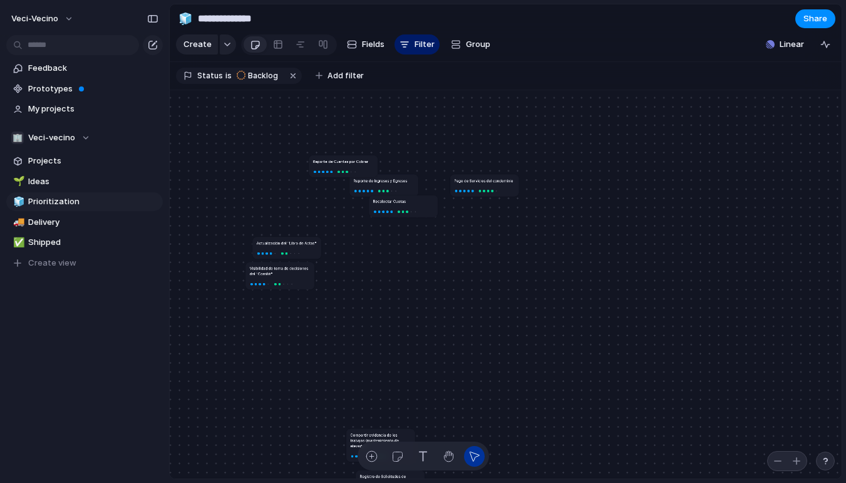
drag, startPoint x: 399, startPoint y: 395, endPoint x: 292, endPoint y: 268, distance: 165.8
click at [292, 268] on h1 "Visibilidad de toma de decisiones del "Comité"" at bounding box center [280, 271] width 61 height 11
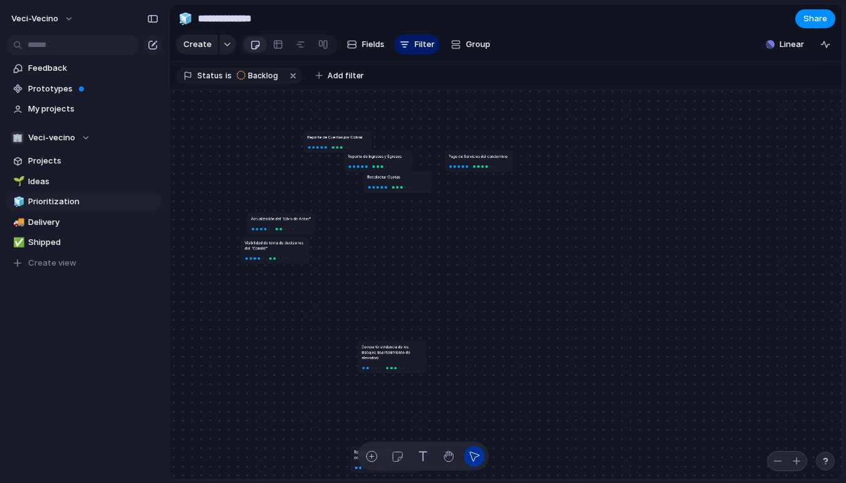
drag, startPoint x: 391, startPoint y: 413, endPoint x: 408, endPoint y: 349, distance: 66.1
click at [408, 349] on h1 "Compartir evidencia de los trabajos (mantenimiento de elevador)" at bounding box center [391, 352] width 61 height 16
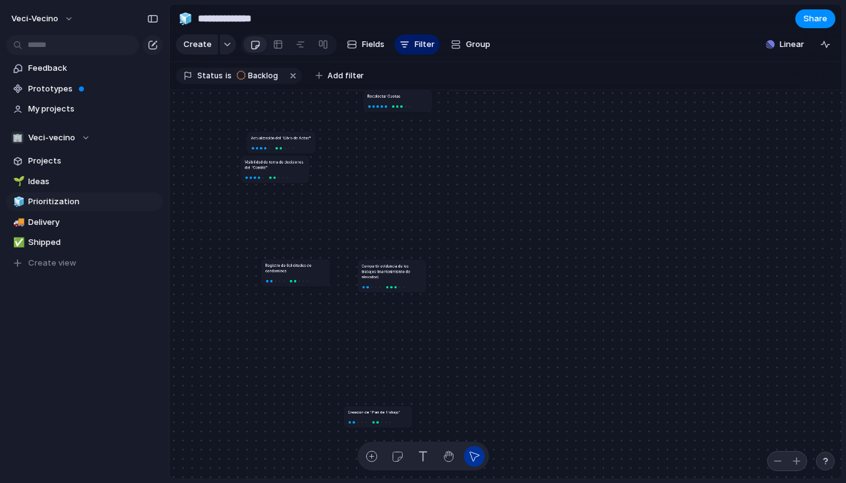
drag, startPoint x: 405, startPoint y: 378, endPoint x: 316, endPoint y: 272, distance: 138.2
click at [316, 272] on h1 "Registro de Solicitudes de condominos" at bounding box center [296, 267] width 61 height 11
drag, startPoint x: 396, startPoint y: 412, endPoint x: 336, endPoint y: 287, distance: 138.9
click at [336, 287] on h1 "Creacion de "Plan de Trabajo"" at bounding box center [313, 287] width 53 height 6
drag, startPoint x: 301, startPoint y: 266, endPoint x: 287, endPoint y: 261, distance: 15.5
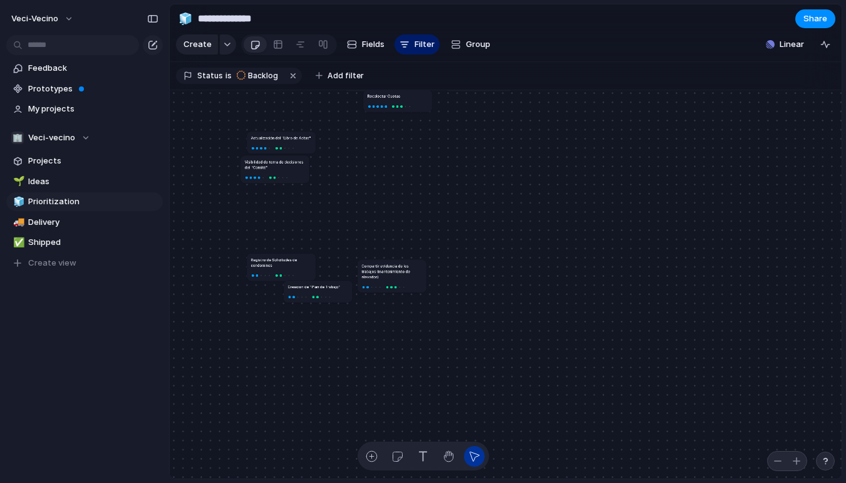
click at [287, 261] on h1 "Registro de Solicitudes de condominos" at bounding box center [281, 262] width 61 height 11
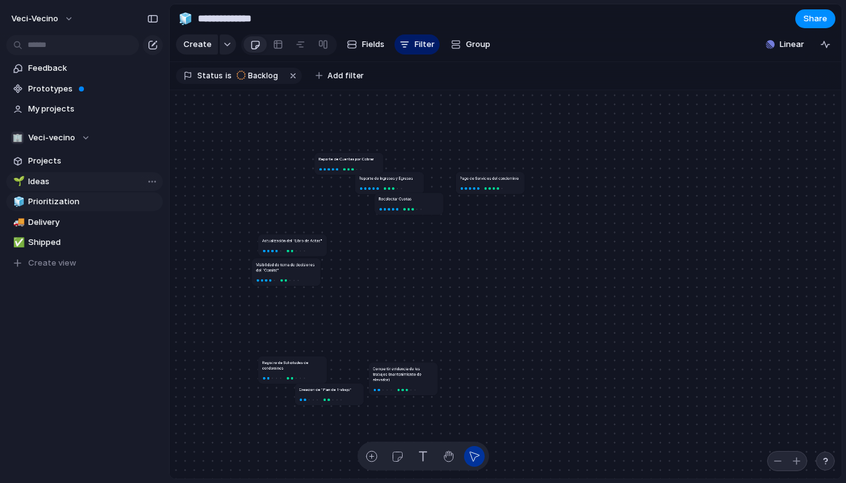
click at [60, 180] on span "Ideas" at bounding box center [93, 181] width 130 height 13
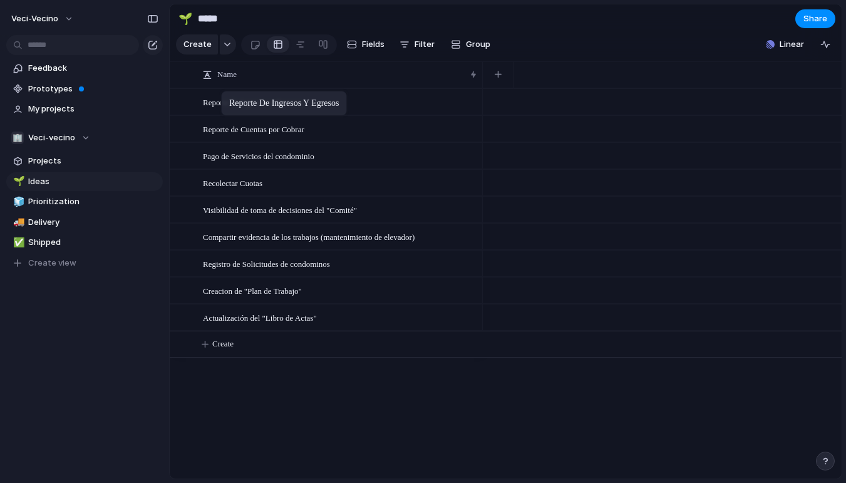
drag, startPoint x: 199, startPoint y: 98, endPoint x: 227, endPoint y: 93, distance: 29.2
click at [324, 382] on div "Reporte de Ingresos y Egresos Reporte de Cuentas por Cobrar Pago de Servicios d…" at bounding box center [506, 283] width 672 height 390
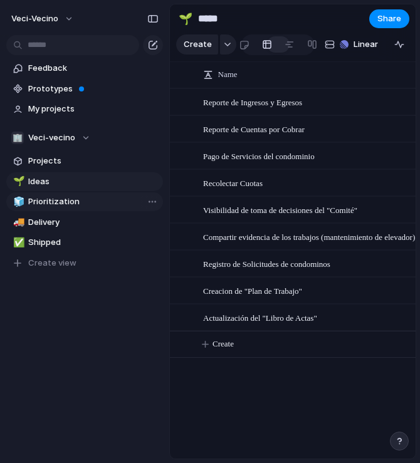
click at [80, 201] on span "Prioritization" at bounding box center [93, 201] width 130 height 13
type input "**********"
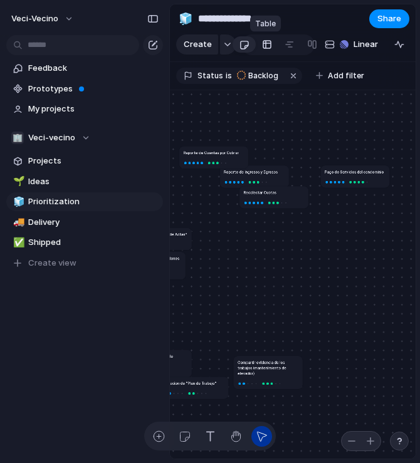
click at [262, 45] on div at bounding box center [267, 44] width 10 height 20
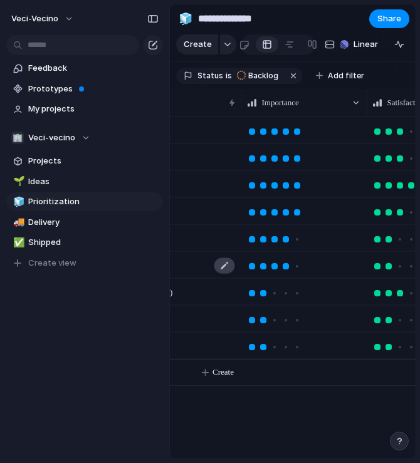
scroll to position [0, 160]
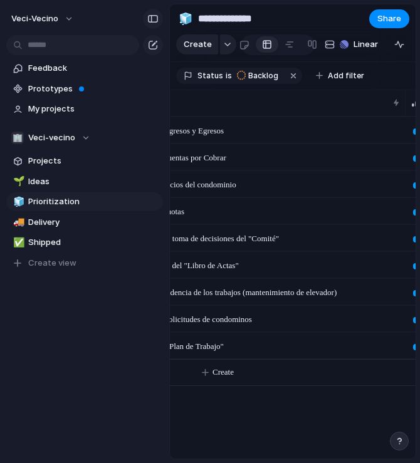
click at [153, 17] on div "button" at bounding box center [152, 18] width 11 height 9
